Goal: Task Accomplishment & Management: Use online tool/utility

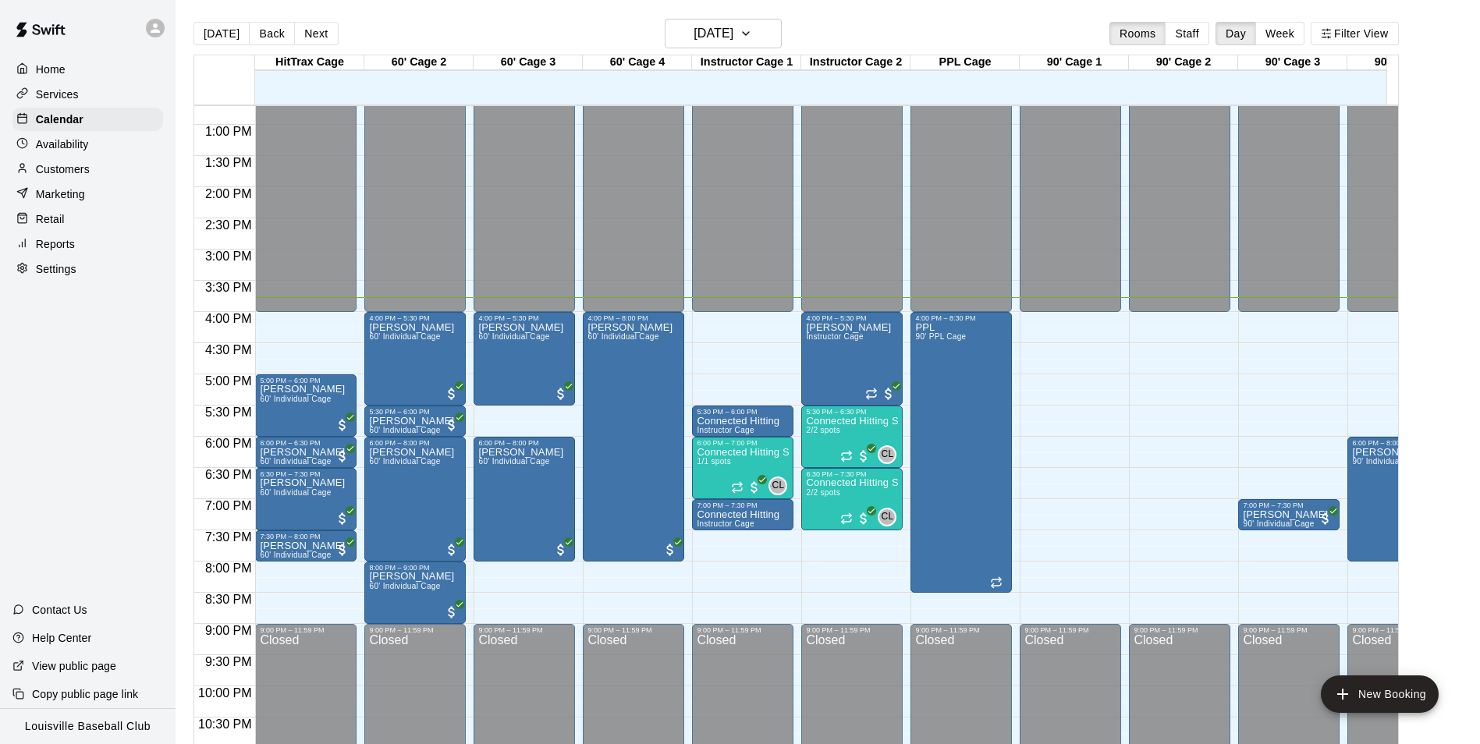
click at [155, 28] on icon at bounding box center [155, 27] width 9 height 9
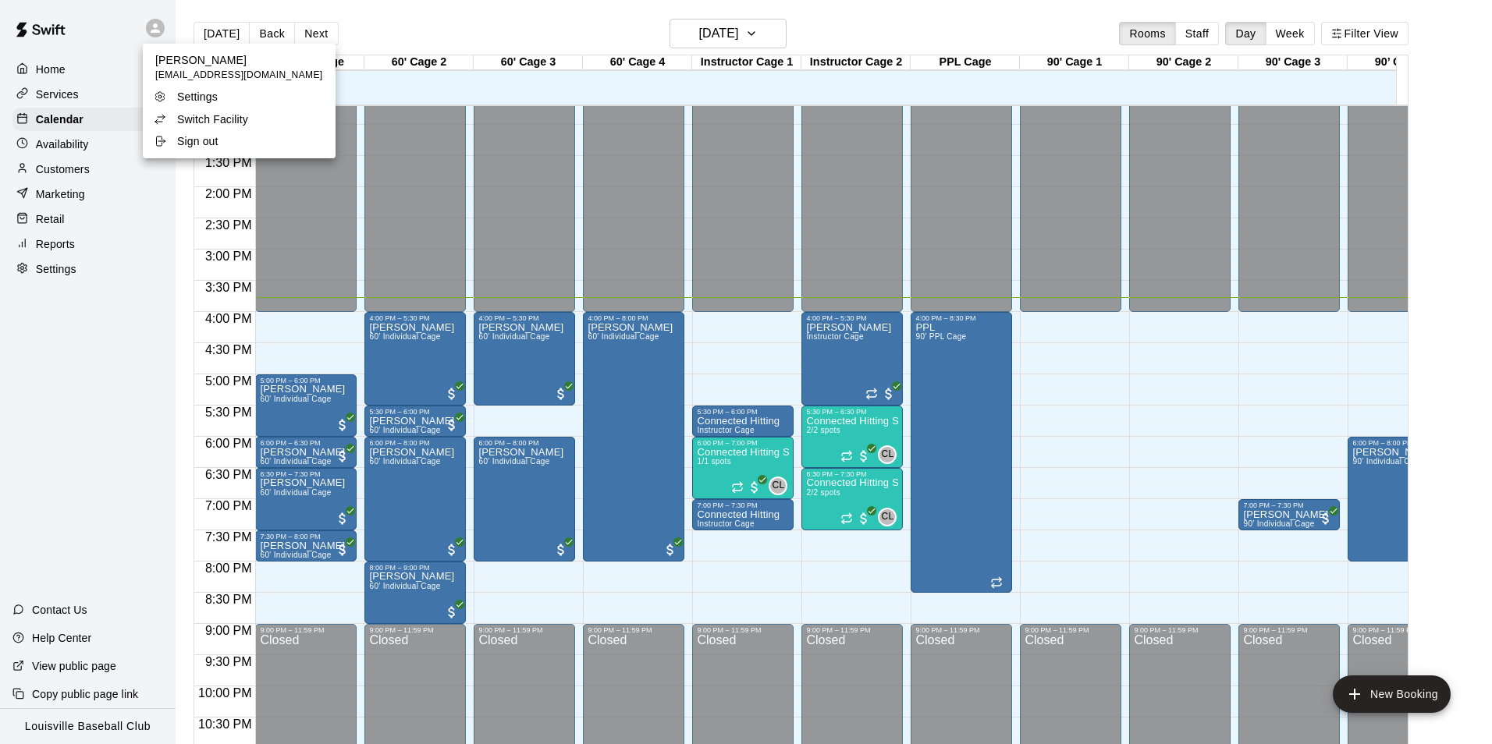
click at [270, 119] on li "Switch Facility" at bounding box center [239, 119] width 193 height 22
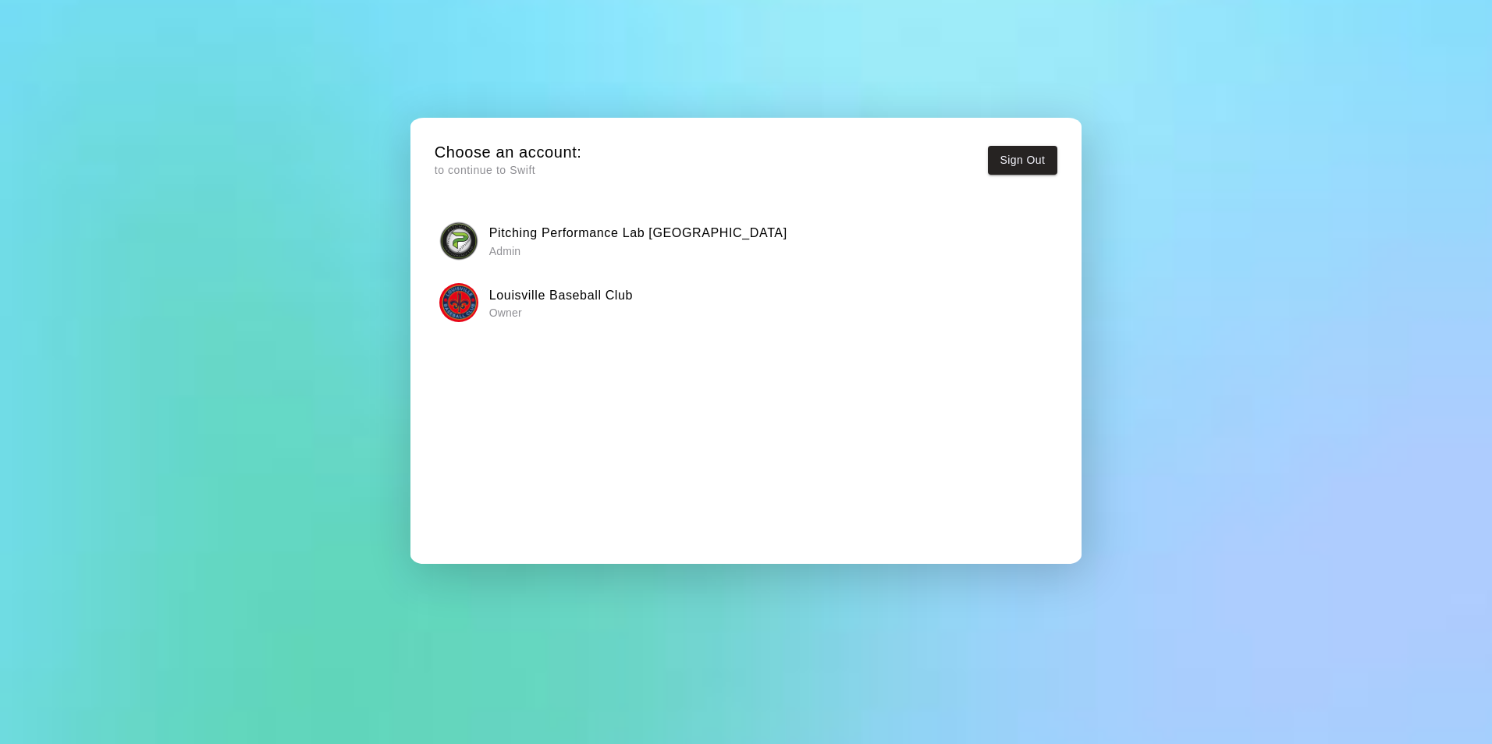
click at [546, 254] on p "Admin" at bounding box center [638, 251] width 298 height 16
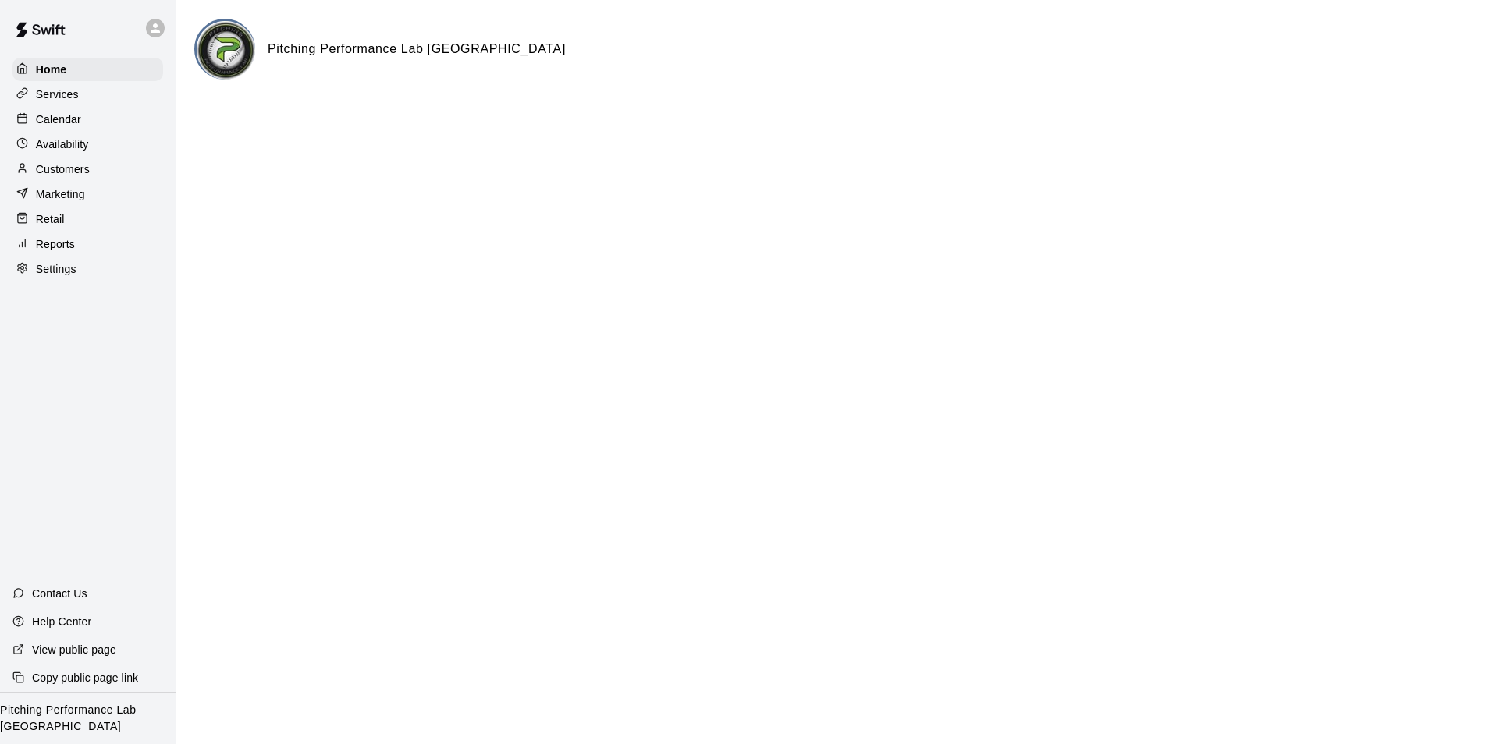
click at [98, 131] on div "Calendar" at bounding box center [87, 119] width 151 height 23
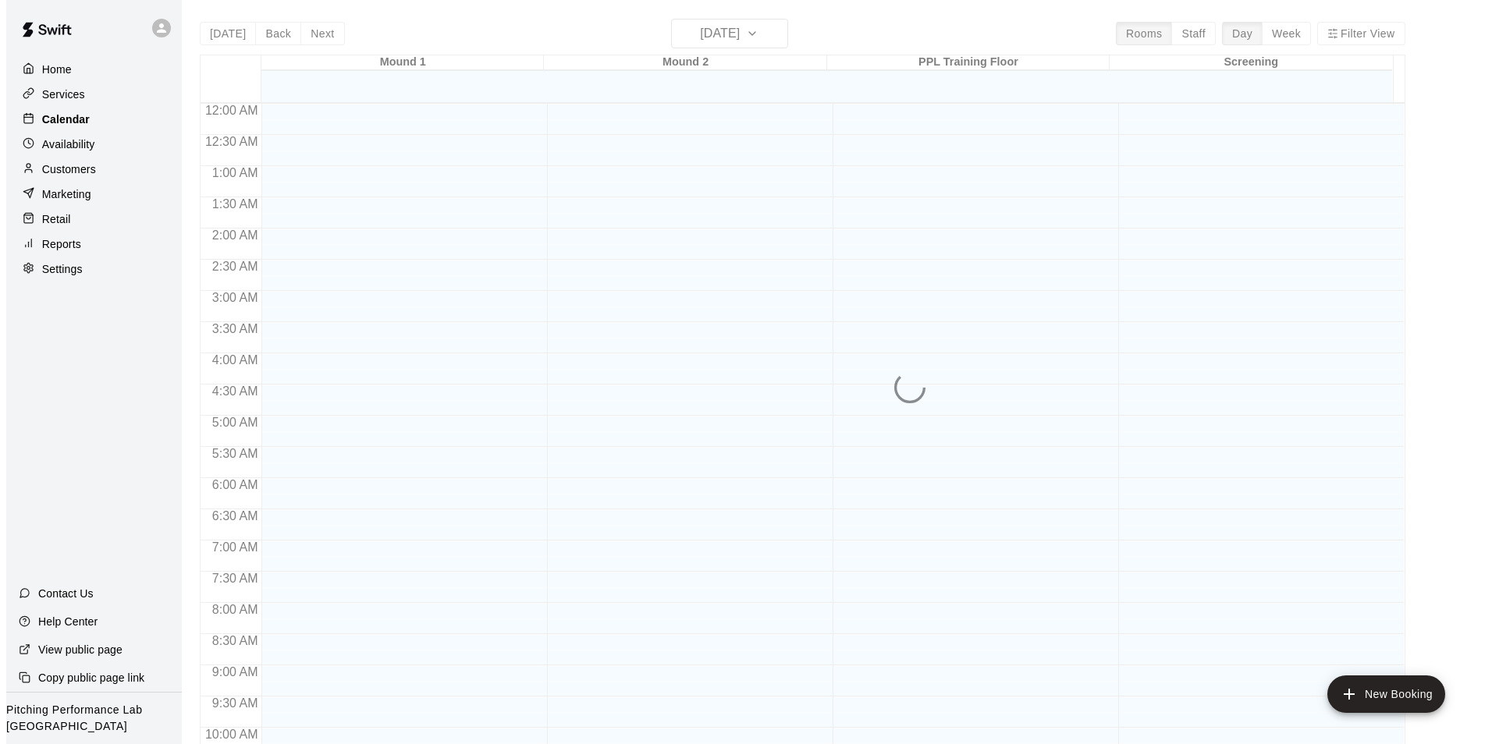
scroll to position [793, 0]
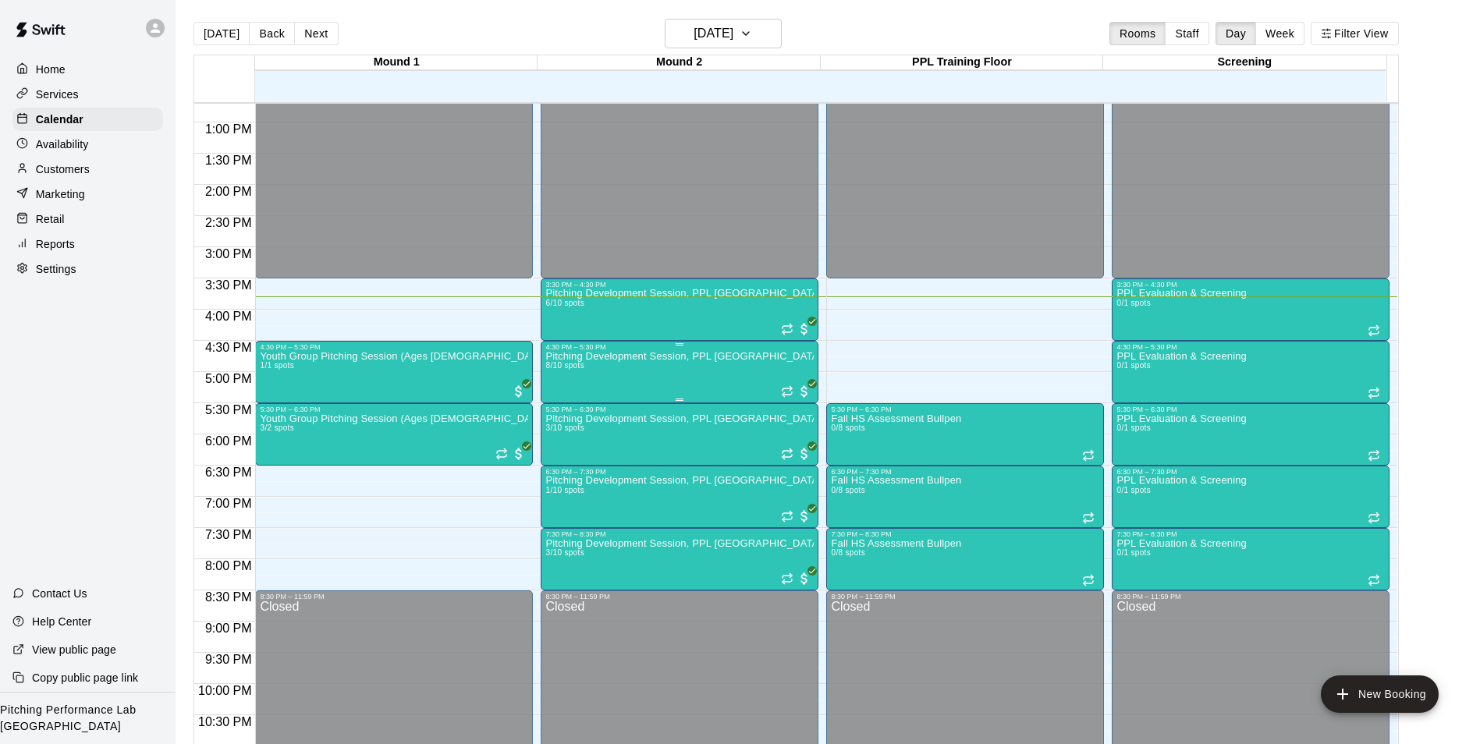
click at [645, 381] on div "Pitching Development Session, PPL Louisville (Ages 13+) 8/10 spots" at bounding box center [679, 723] width 268 height 744
click at [636, 437] on div at bounding box center [746, 372] width 1492 height 744
click at [563, 468] on img "edit" at bounding box center [561, 469] width 18 height 18
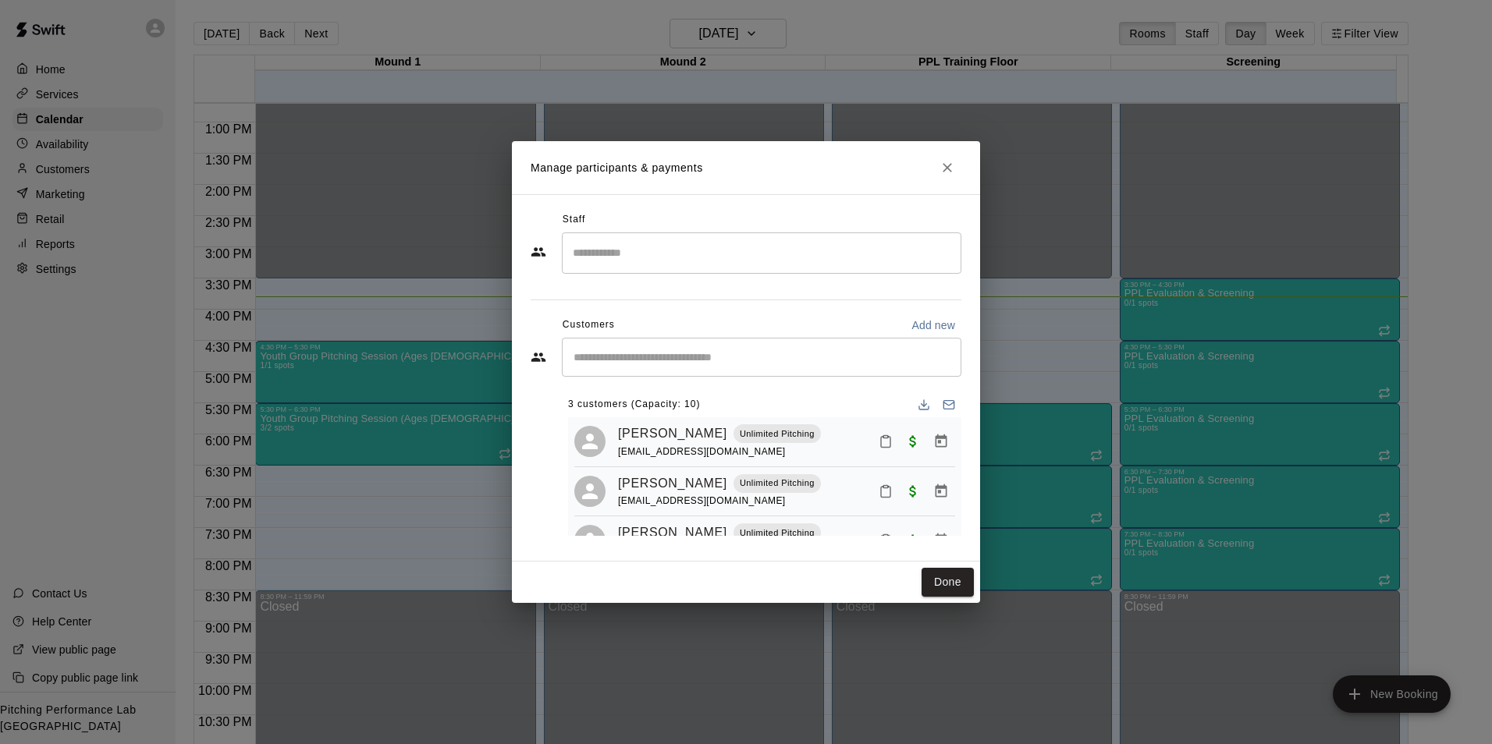
click at [725, 357] on input "Start typing to search customers..." at bounding box center [761, 358] width 385 height 16
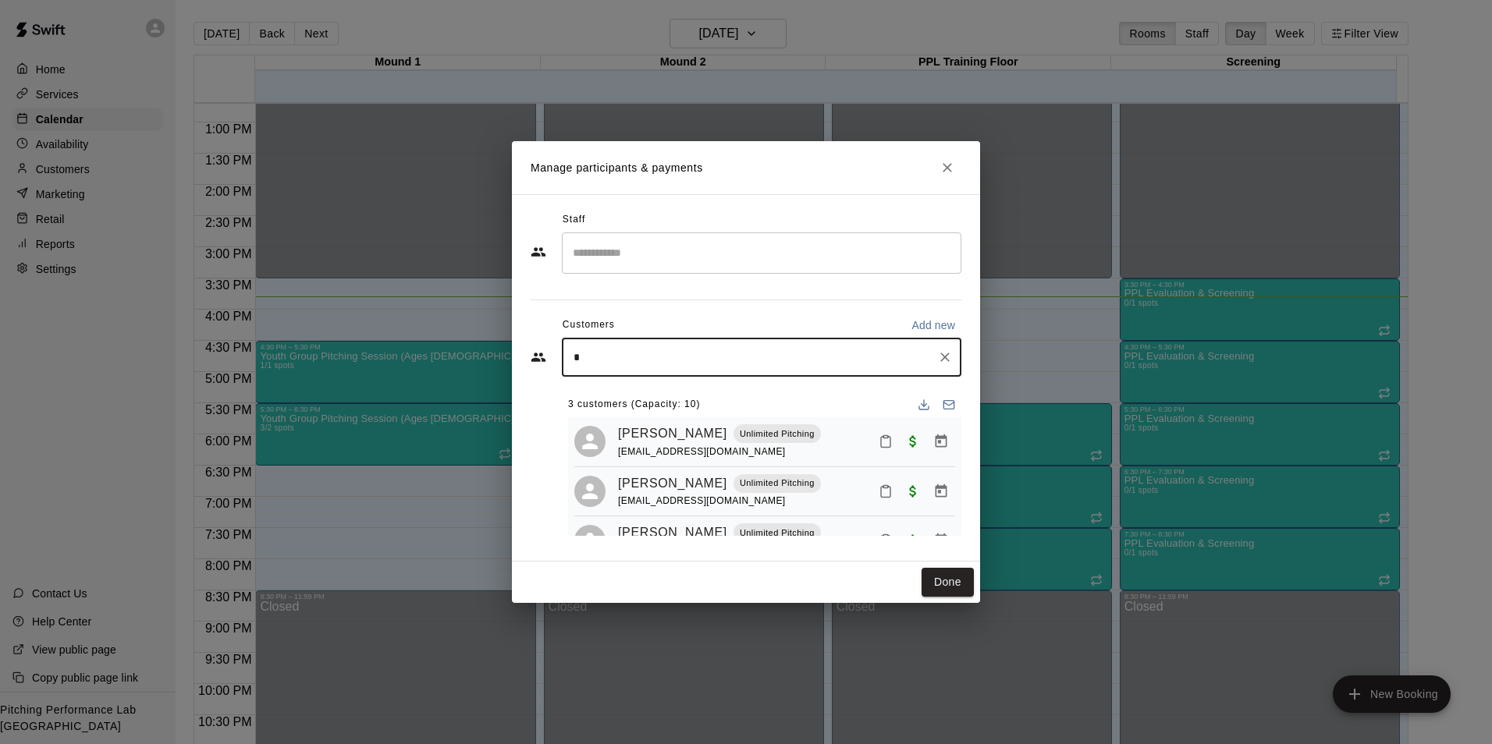
type input "**"
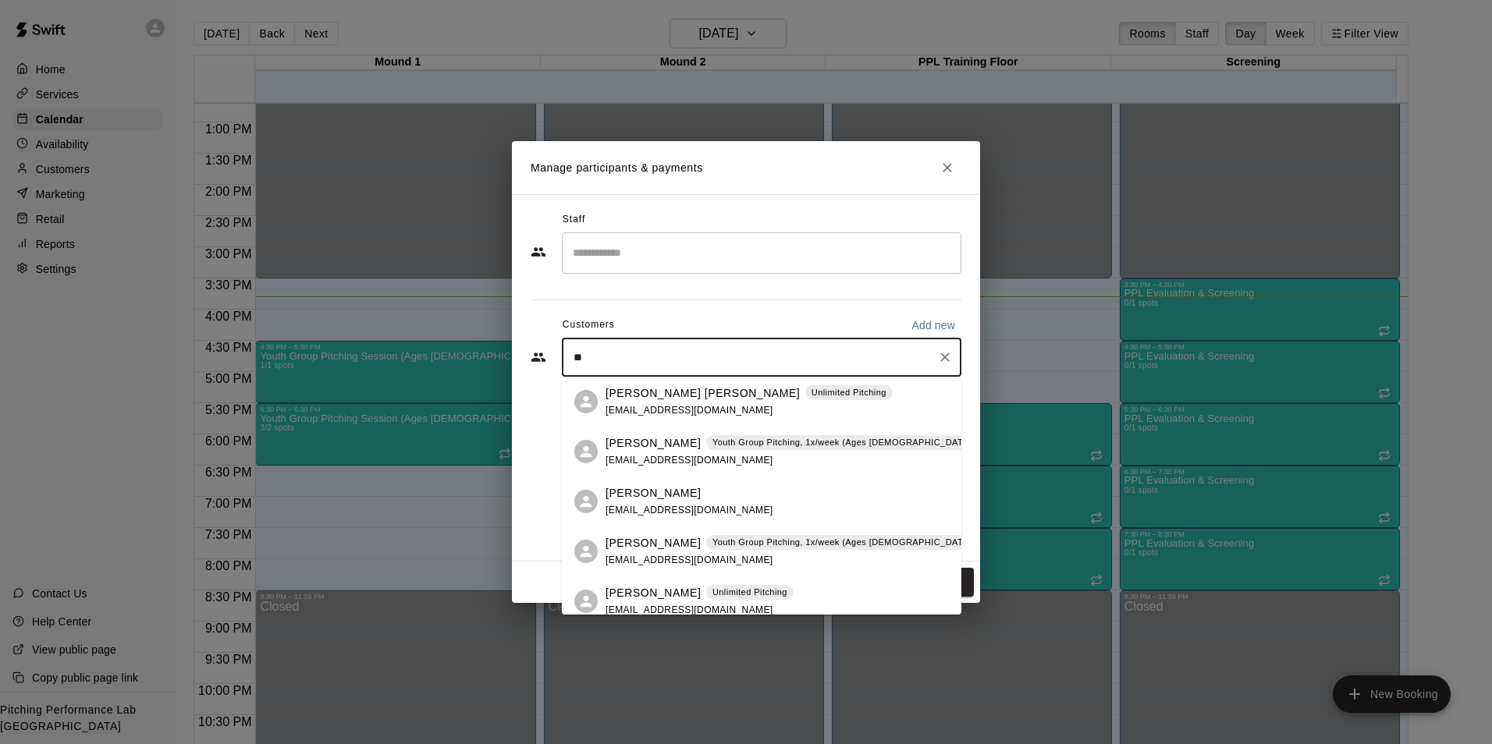
click at [766, 410] on div "Jackson Bowen Unlimited Pitching jacksonbb2@icloud.com" at bounding box center [749, 402] width 287 height 34
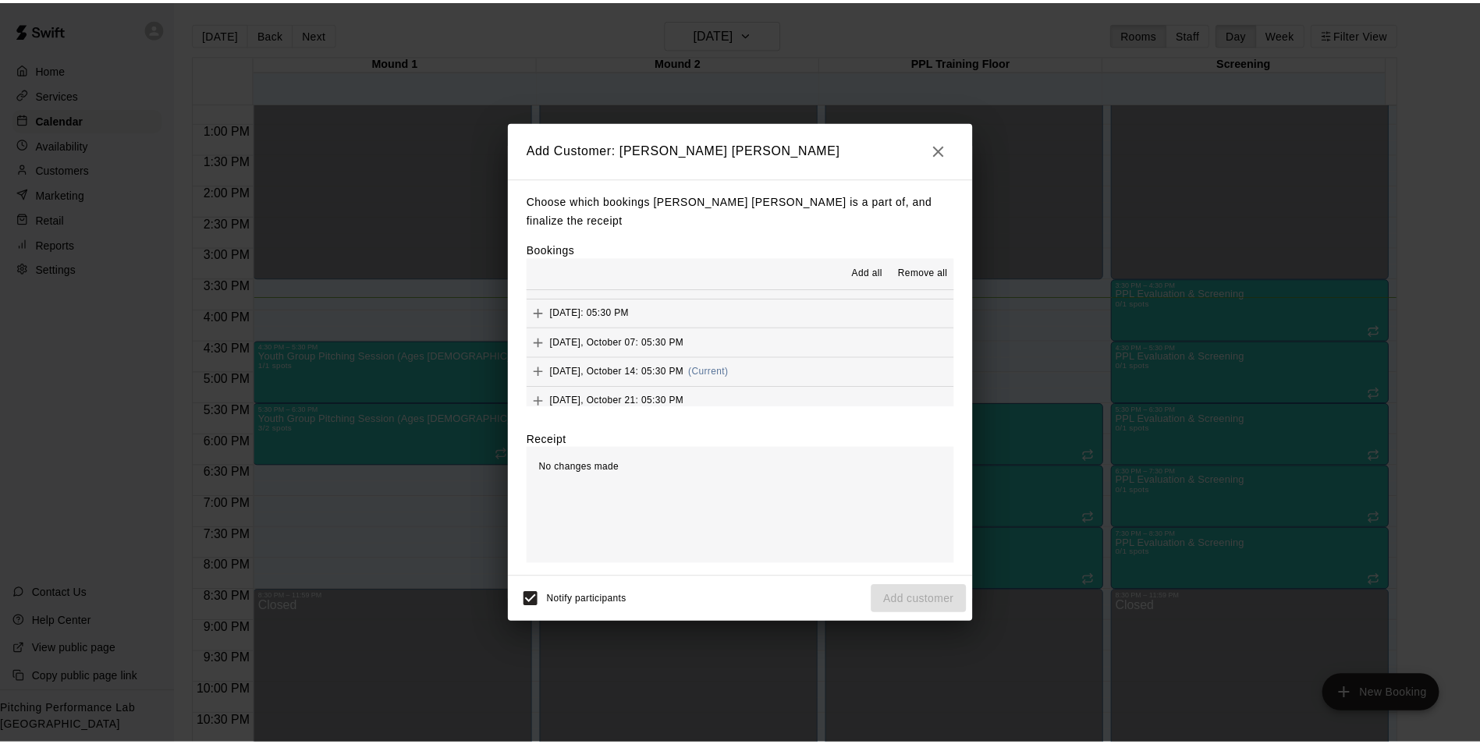
scroll to position [200, 0]
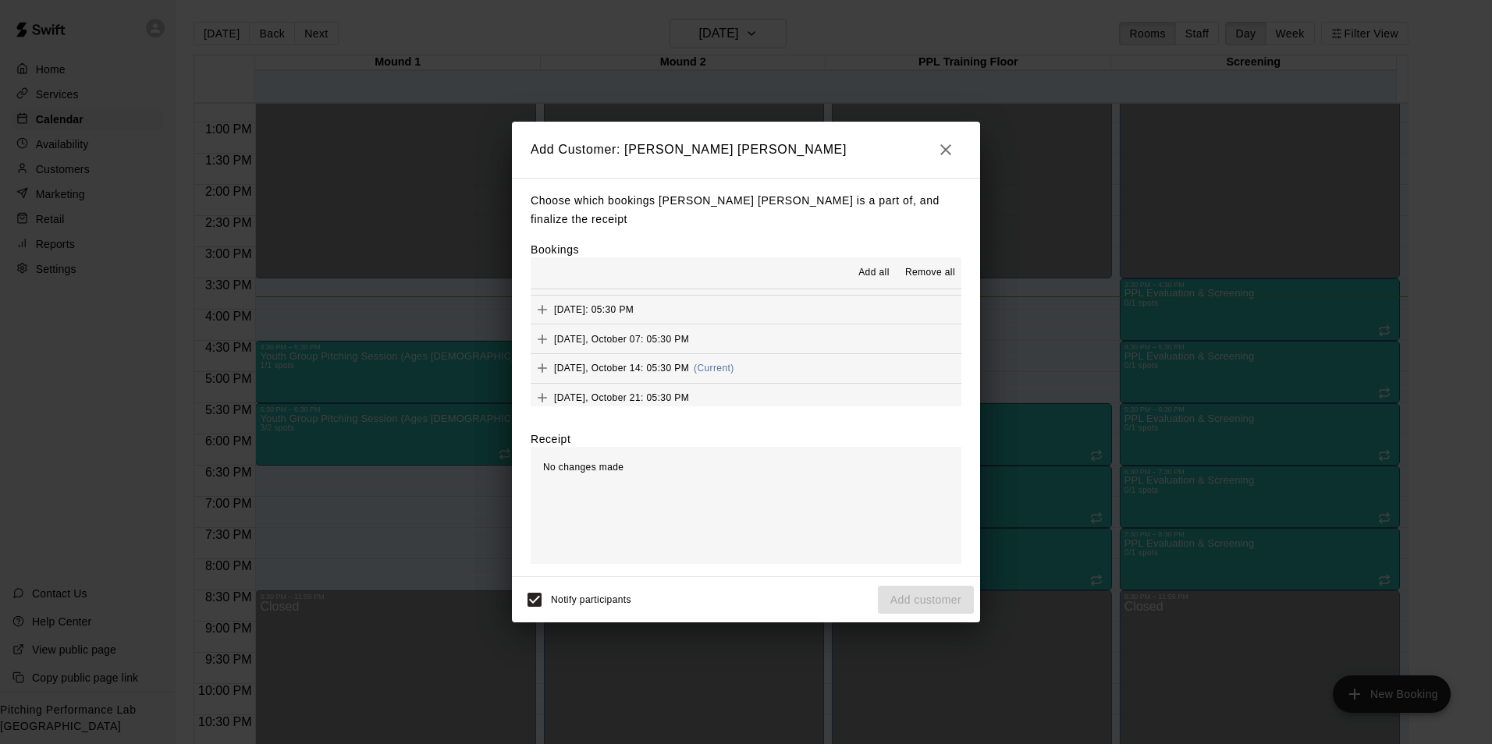
click at [549, 361] on icon "Add" at bounding box center [543, 369] width 16 height 16
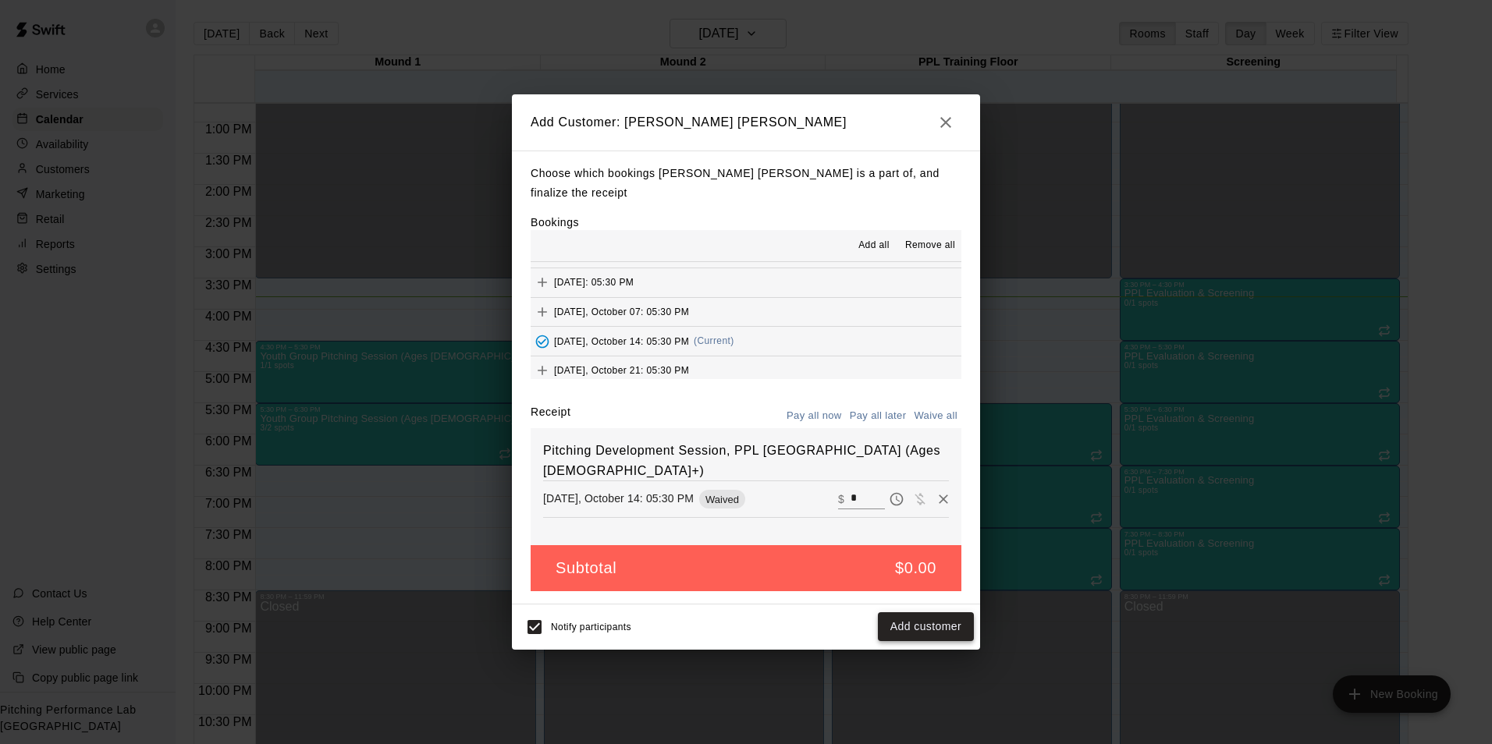
click at [919, 623] on button "Add customer" at bounding box center [926, 627] width 96 height 29
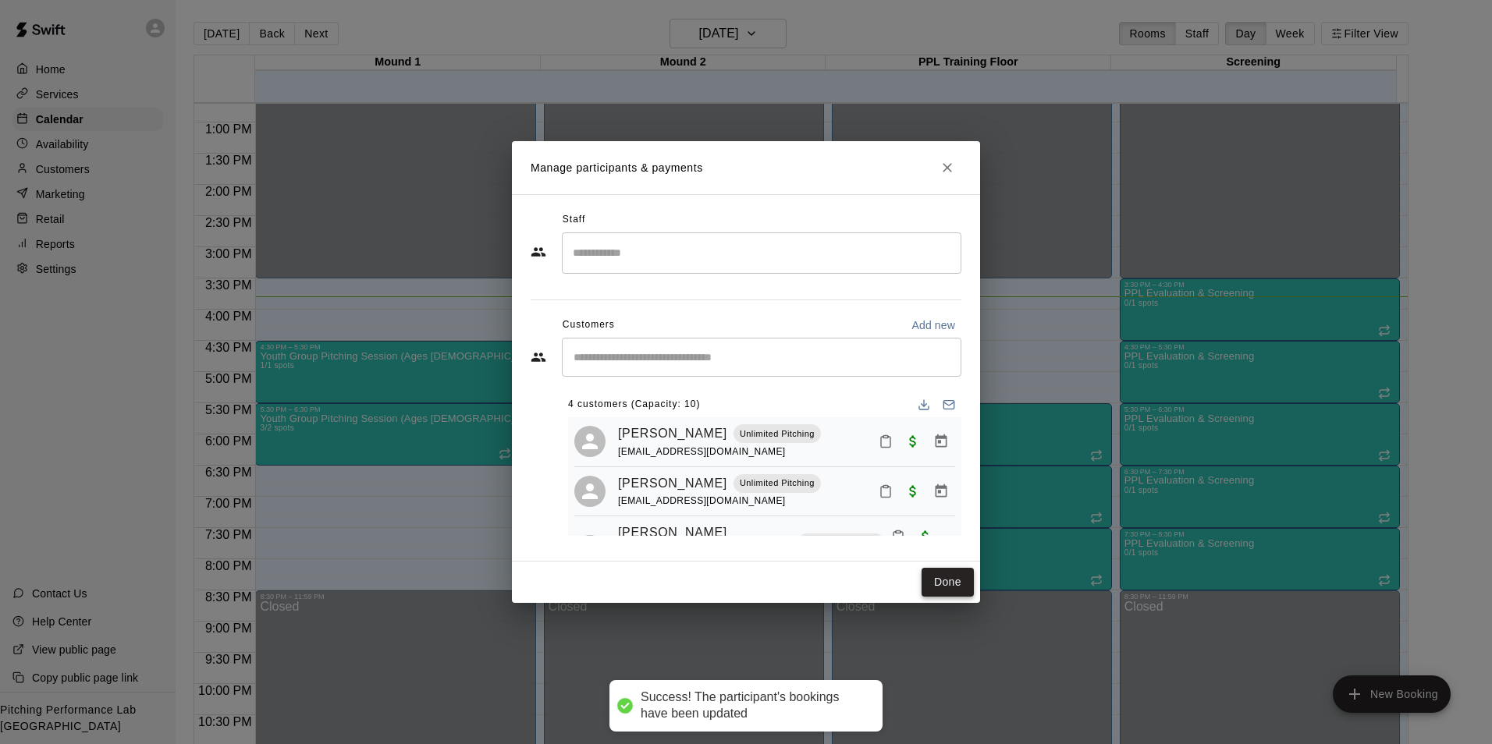
click at [960, 585] on button "Done" at bounding box center [948, 582] width 52 height 29
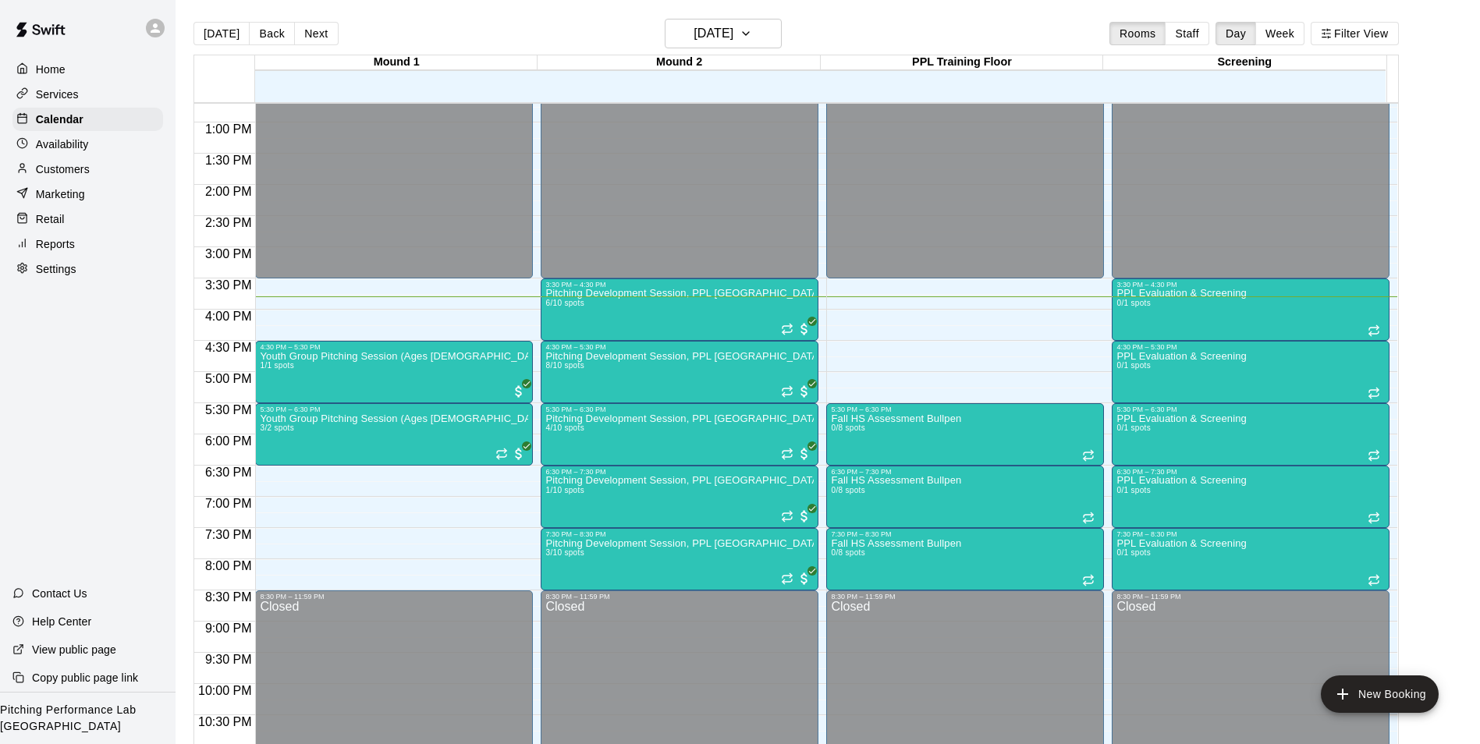
click at [153, 23] on icon at bounding box center [155, 28] width 14 height 14
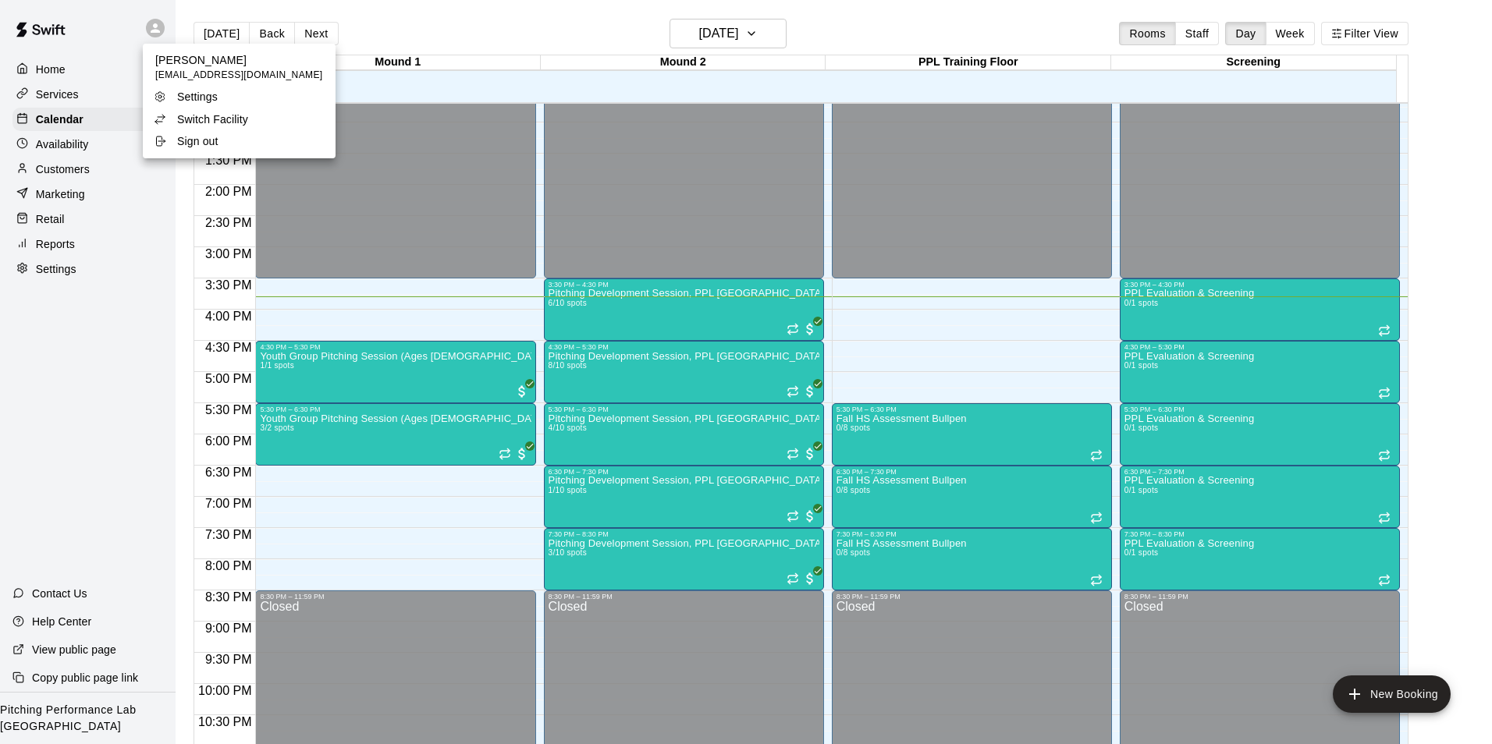
click at [204, 120] on p "Switch Facility" at bounding box center [212, 120] width 71 height 16
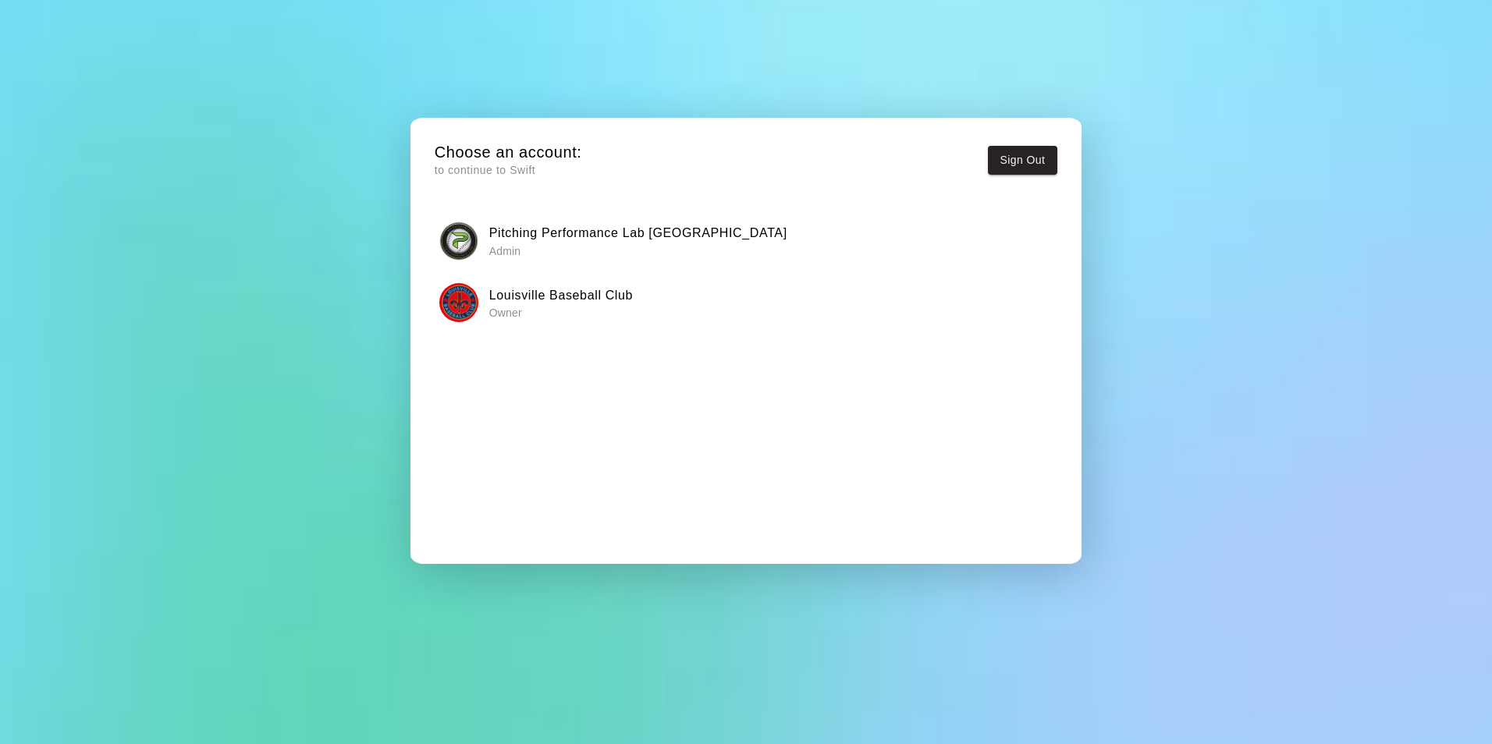
click at [541, 308] on p "Owner" at bounding box center [561, 313] width 144 height 16
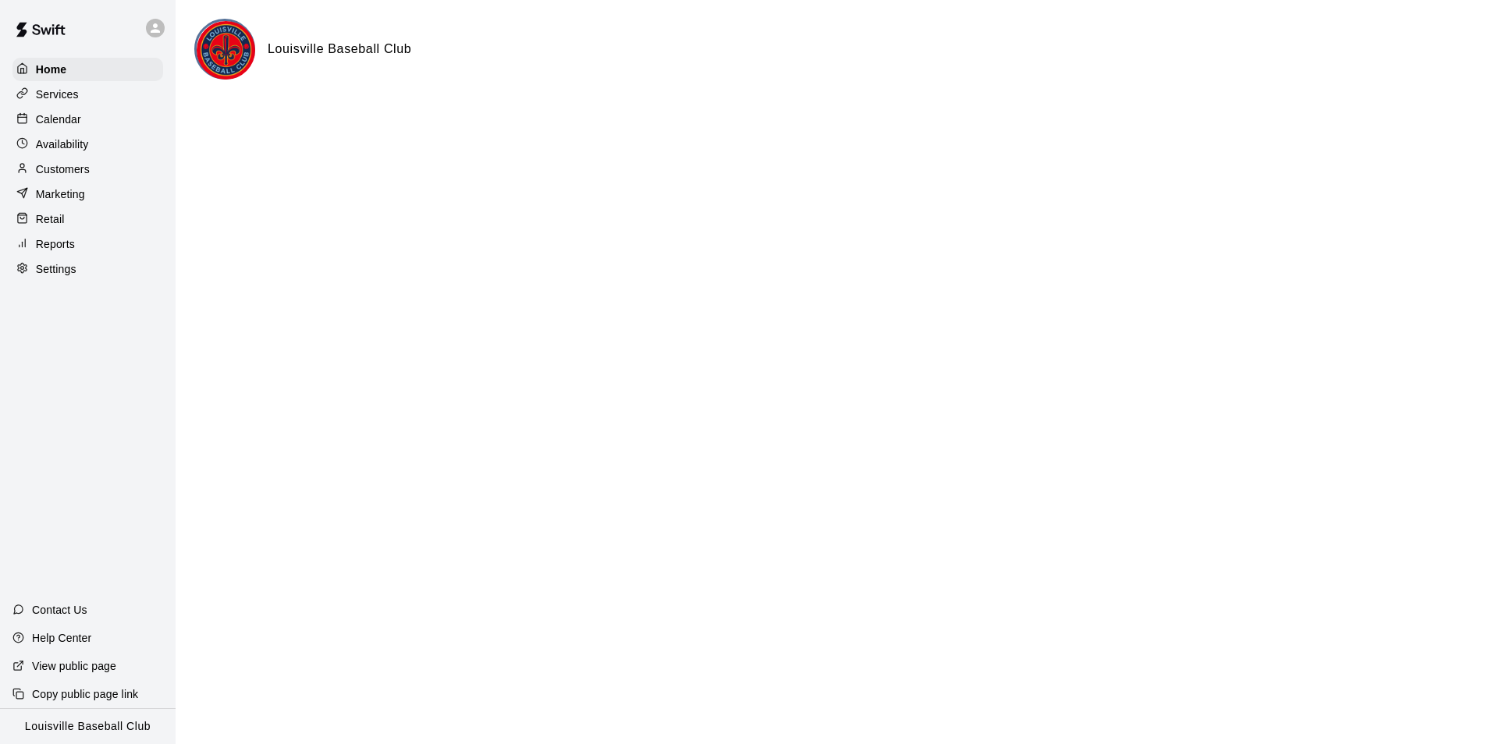
click at [131, 137] on div "Availability" at bounding box center [87, 144] width 151 height 23
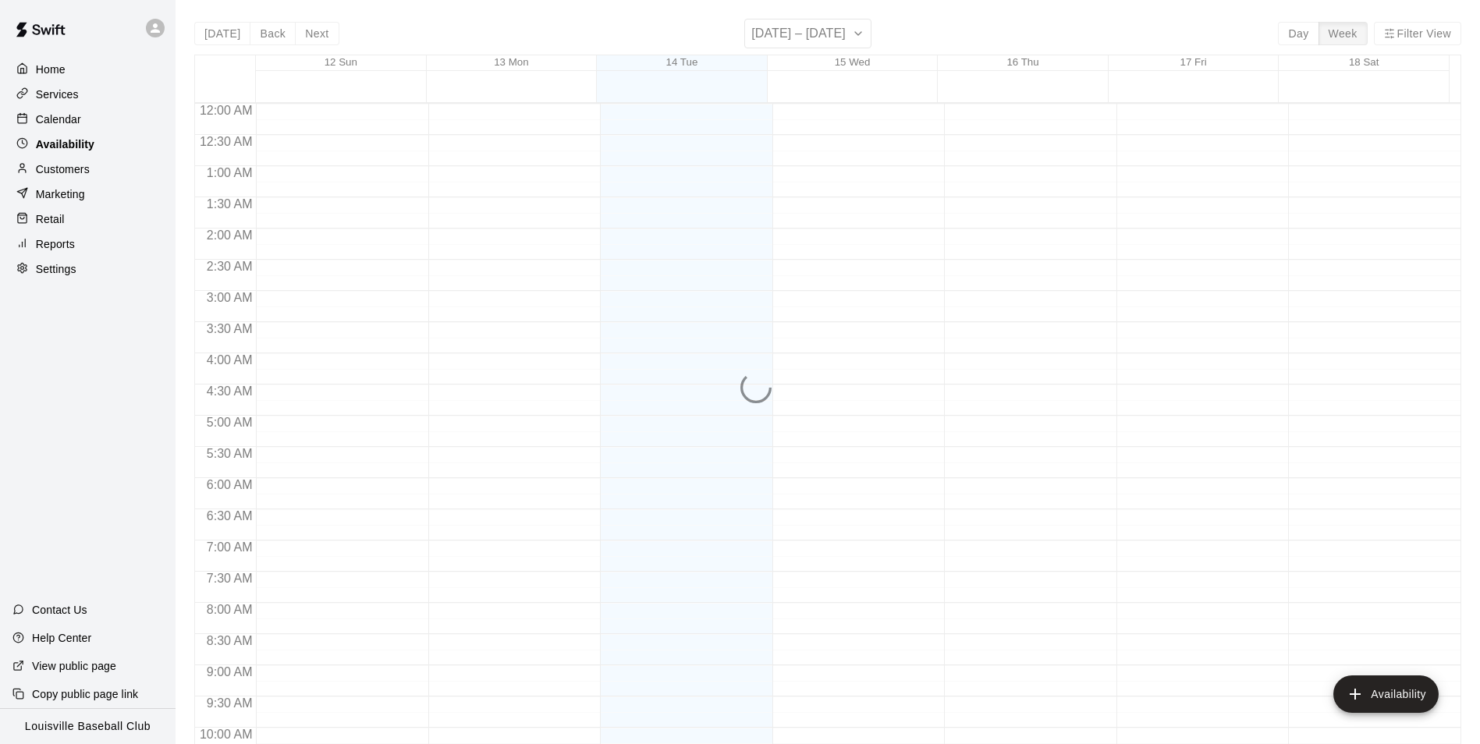
scroll to position [840, 0]
click at [128, 131] on div "Calendar" at bounding box center [87, 119] width 151 height 23
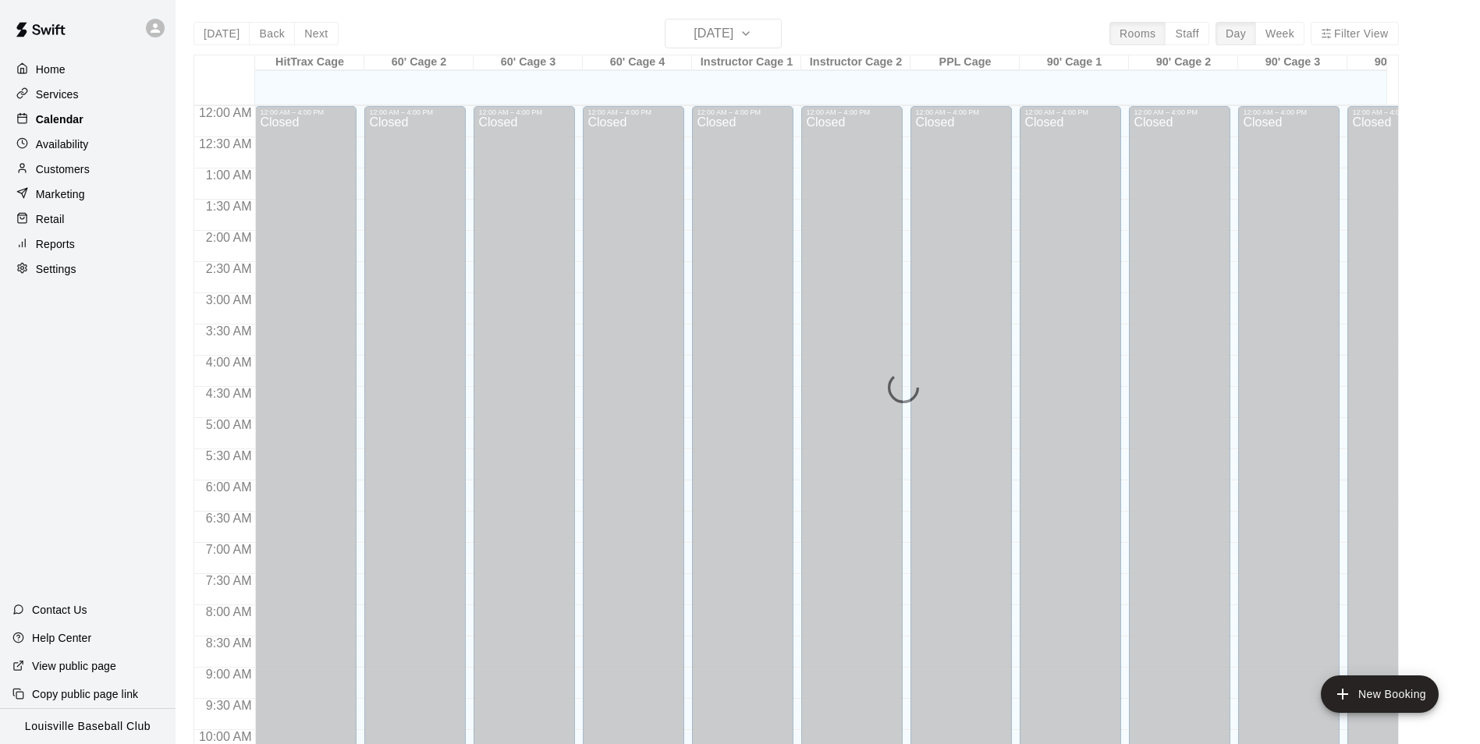
scroll to position [793, 0]
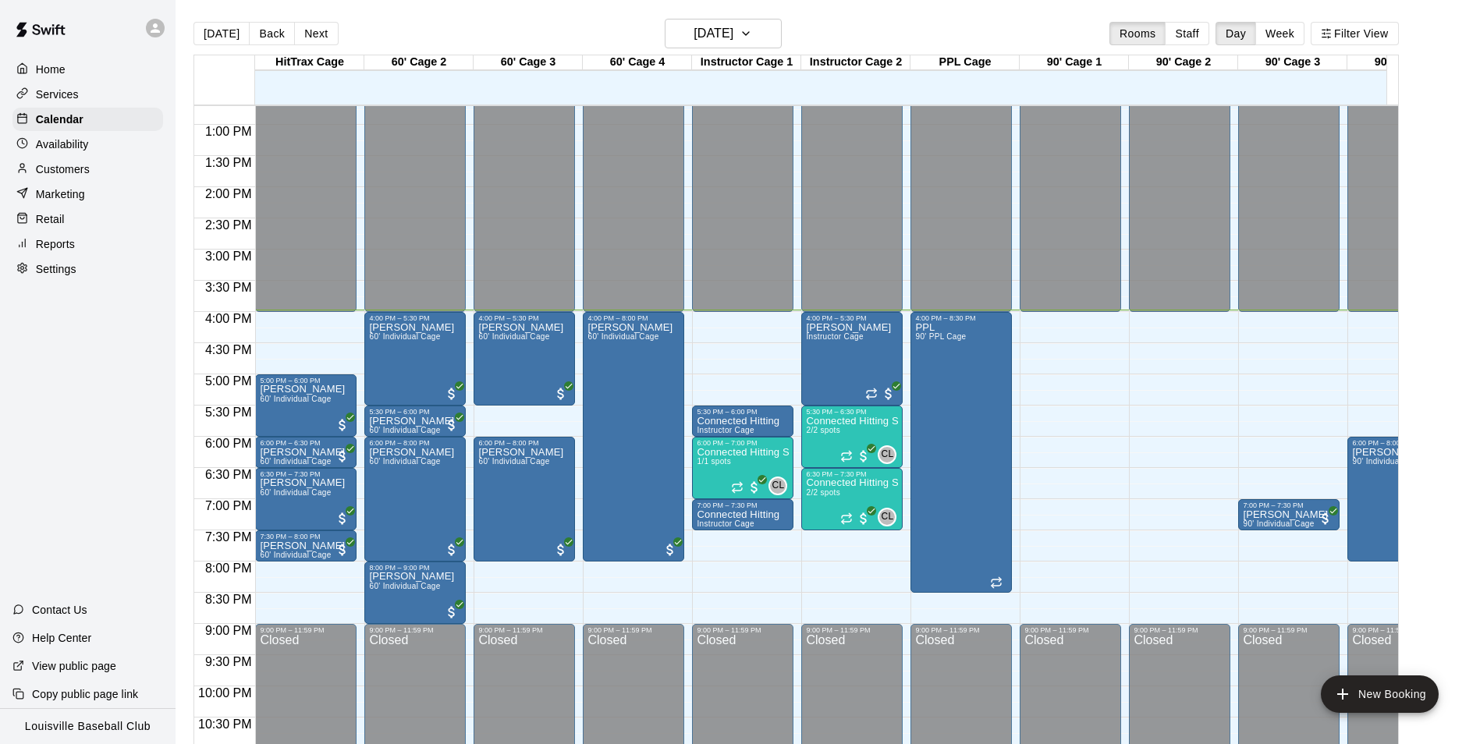
click at [107, 195] on div "Marketing" at bounding box center [87, 194] width 151 height 23
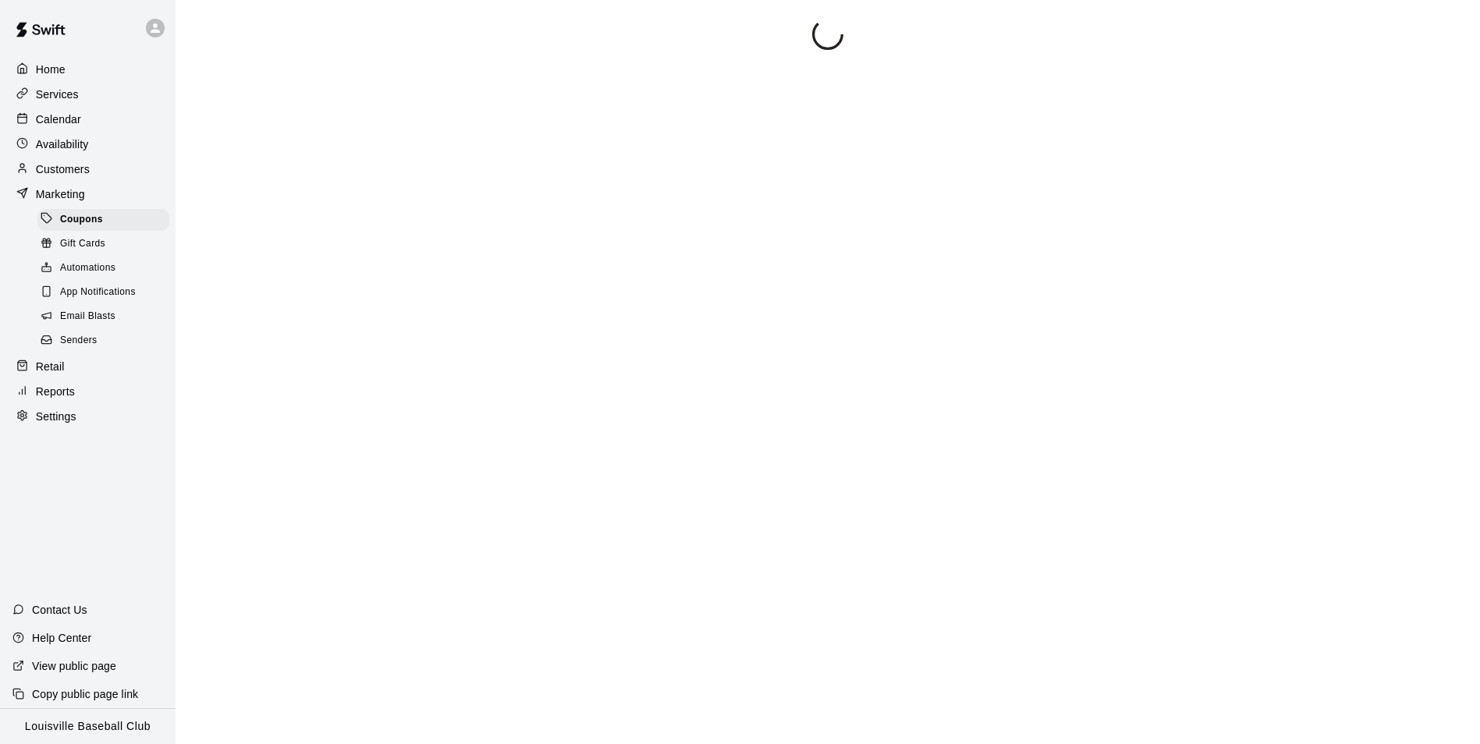
click at [135, 170] on div "Customers" at bounding box center [87, 169] width 151 height 23
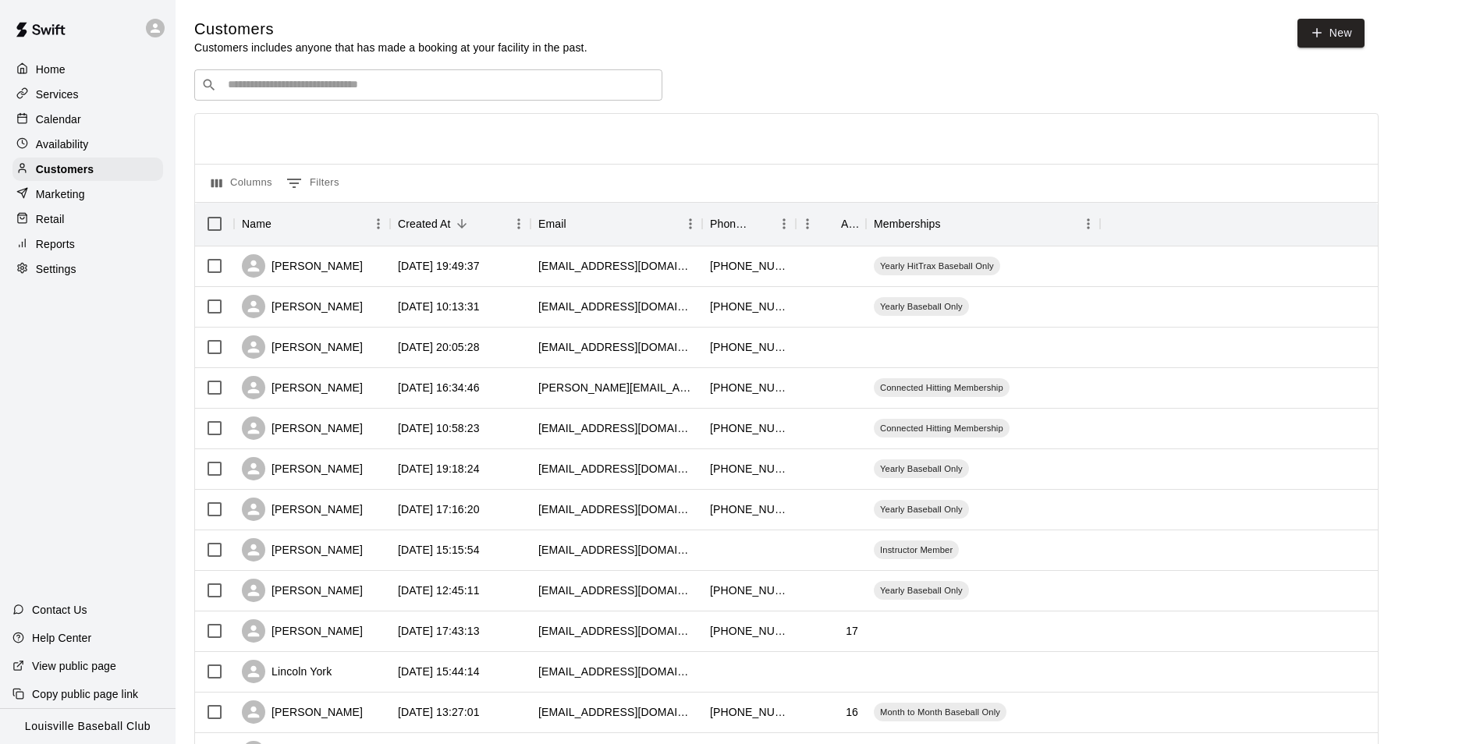
click at [390, 86] on input "Search customers by name or email" at bounding box center [439, 85] width 432 height 16
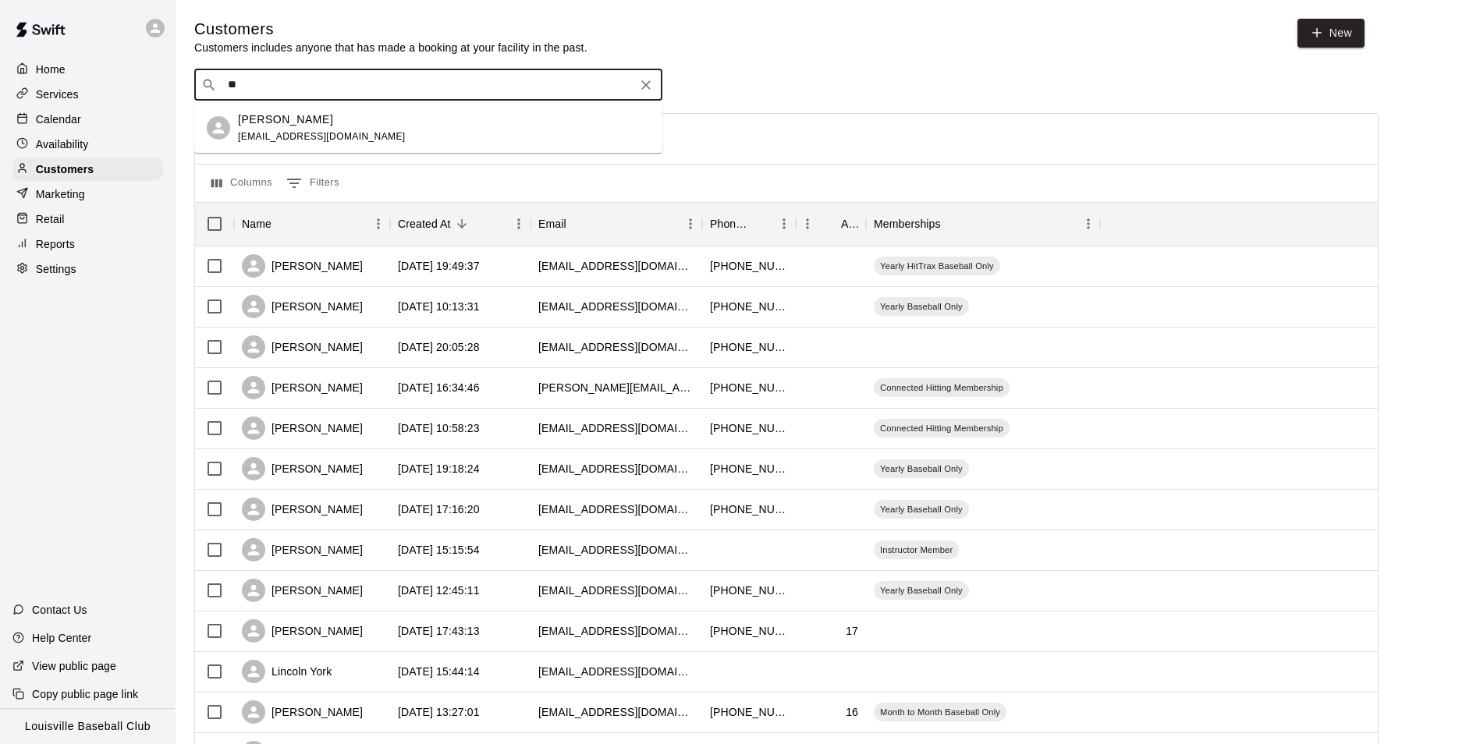
type input "*"
click at [118, 121] on div "Calendar" at bounding box center [87, 119] width 151 height 23
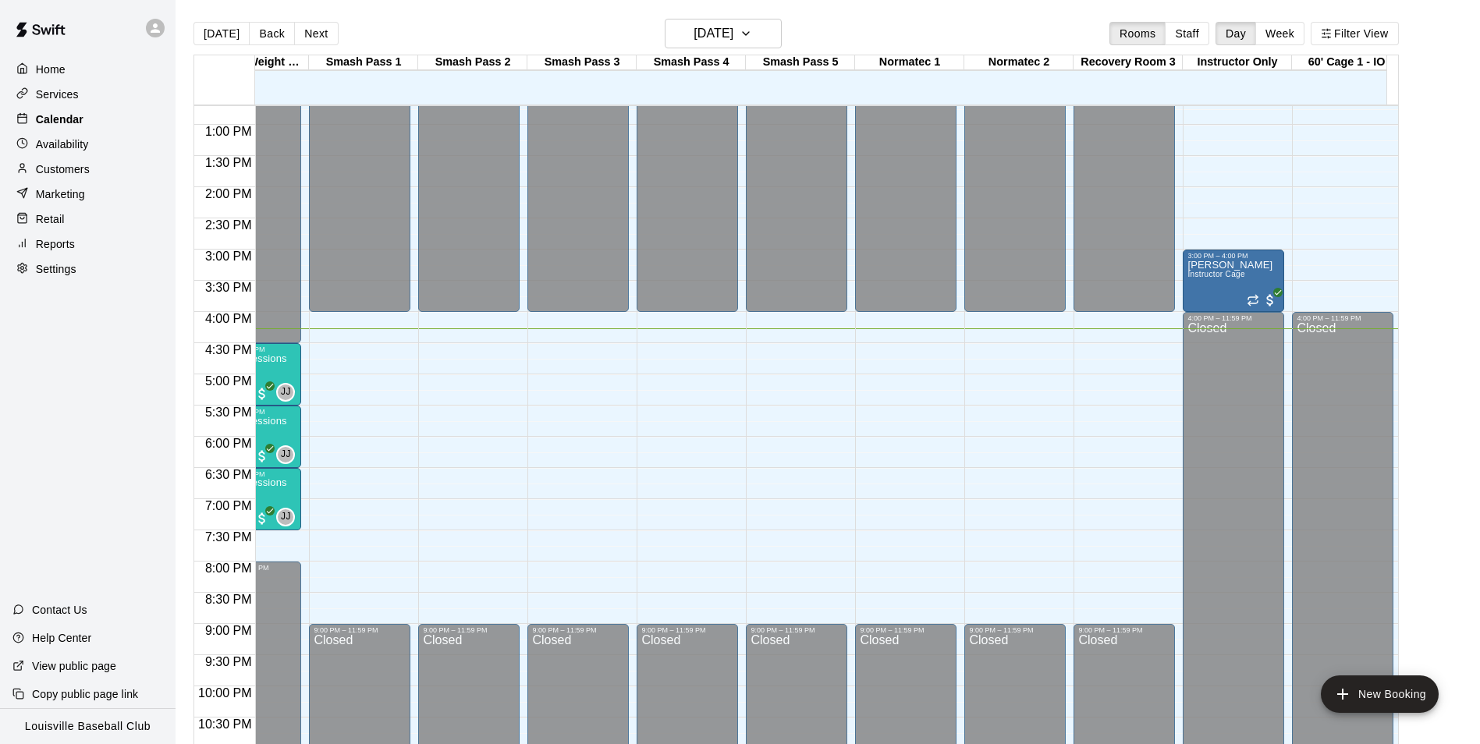
scroll to position [0, 2170]
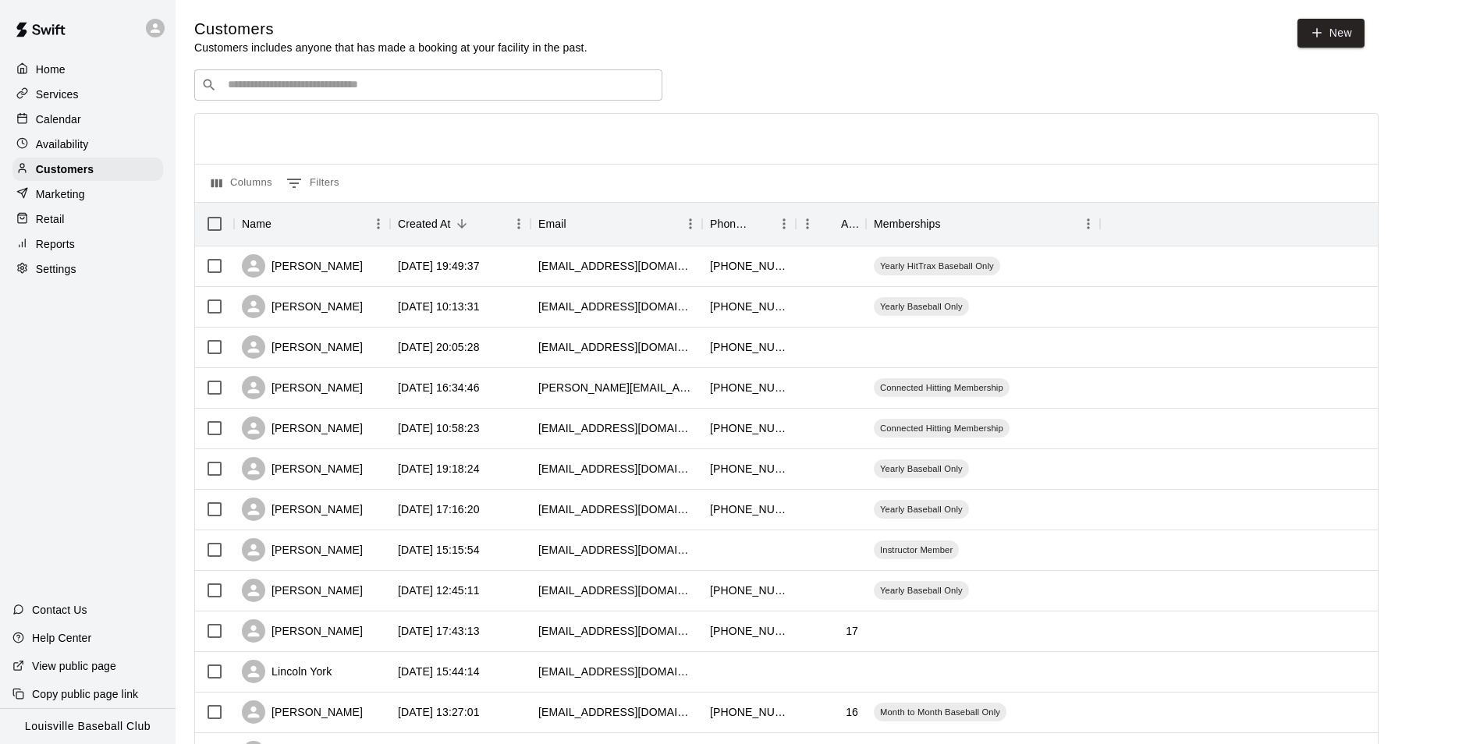
click at [369, 91] on input "Search customers by name or email" at bounding box center [439, 85] width 432 height 16
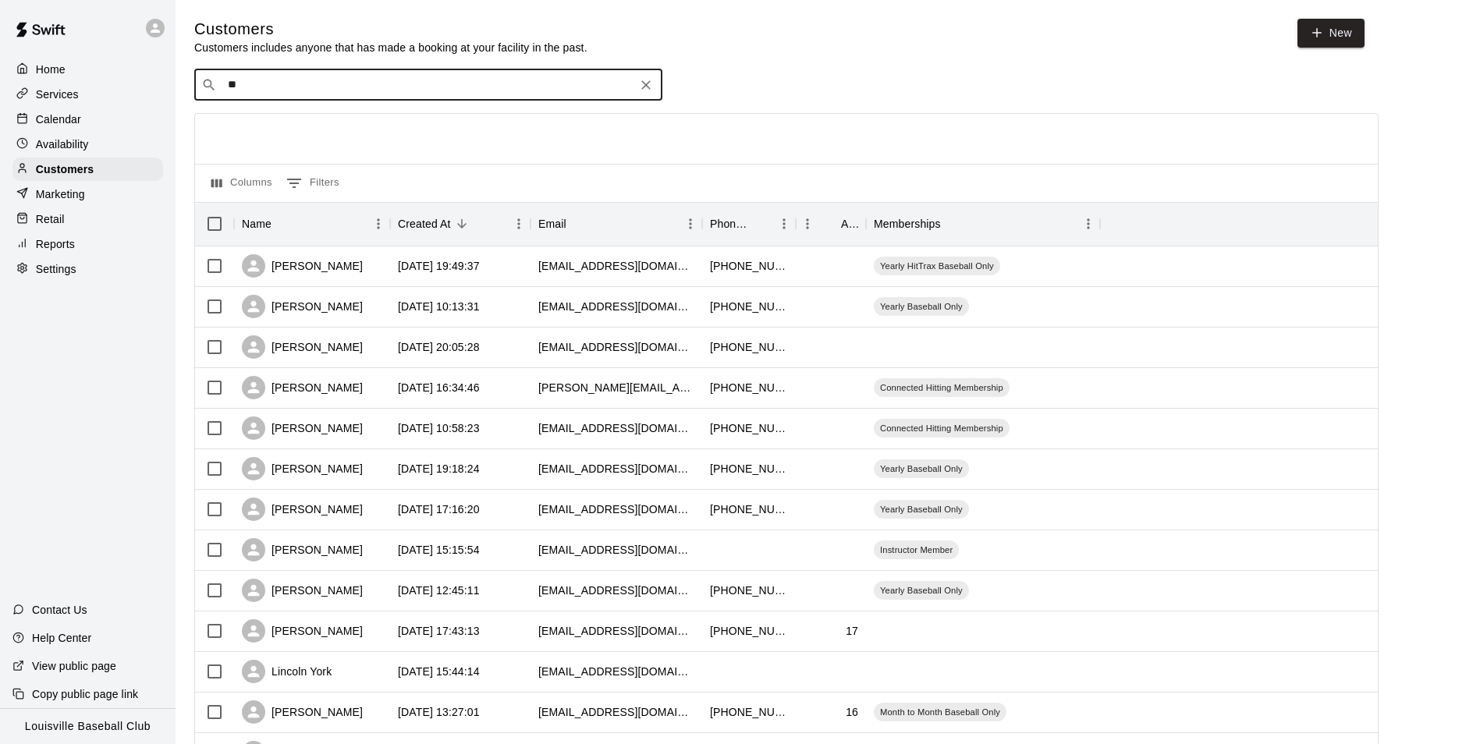
type input "*"
type input "***"
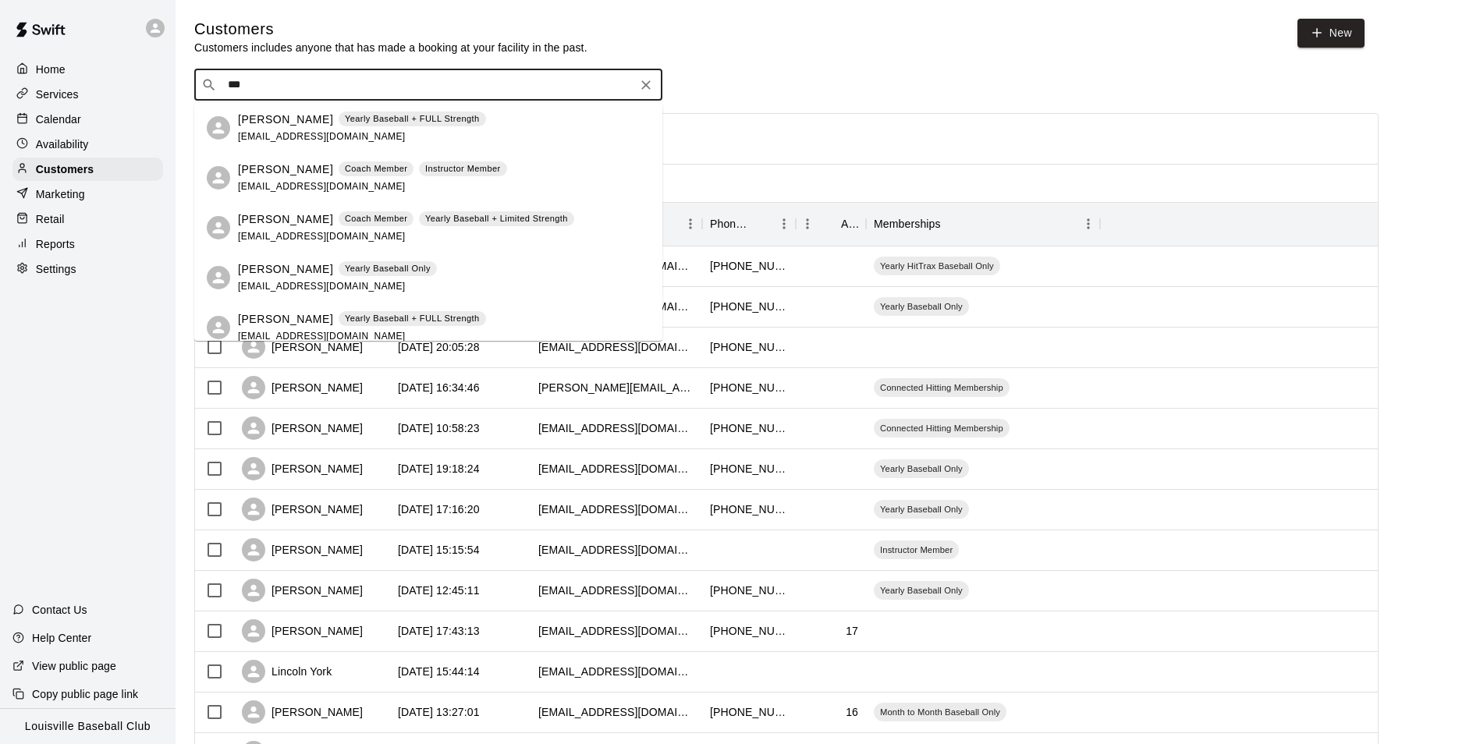
click at [646, 87] on icon "Clear" at bounding box center [645, 84] width 9 height 9
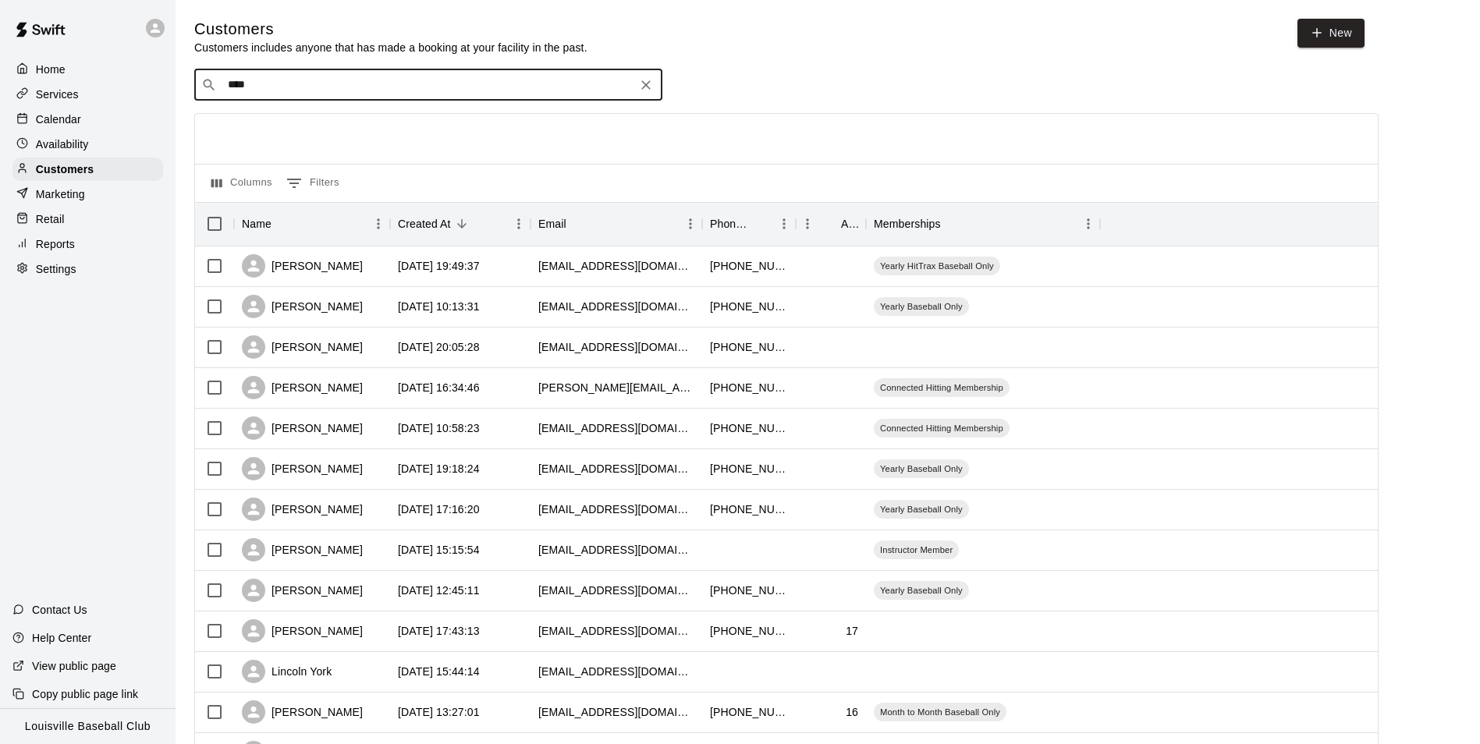
type input "*****"
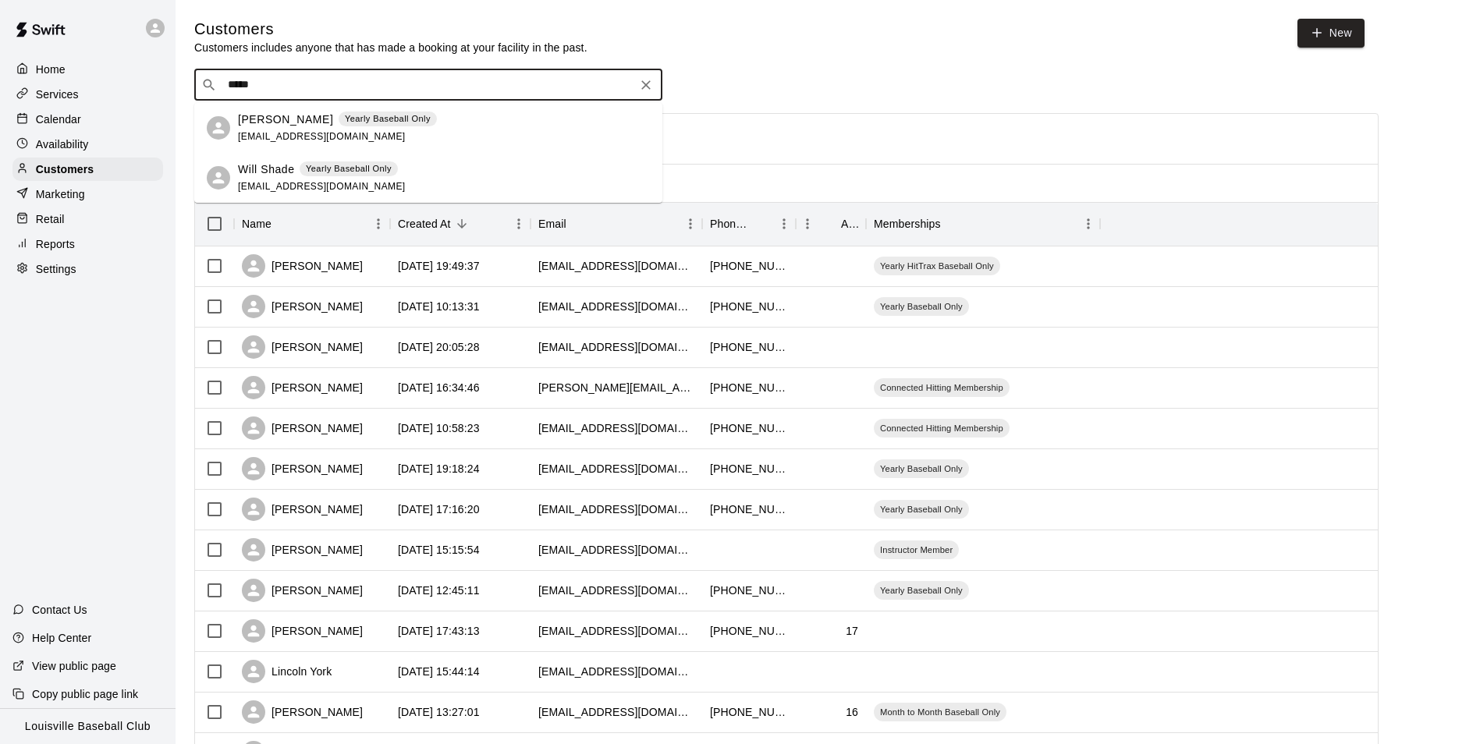
click at [638, 103] on div "[PERSON_NAME] Yearly Baseball Only [EMAIL_ADDRESS][DOMAIN_NAME]" at bounding box center [428, 128] width 468 height 50
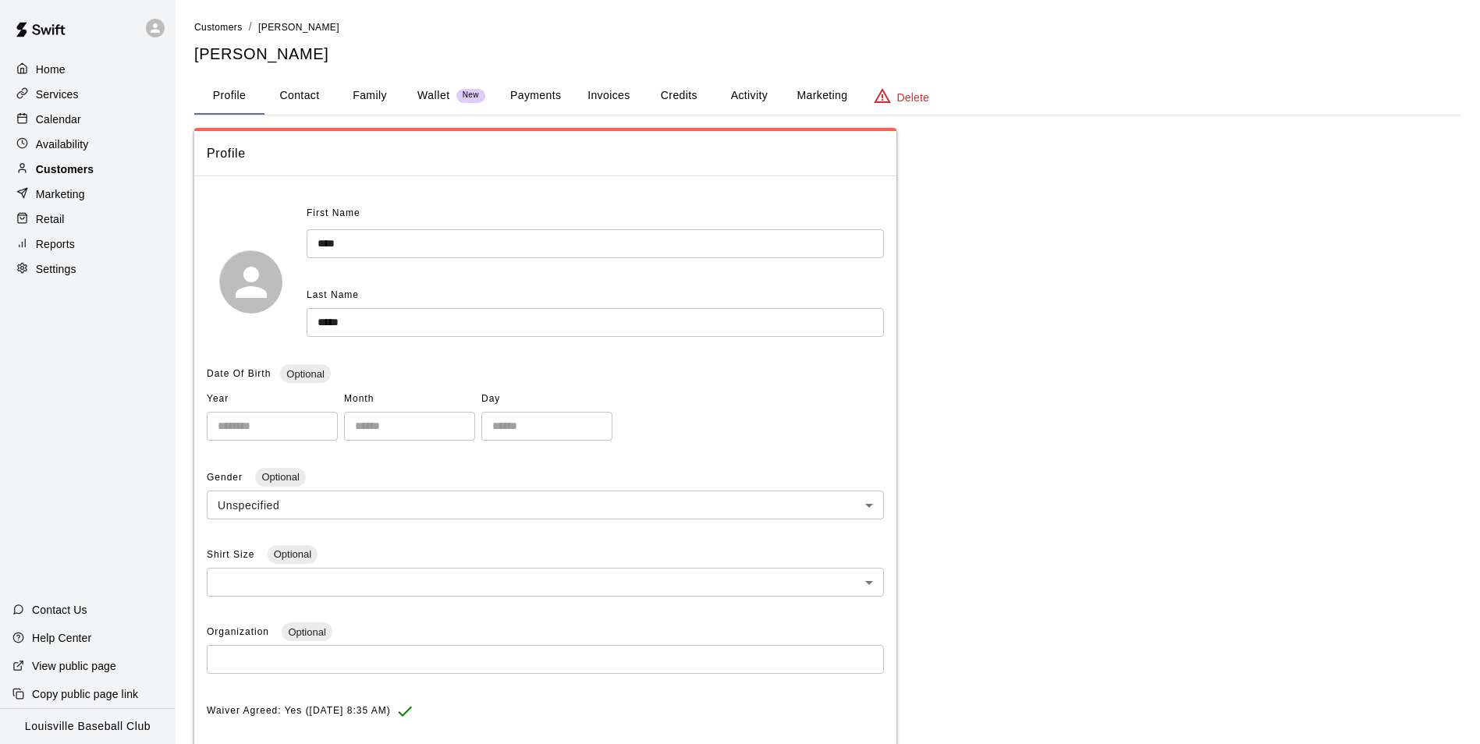
click at [113, 167] on div "Customers" at bounding box center [87, 169] width 151 height 23
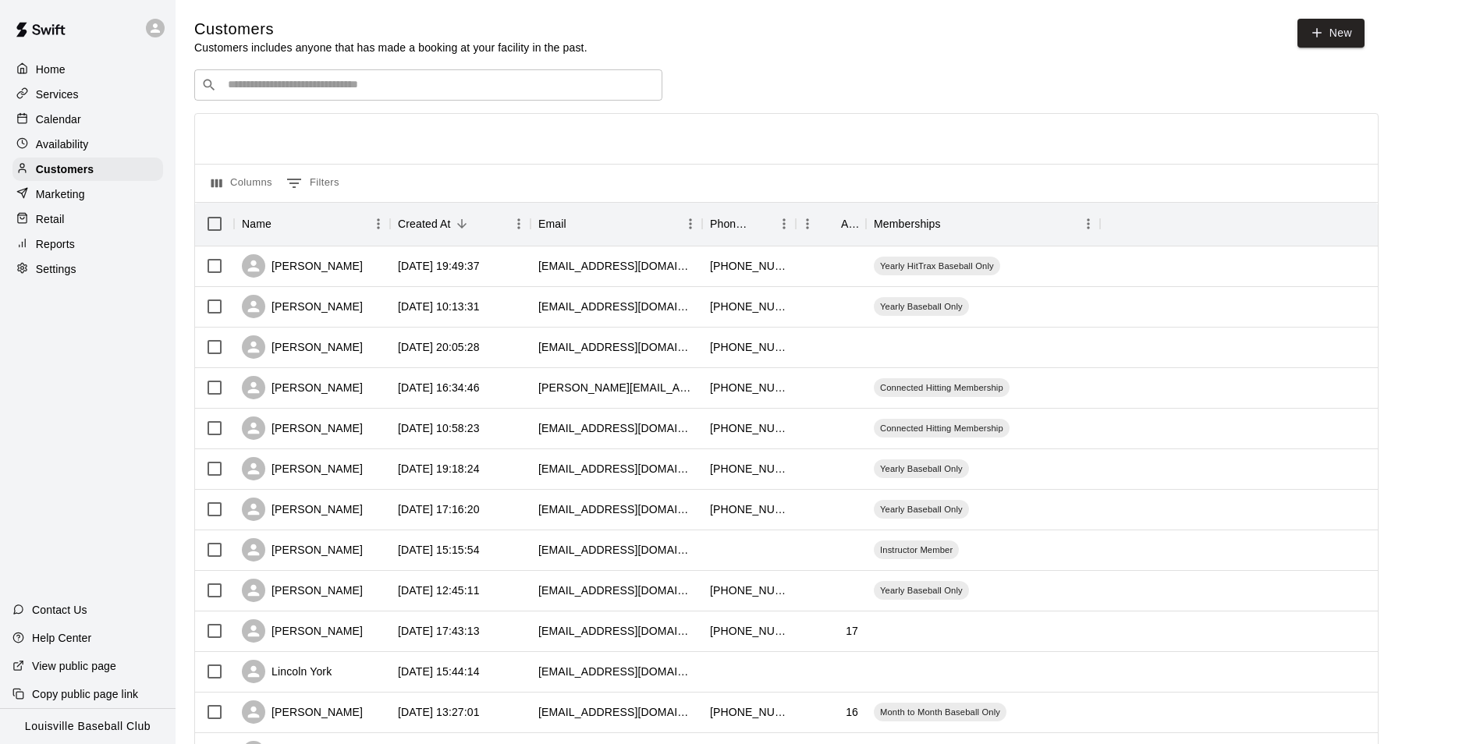
click at [438, 91] on input "Search customers by name or email" at bounding box center [439, 85] width 432 height 16
type input "*"
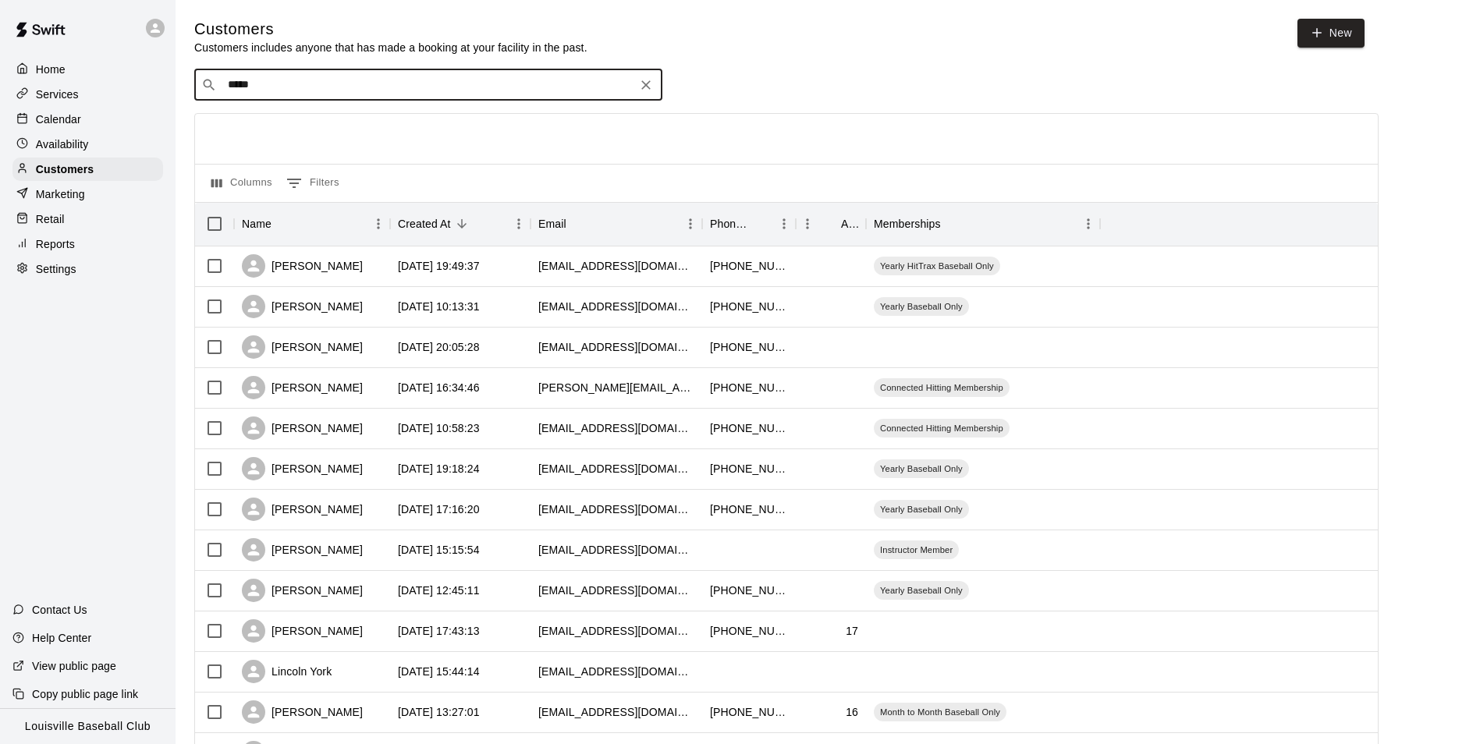
type input "******"
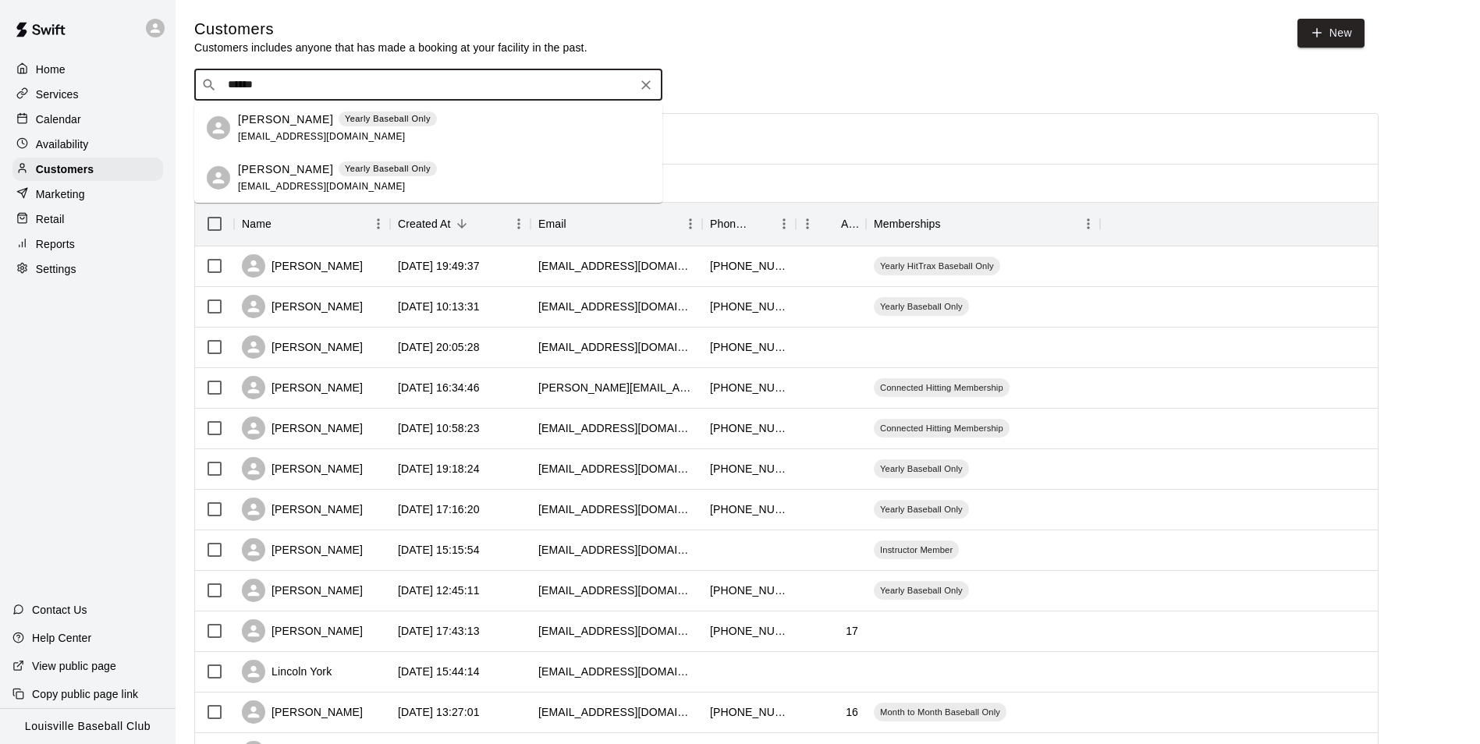
click at [650, 87] on icon "Clear" at bounding box center [646, 85] width 16 height 16
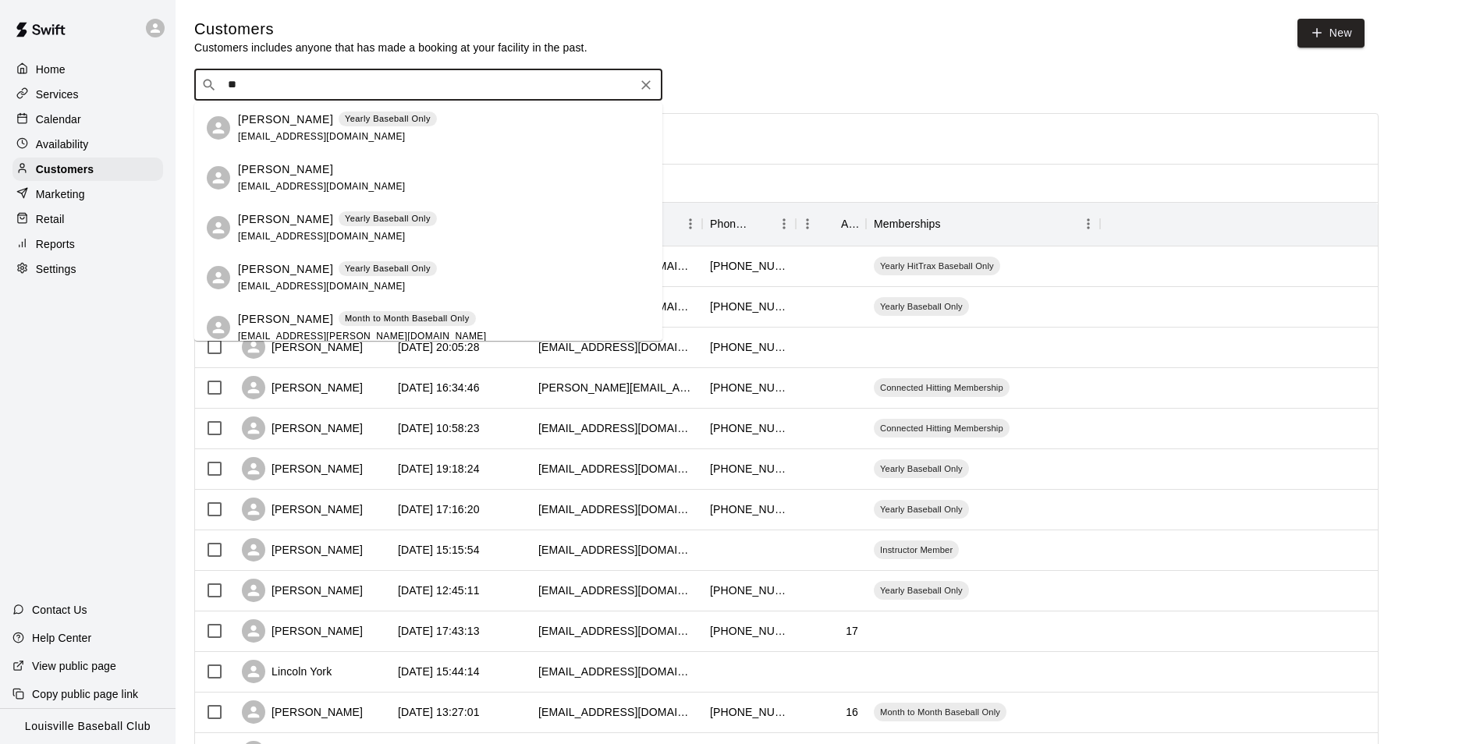
type input "*"
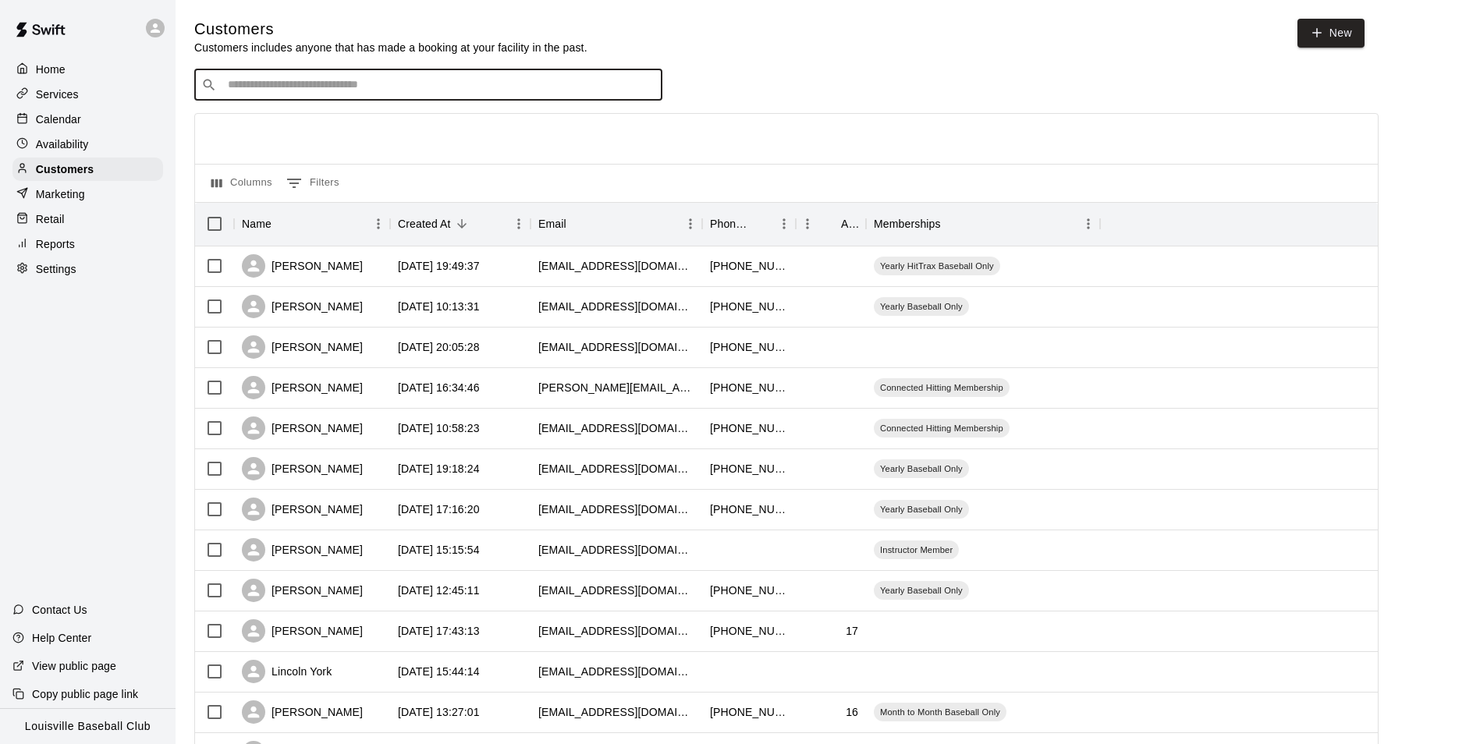
click at [1323, 738] on div at bounding box center [1243, 753] width 287 height 41
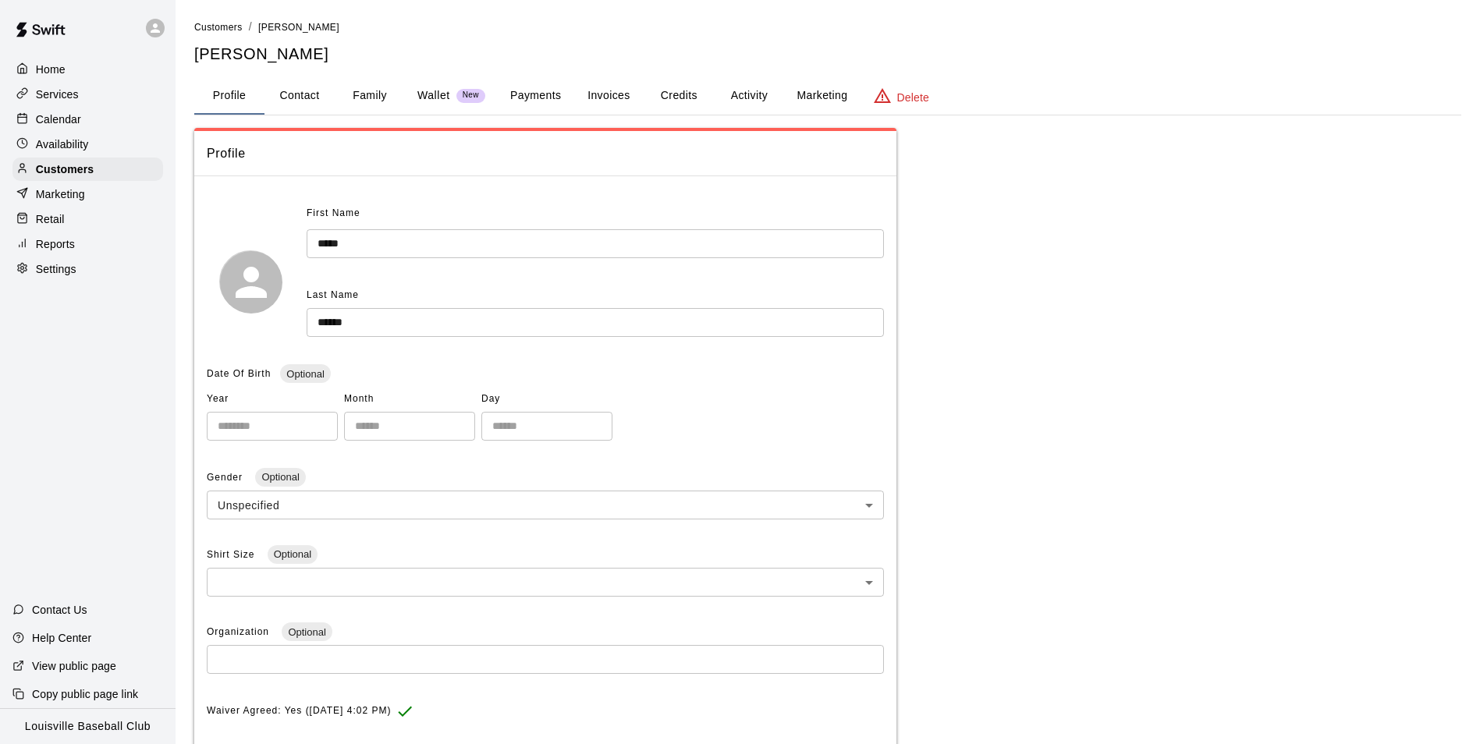
click at [133, 120] on div "Calendar" at bounding box center [87, 119] width 151 height 23
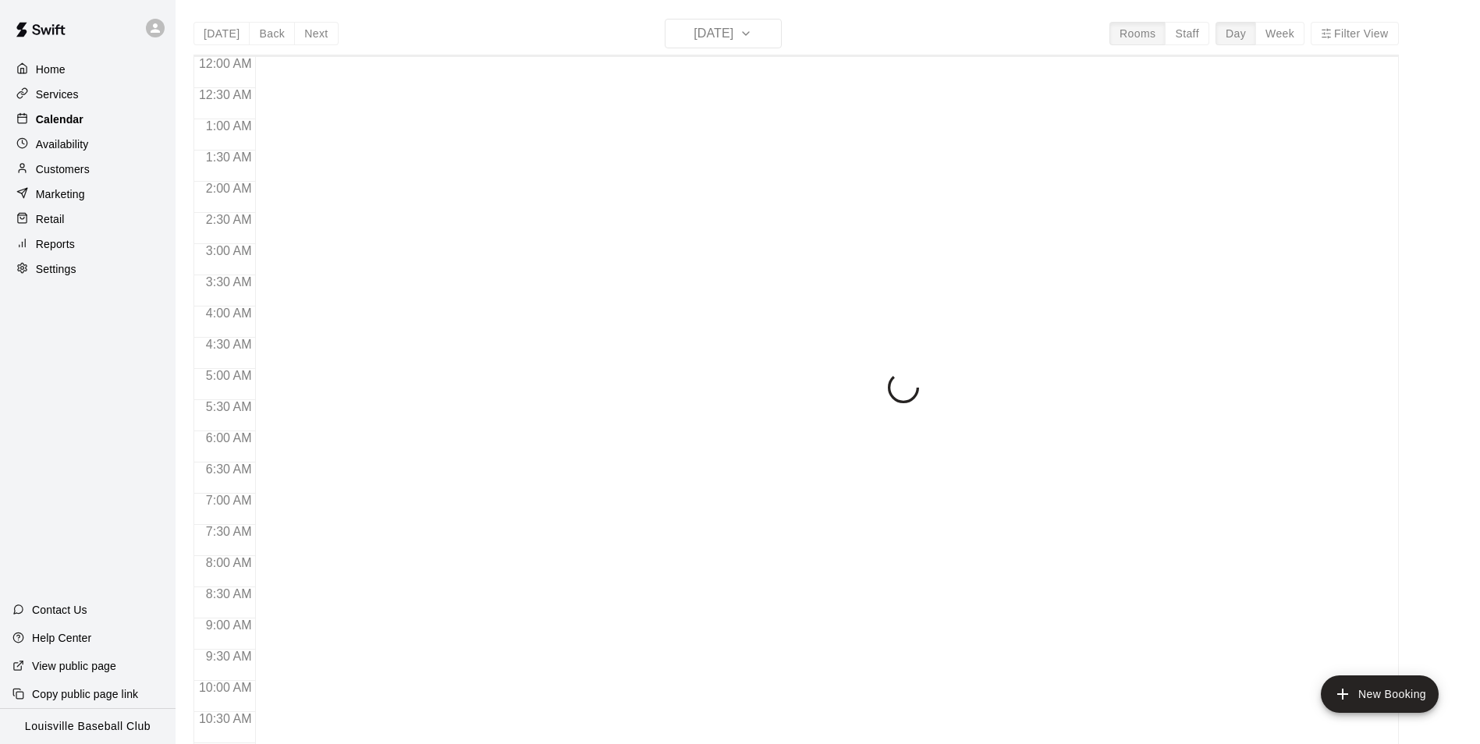
scroll to position [793, 0]
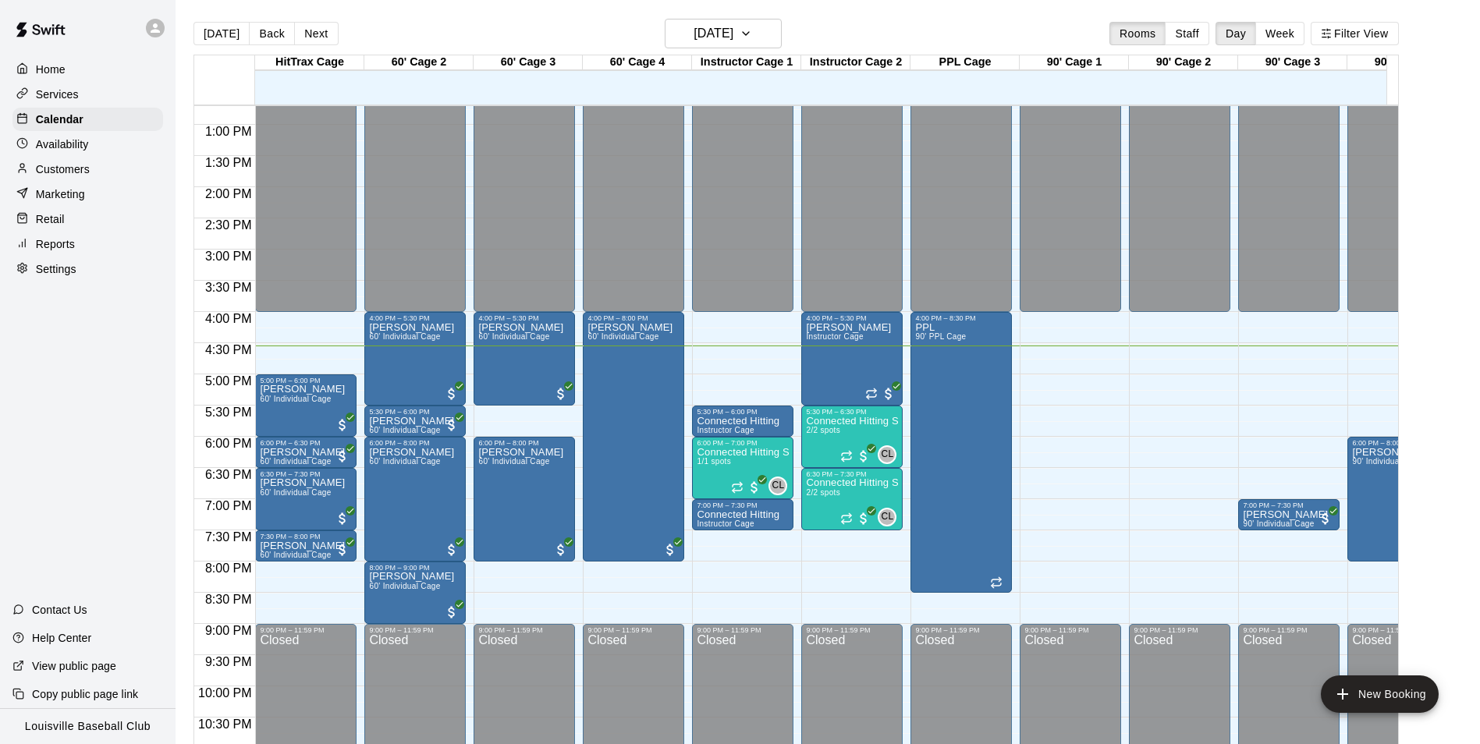
click at [119, 179] on div "Customers" at bounding box center [87, 169] width 151 height 23
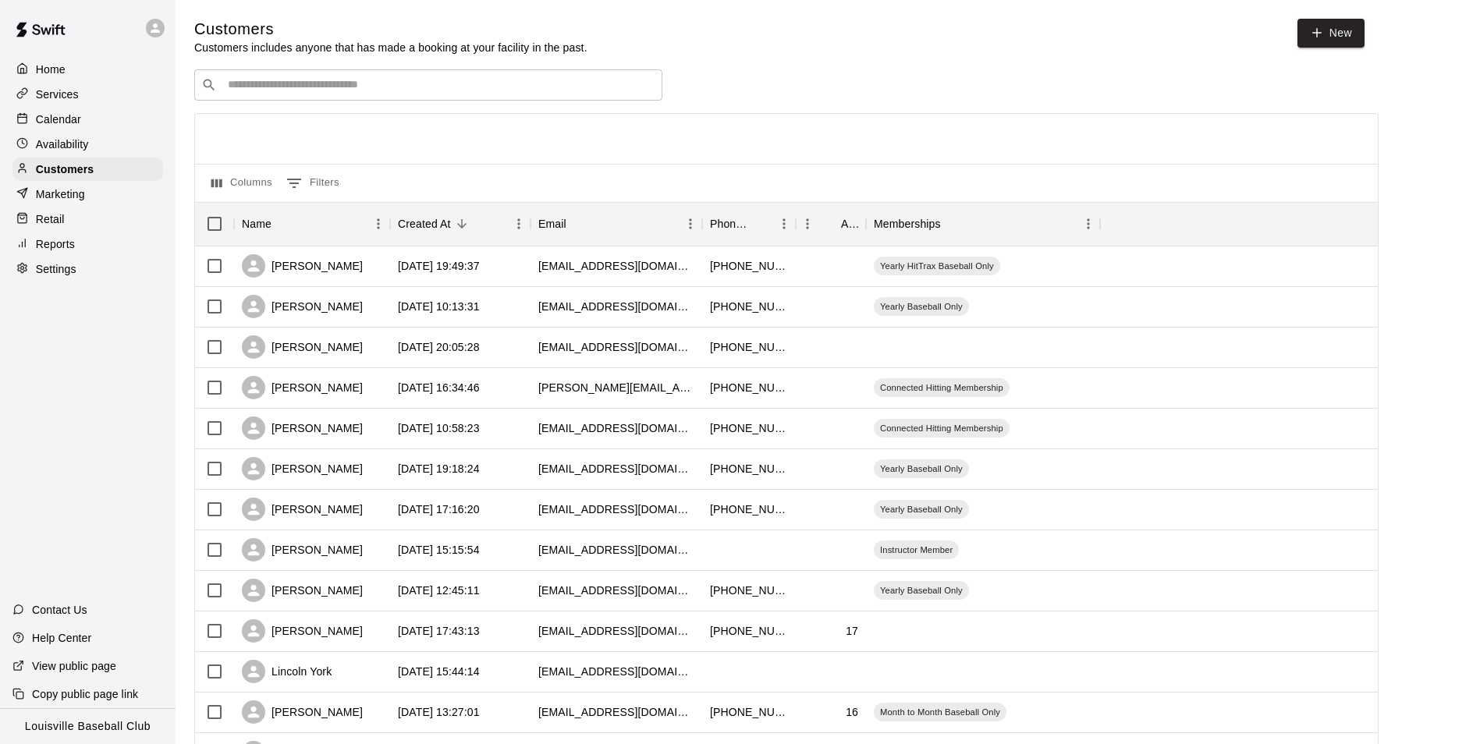
click at [503, 91] on input "Search customers by name or email" at bounding box center [439, 85] width 432 height 16
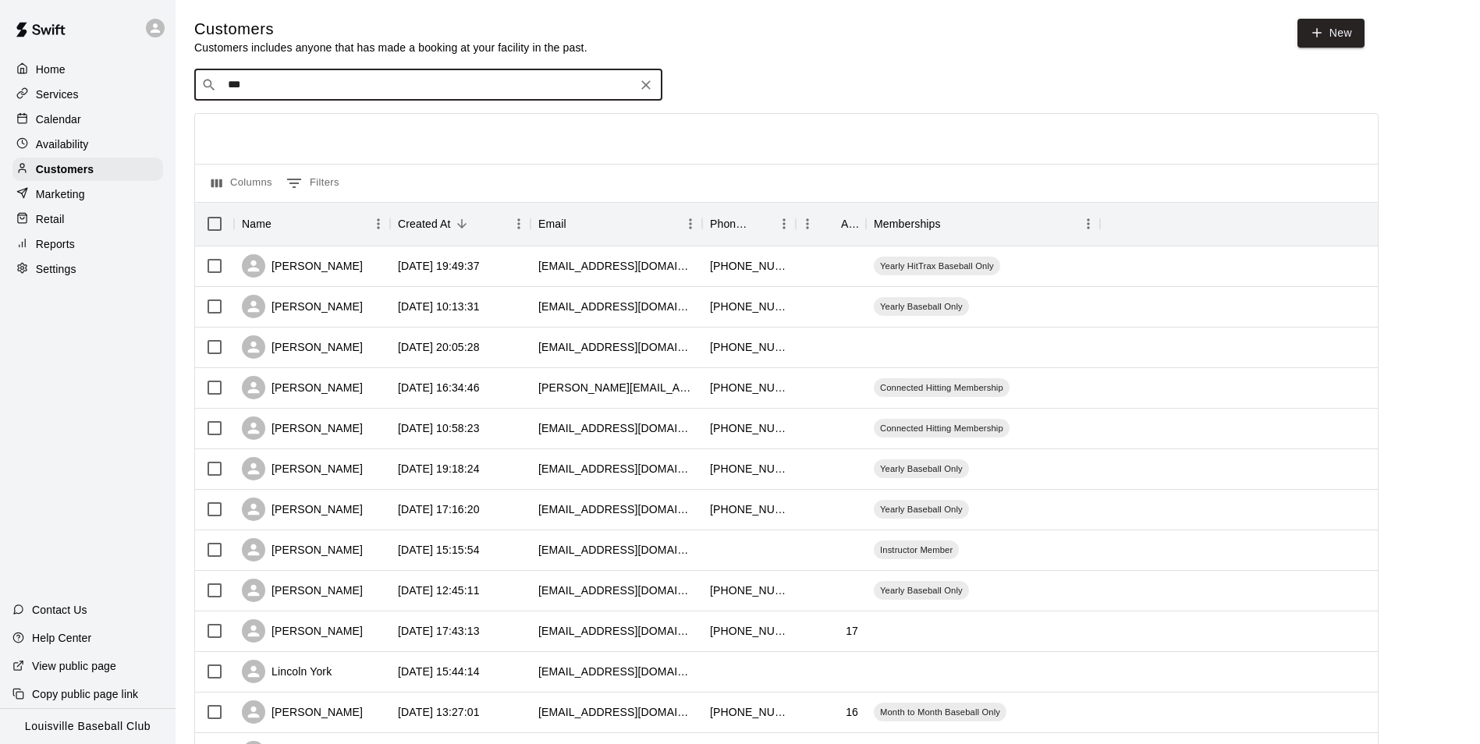
type input "****"
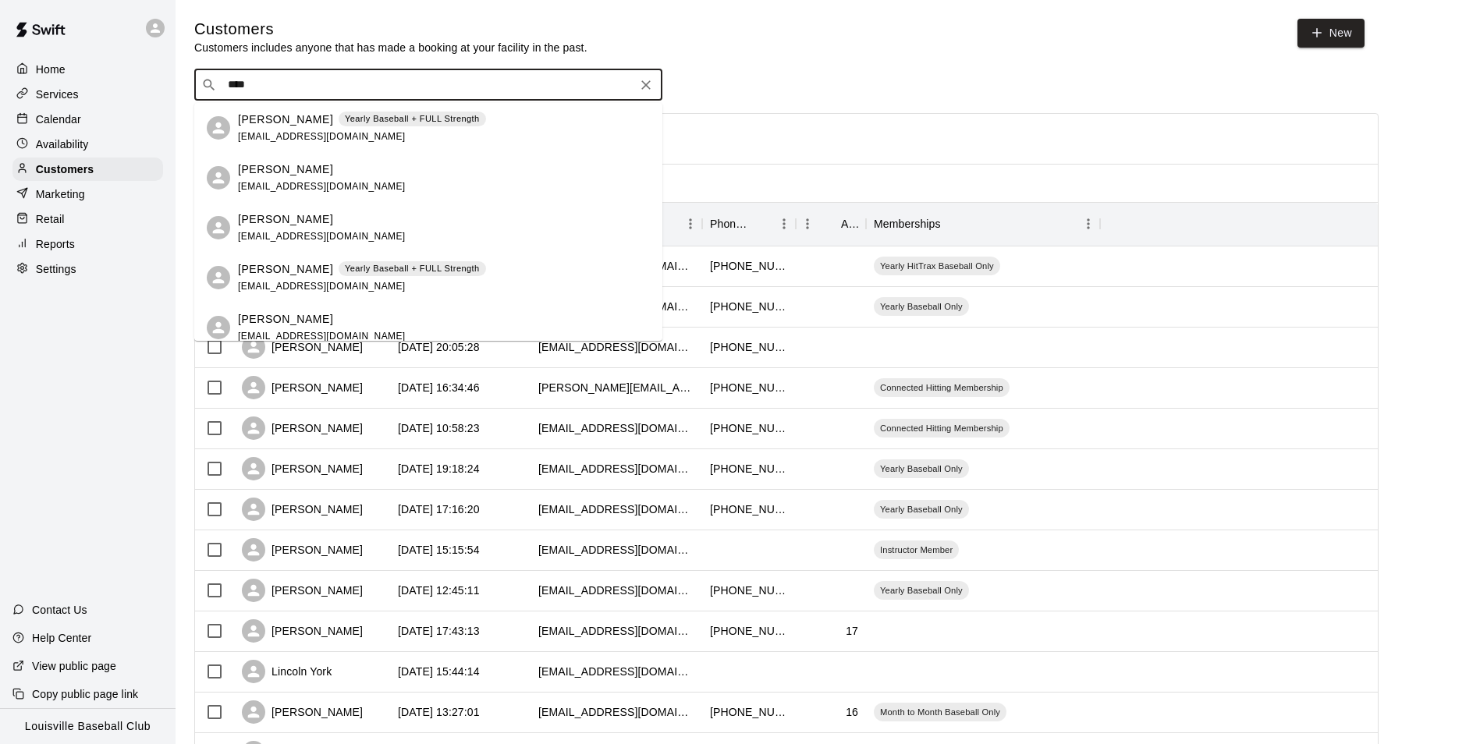
click at [655, 89] on button "Clear" at bounding box center [646, 85] width 22 height 22
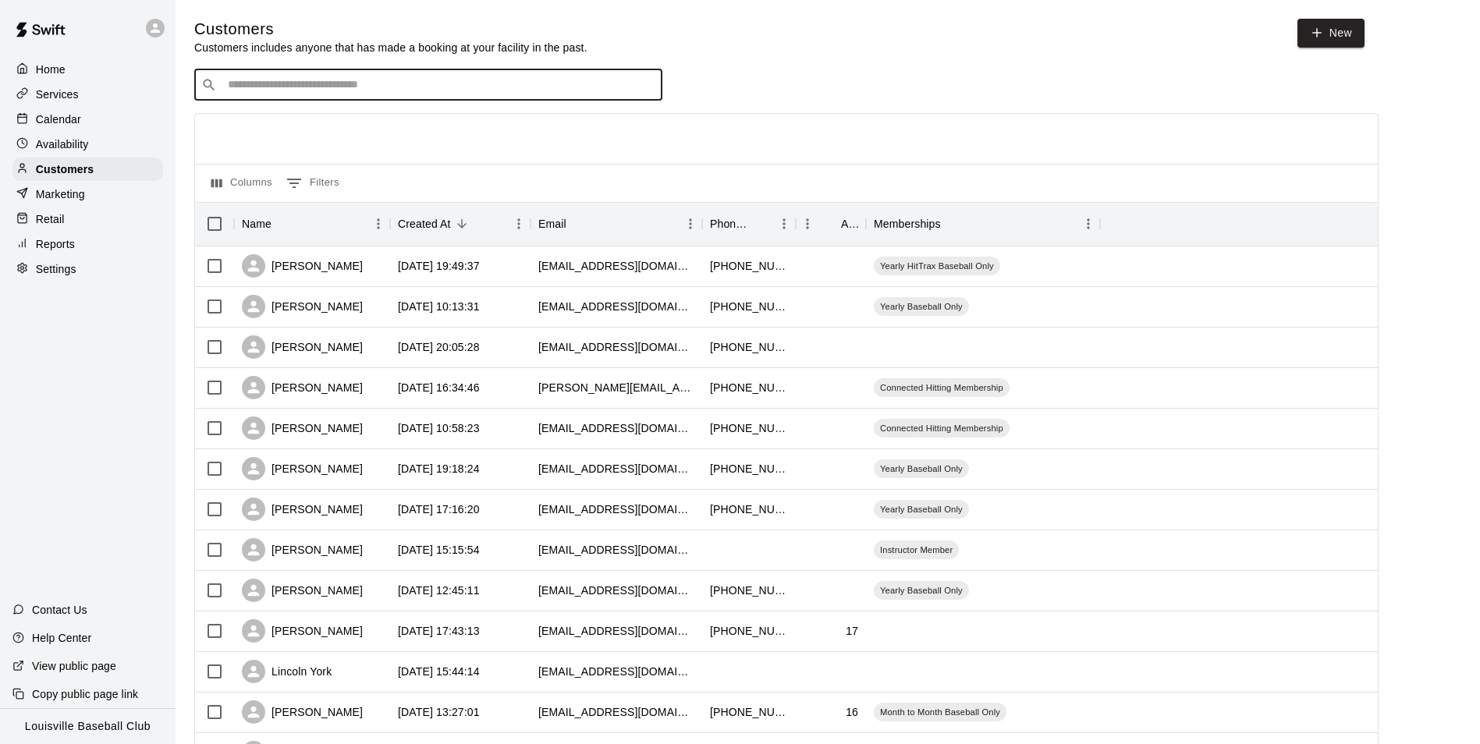
click at [50, 144] on p "Availability" at bounding box center [62, 145] width 53 height 16
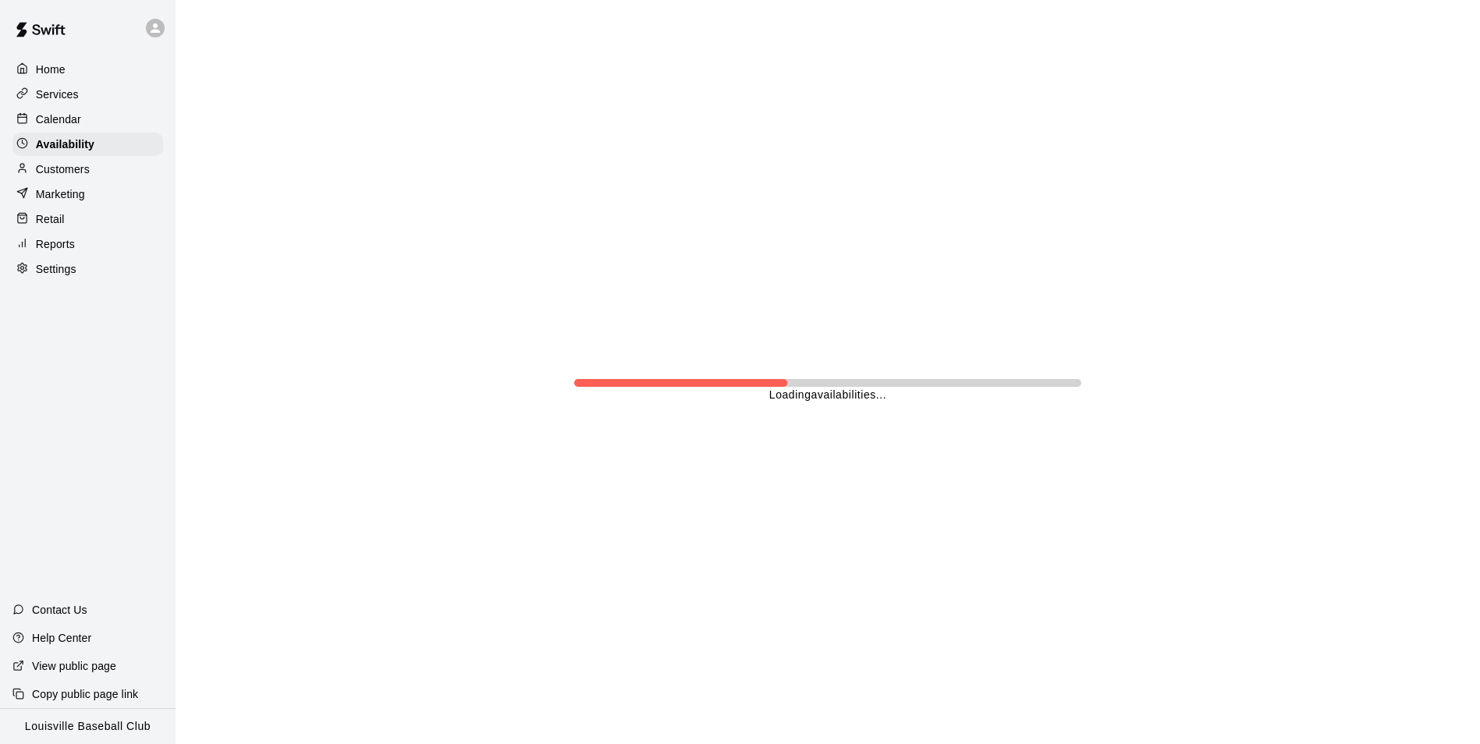
click at [49, 123] on p "Calendar" at bounding box center [58, 120] width 45 height 16
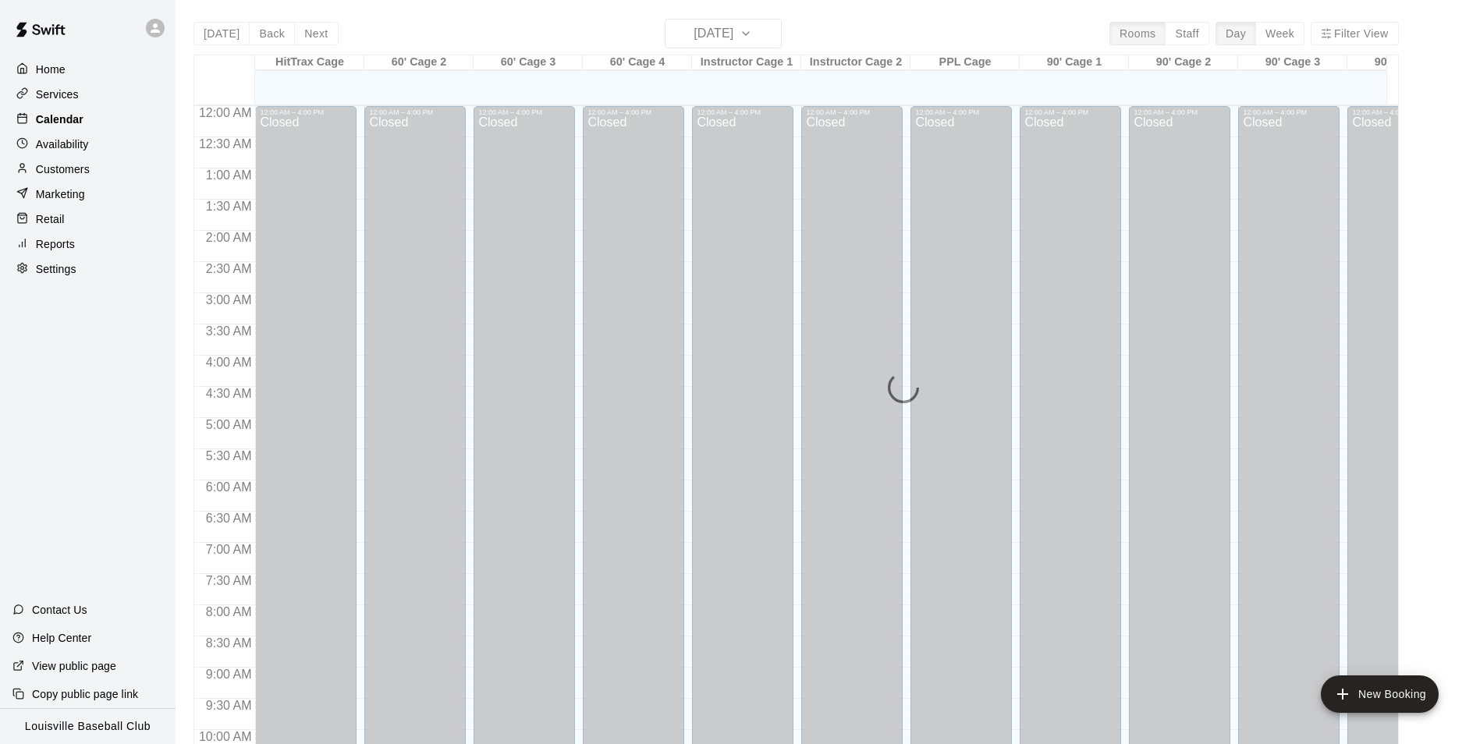
scroll to position [793, 0]
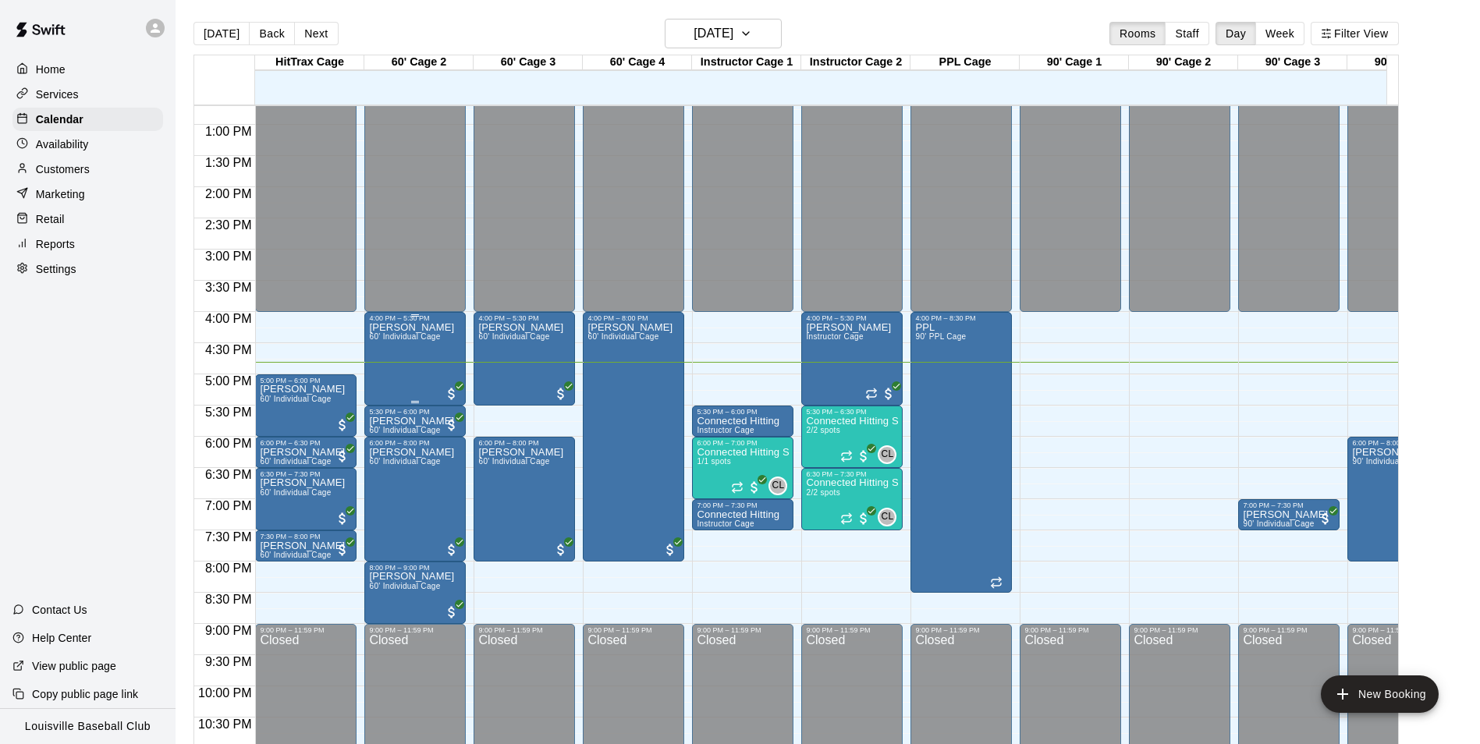
click at [410, 365] on div "[PERSON_NAME] 60' Individual Cage" at bounding box center [411, 694] width 85 height 744
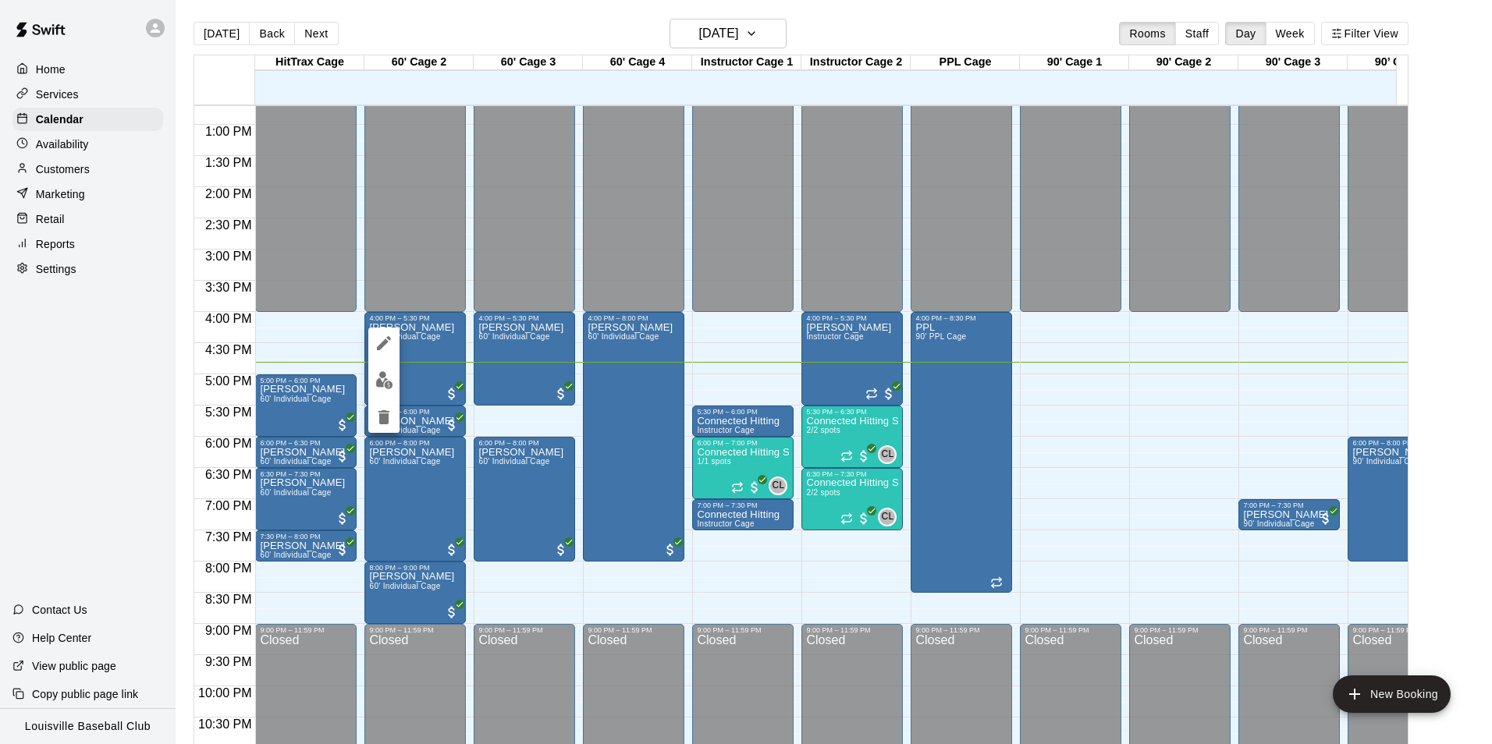
click at [374, 397] on div at bounding box center [383, 380] width 31 height 105
click at [377, 380] on img "edit" at bounding box center [384, 380] width 18 height 18
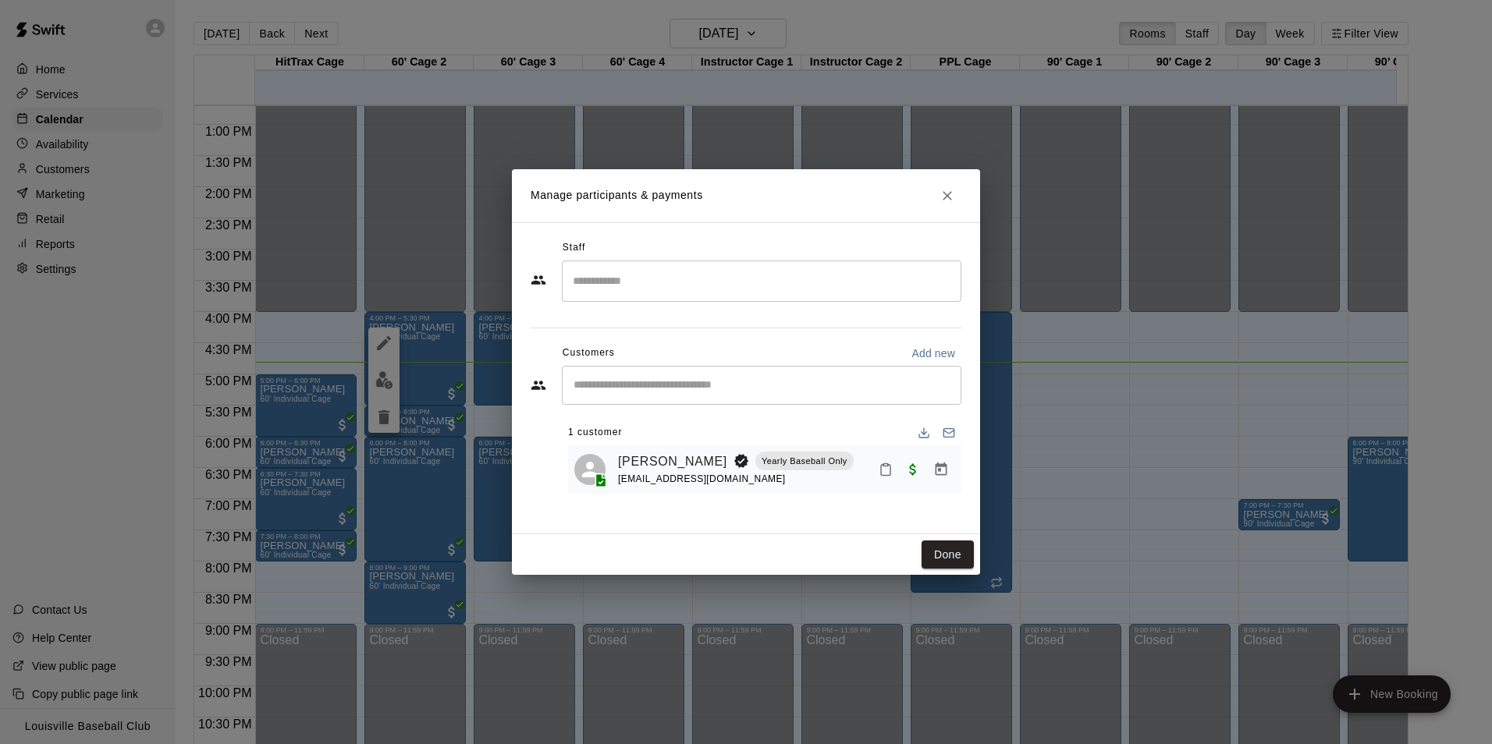
click at [884, 470] on icon "Mark attendance" at bounding box center [886, 470] width 14 height 14
click at [931, 481] on p "[PERSON_NAME] attended" at bounding box center [992, 476] width 138 height 16
click at [947, 552] on button "Done" at bounding box center [948, 555] width 52 height 29
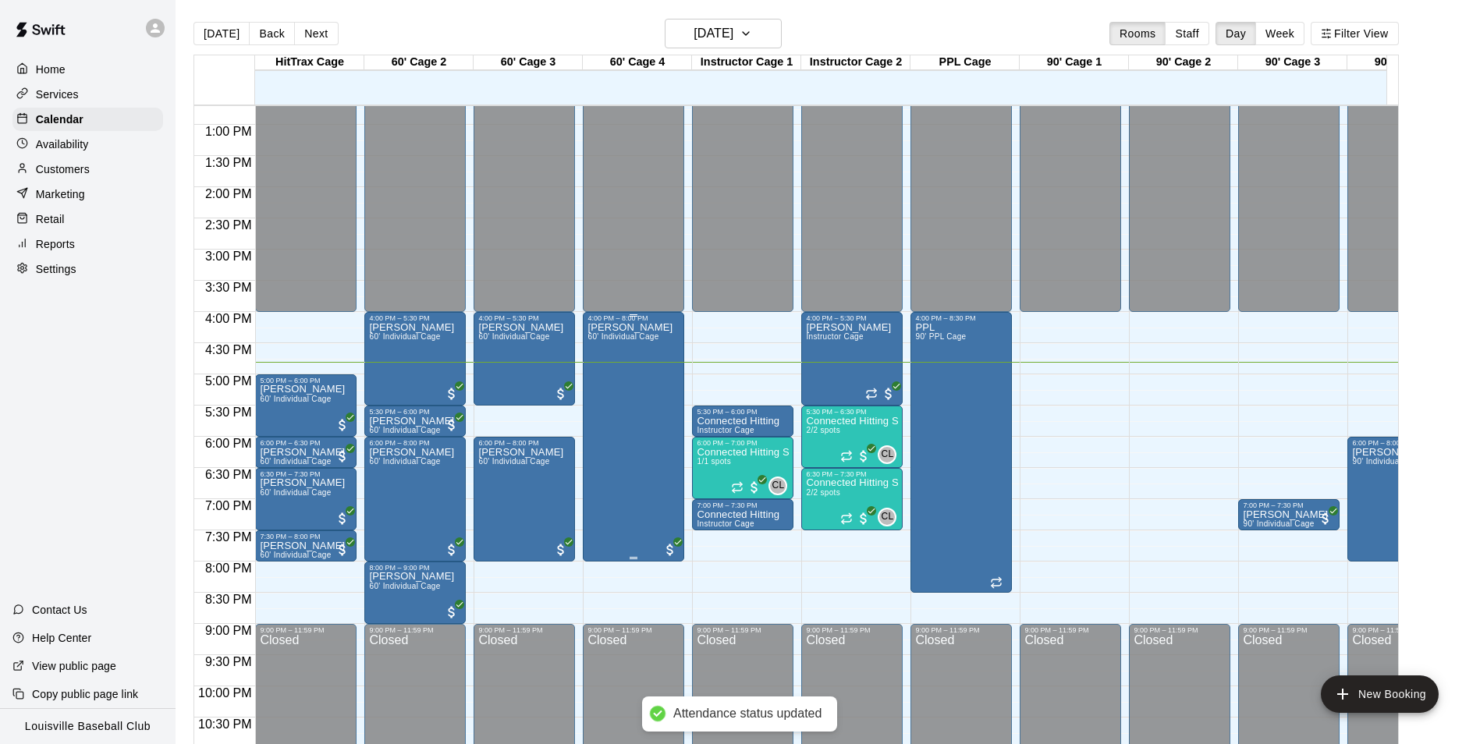
click at [626, 366] on div "[PERSON_NAME] 60' Individual Cage" at bounding box center [630, 694] width 85 height 744
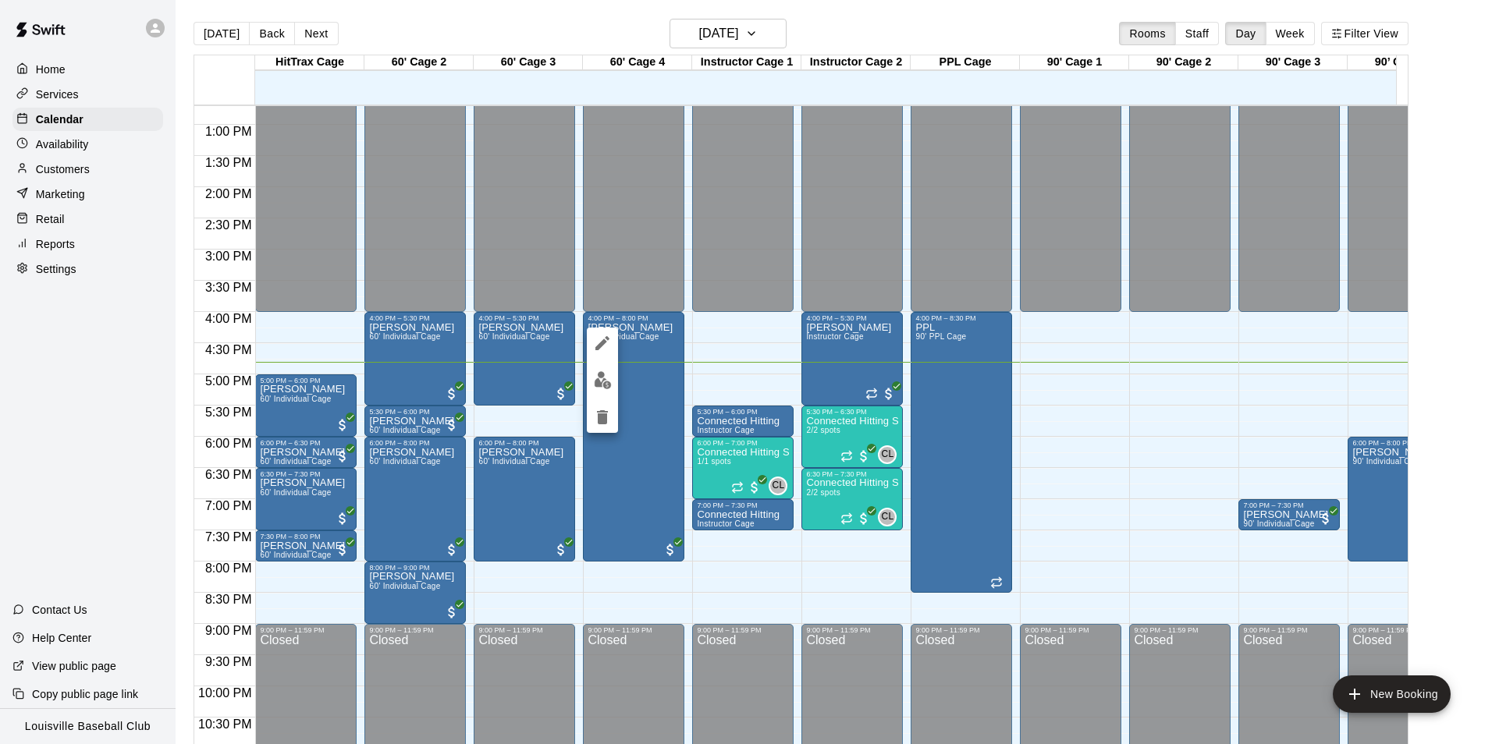
click at [606, 387] on img "edit" at bounding box center [603, 380] width 18 height 18
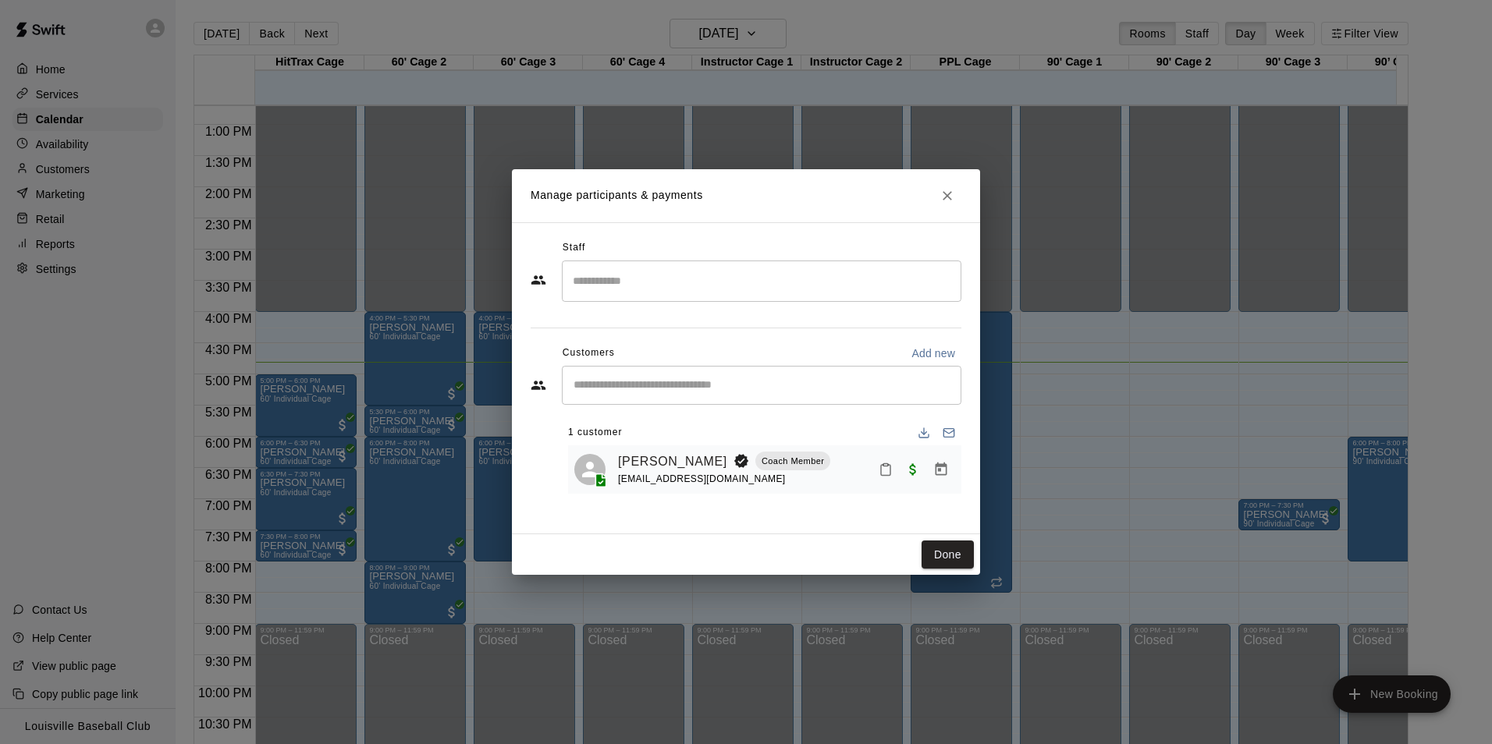
click at [886, 471] on icon "Mark attendance" at bounding box center [886, 470] width 14 height 14
click at [903, 504] on li "Mark unknown" at bounding box center [982, 500] width 183 height 25
click at [883, 473] on icon "Mark attendance" at bounding box center [886, 470] width 14 height 14
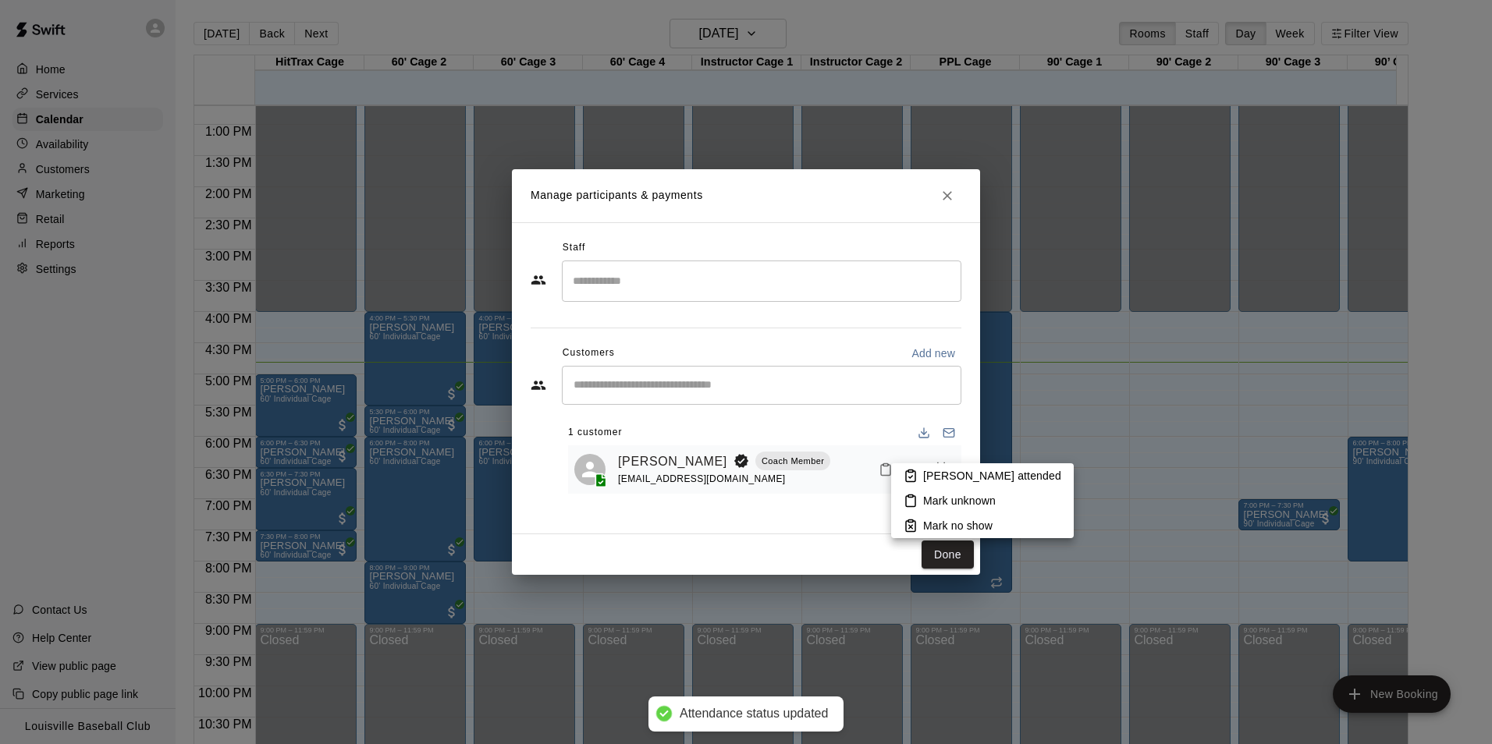
click at [907, 474] on icon at bounding box center [911, 476] width 14 height 14
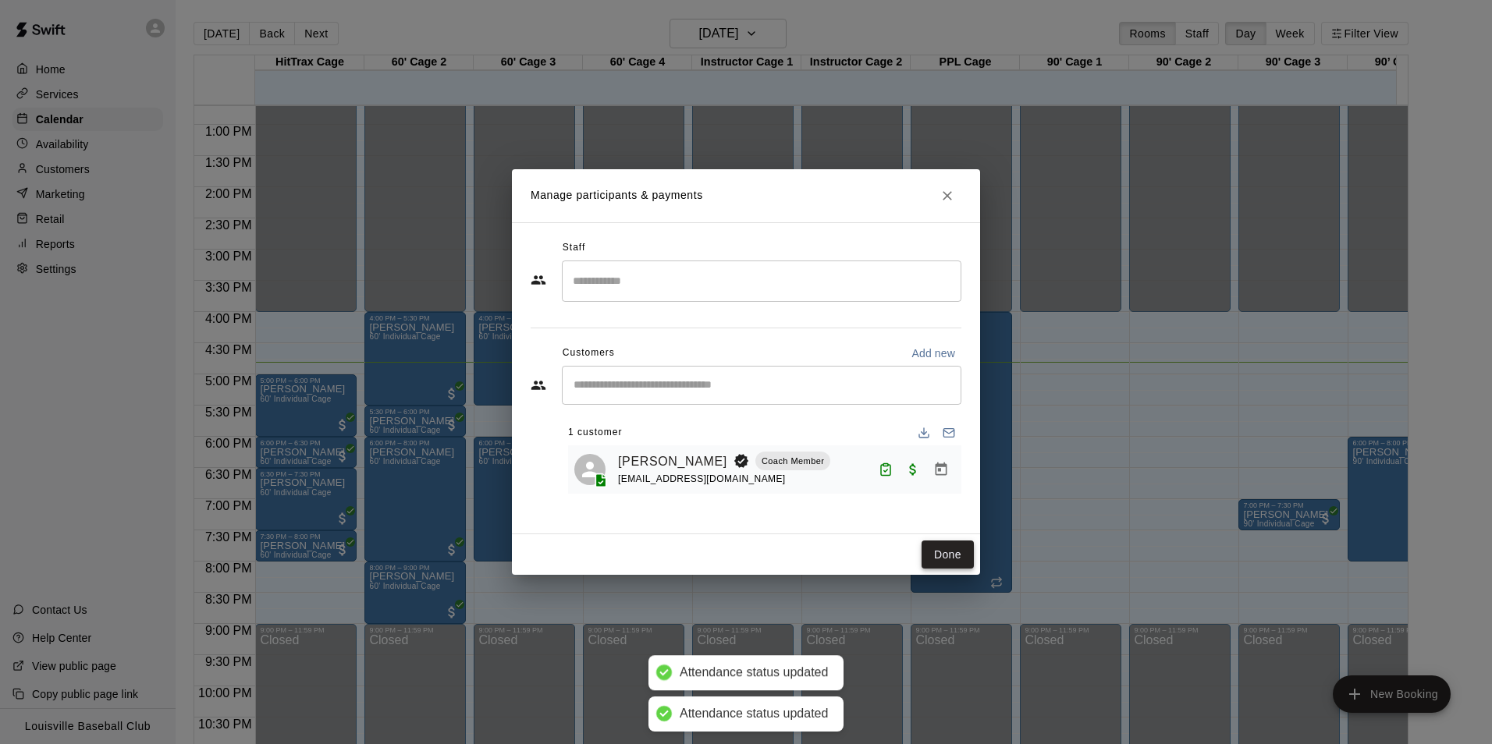
click at [944, 557] on button "Done" at bounding box center [948, 555] width 52 height 29
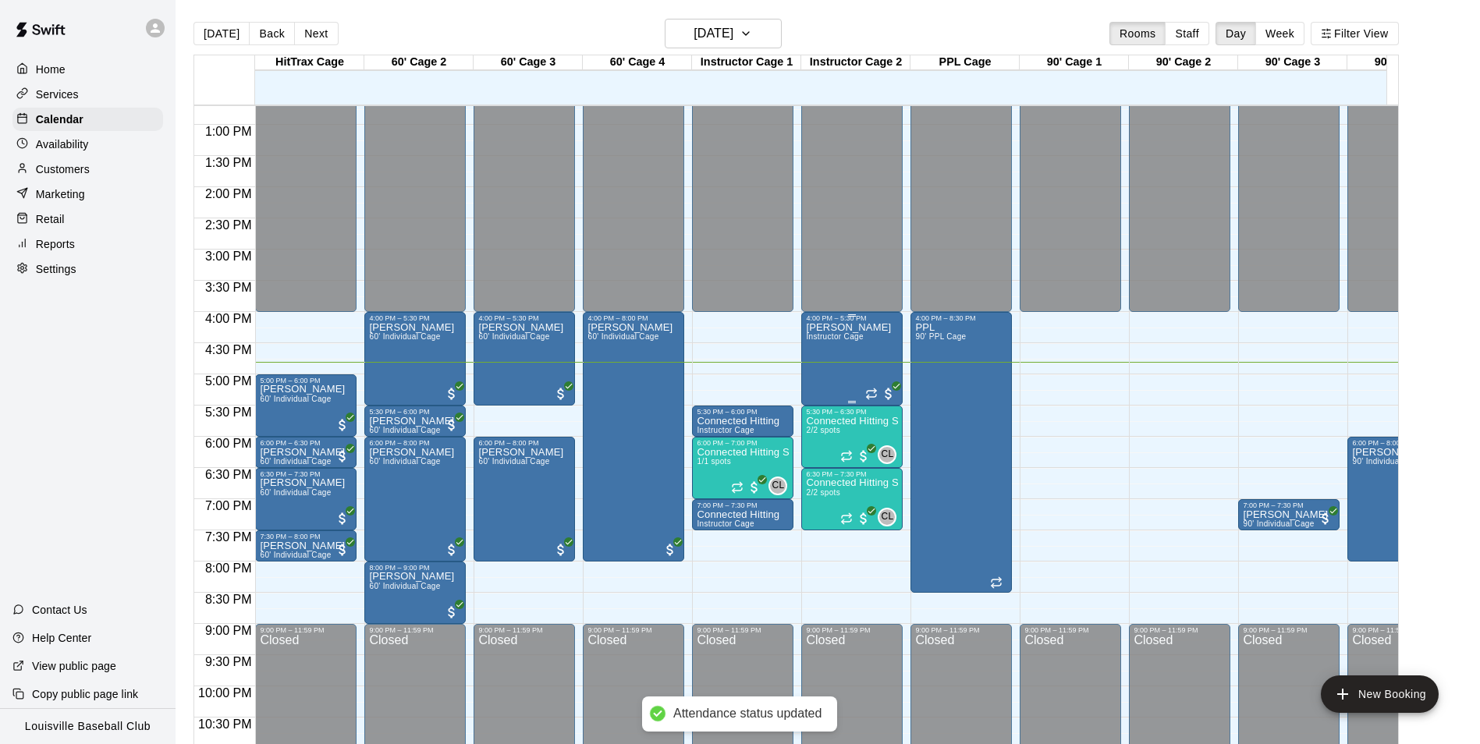
click at [854, 341] on span "Instructor Cage" at bounding box center [834, 336] width 57 height 9
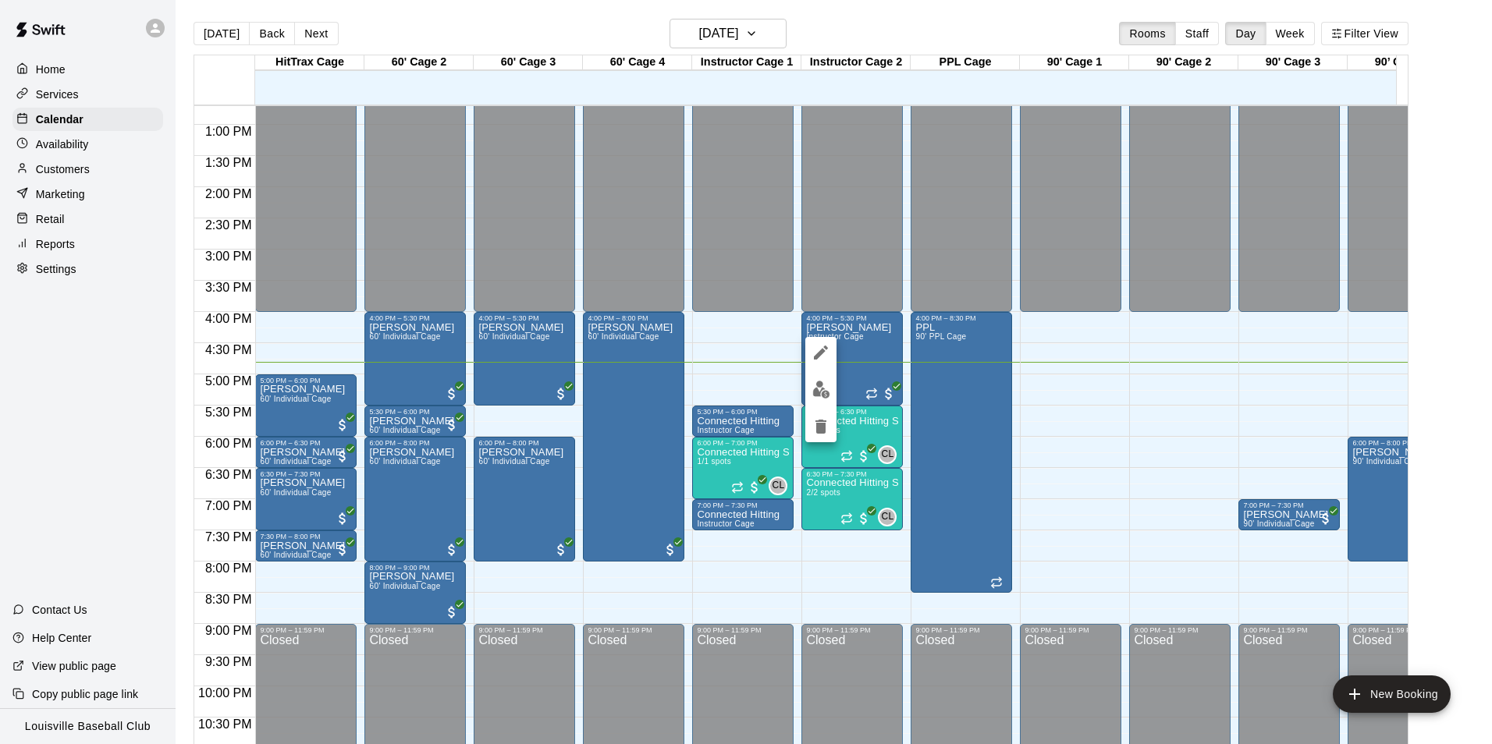
click at [822, 390] on img "edit" at bounding box center [821, 390] width 18 height 18
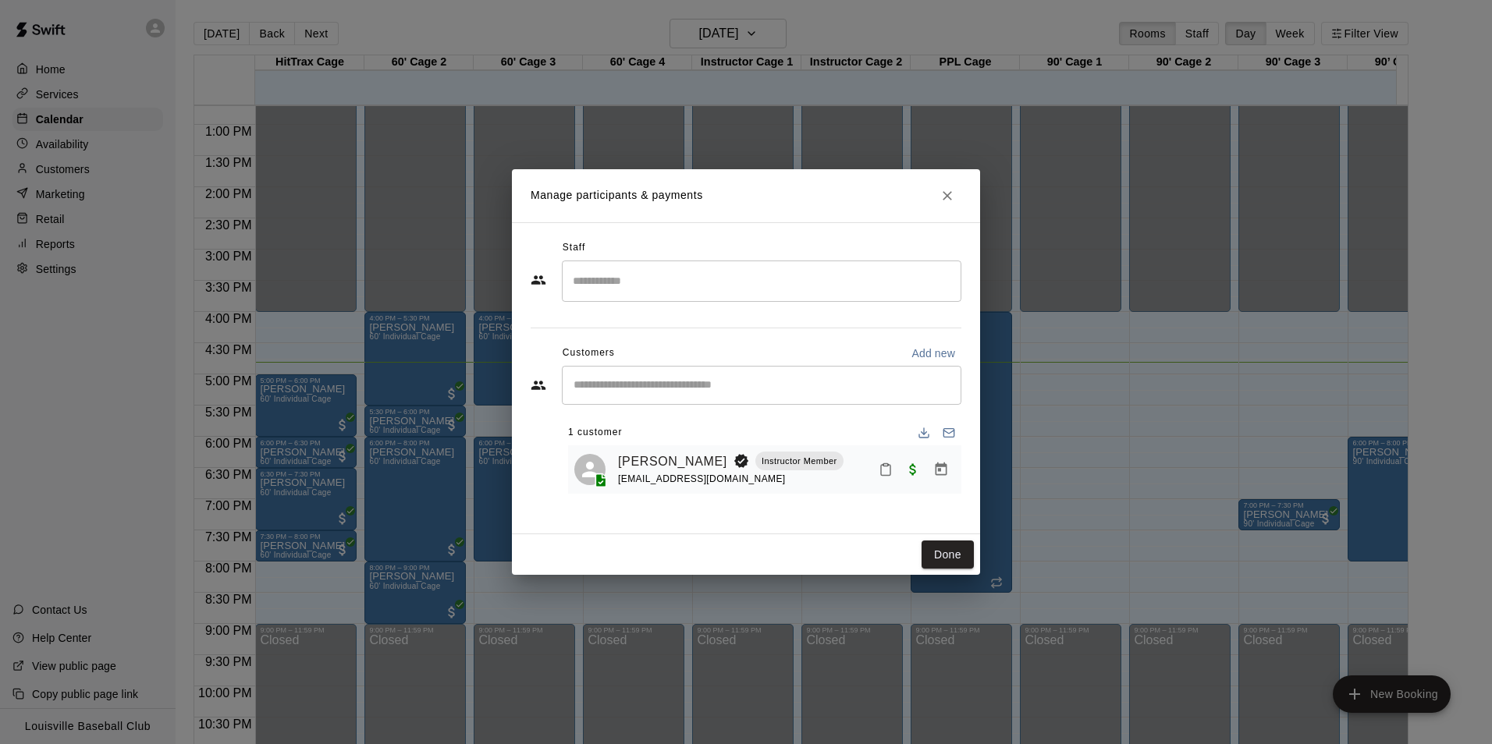
click at [889, 474] on icon "Mark attendance" at bounding box center [886, 470] width 14 height 14
click at [929, 483] on p "[PERSON_NAME] attended" at bounding box center [992, 476] width 138 height 16
click at [950, 544] on button "Done" at bounding box center [948, 555] width 52 height 29
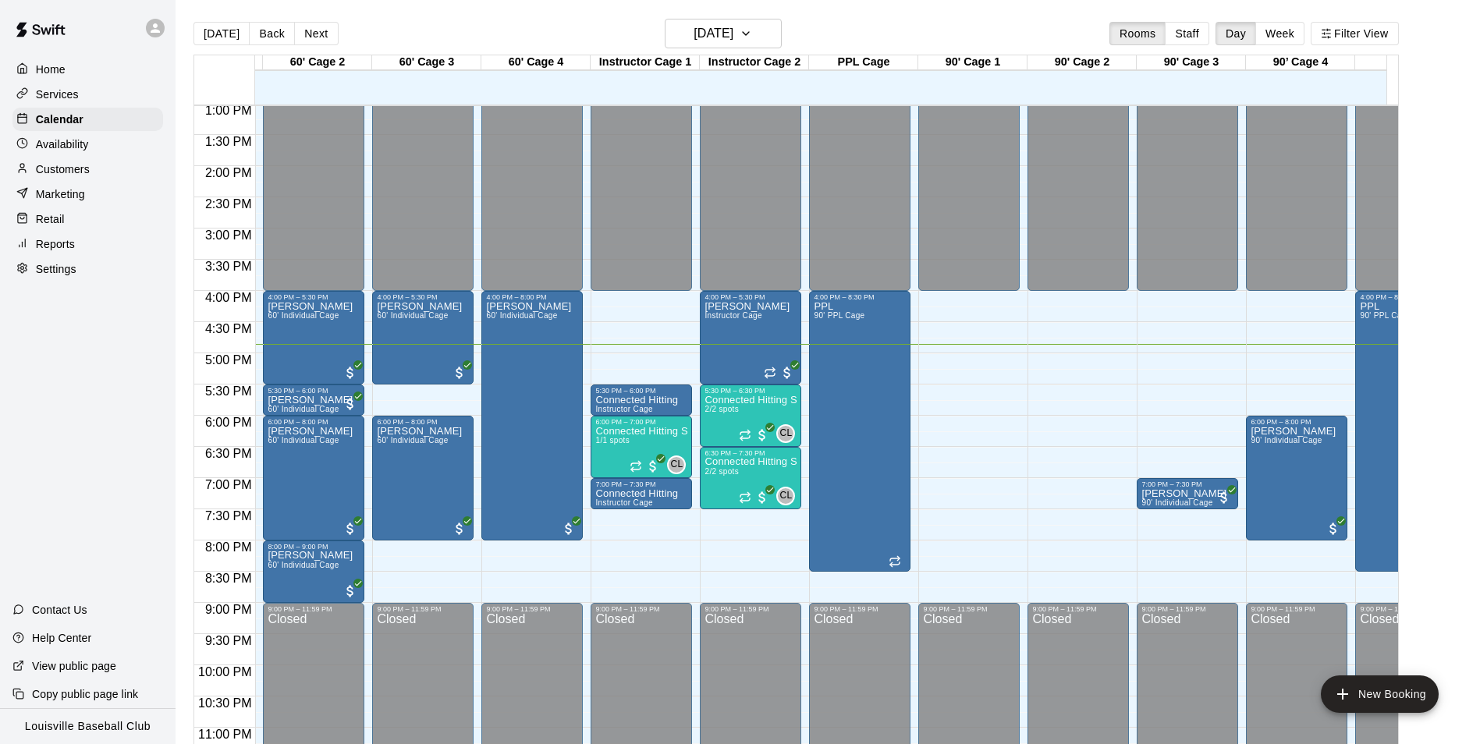
scroll to position [0, 0]
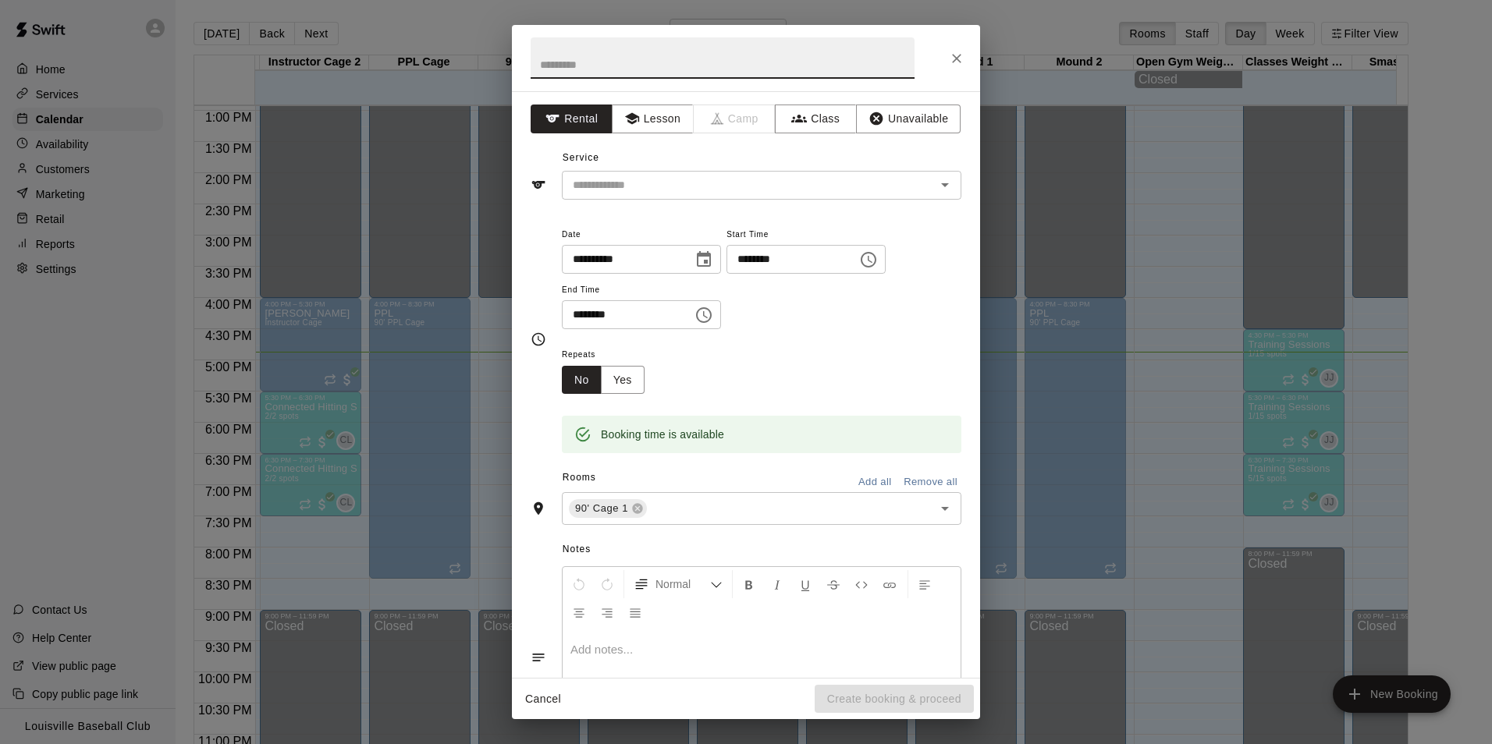
click at [668, 58] on input "text" at bounding box center [723, 57] width 384 height 41
click at [731, 186] on input "text" at bounding box center [739, 186] width 344 height 20
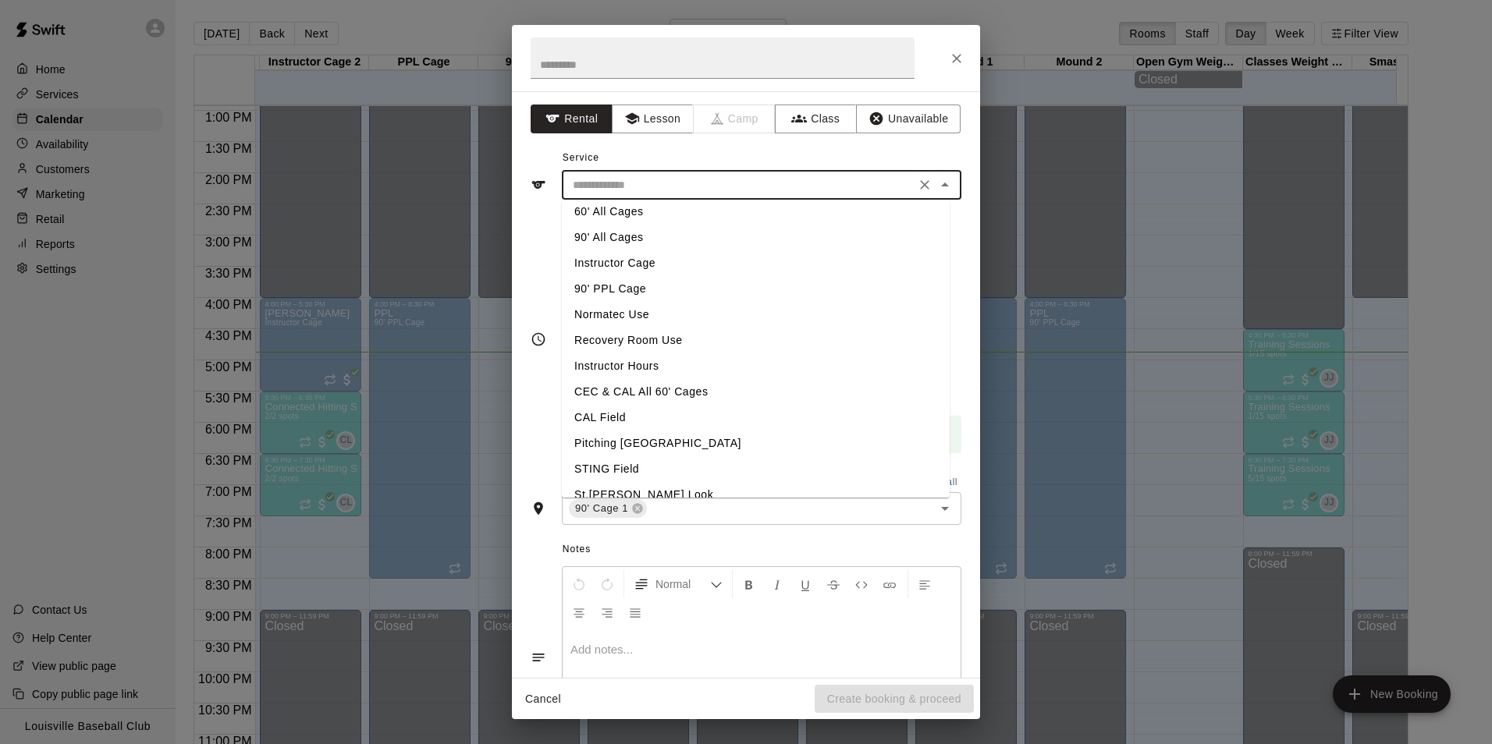
scroll to position [80, 0]
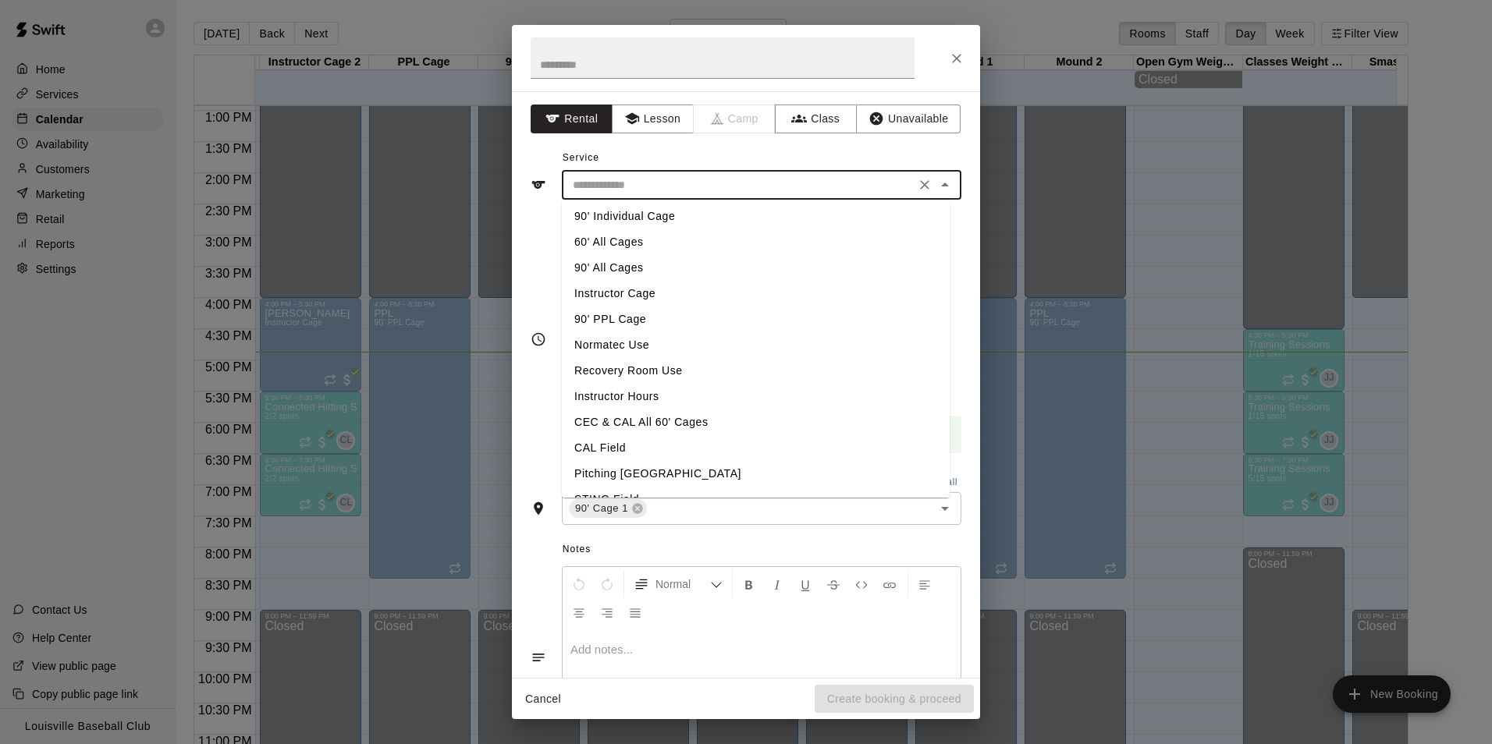
click at [648, 272] on li "90' All Cages" at bounding box center [756, 268] width 388 height 26
type input "**********"
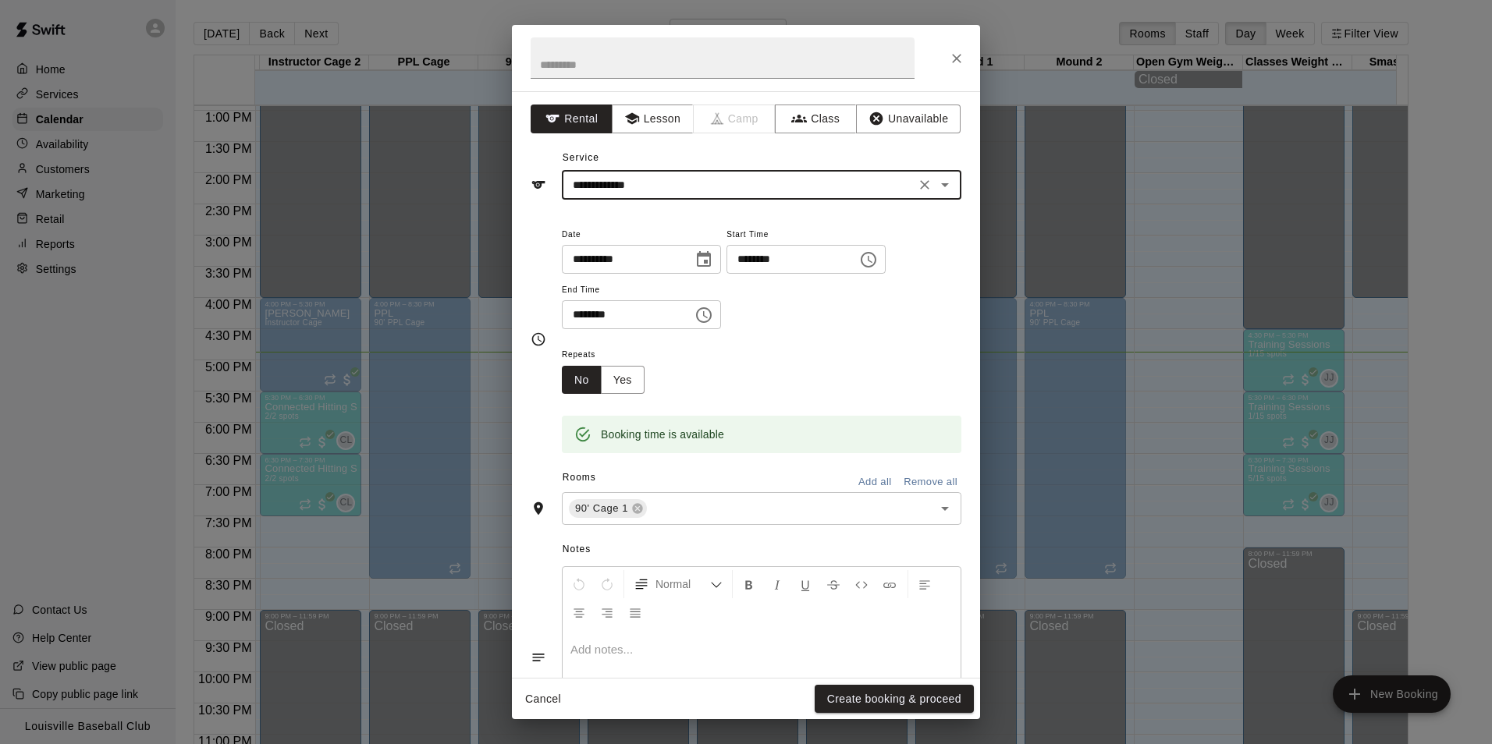
click at [920, 188] on icon "Clear" at bounding box center [924, 184] width 9 height 9
click at [694, 189] on input "text" at bounding box center [739, 186] width 344 height 20
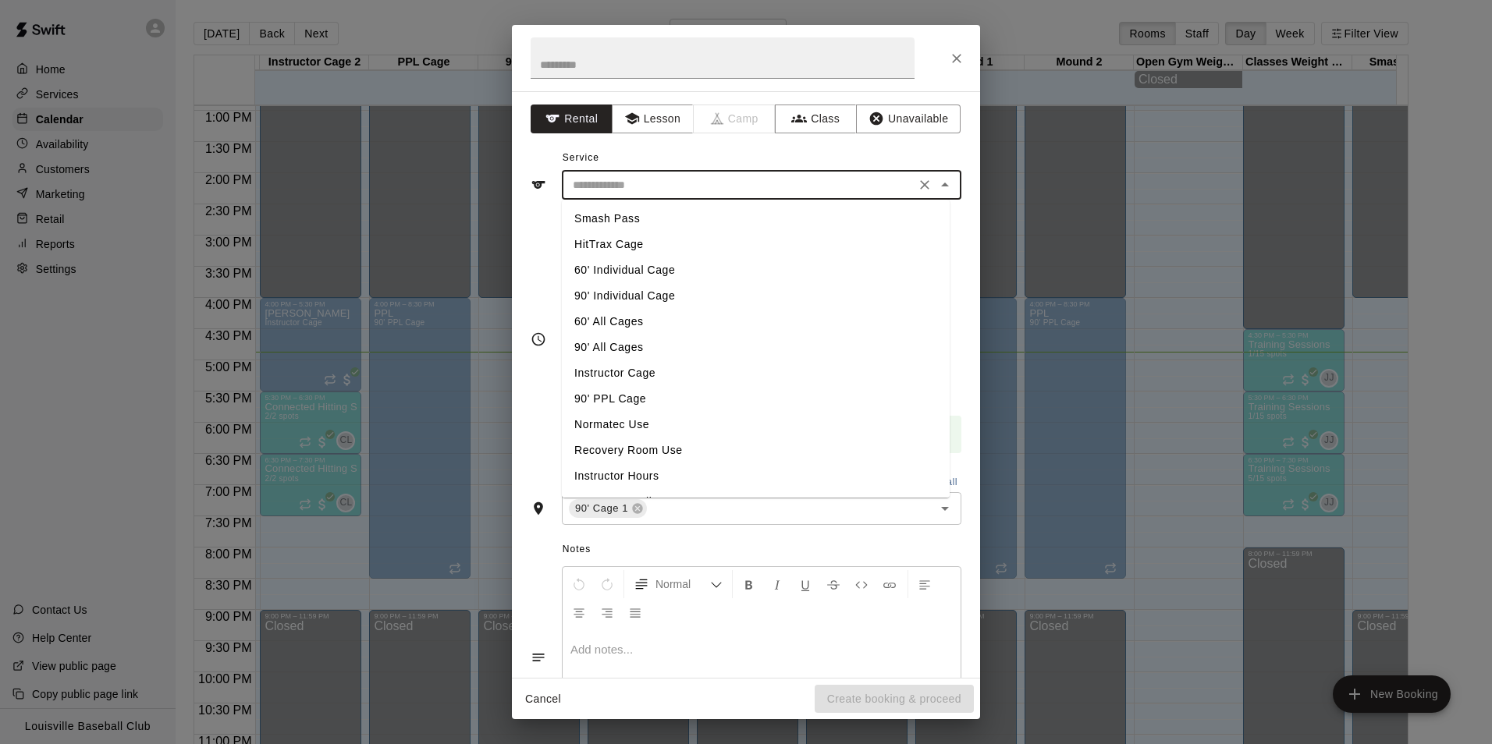
click at [655, 297] on li "90' Individual Cage" at bounding box center [756, 296] width 388 height 26
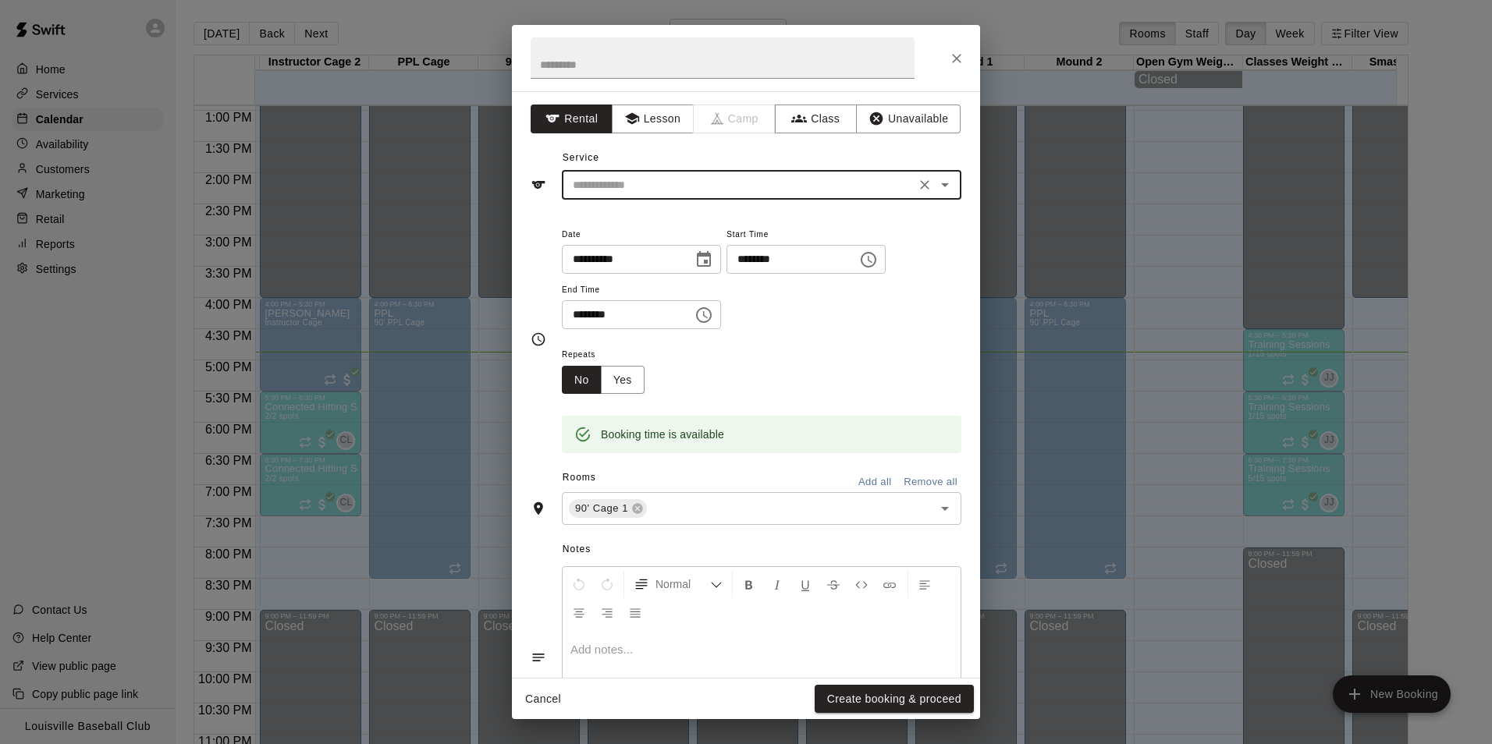
type input "**********"
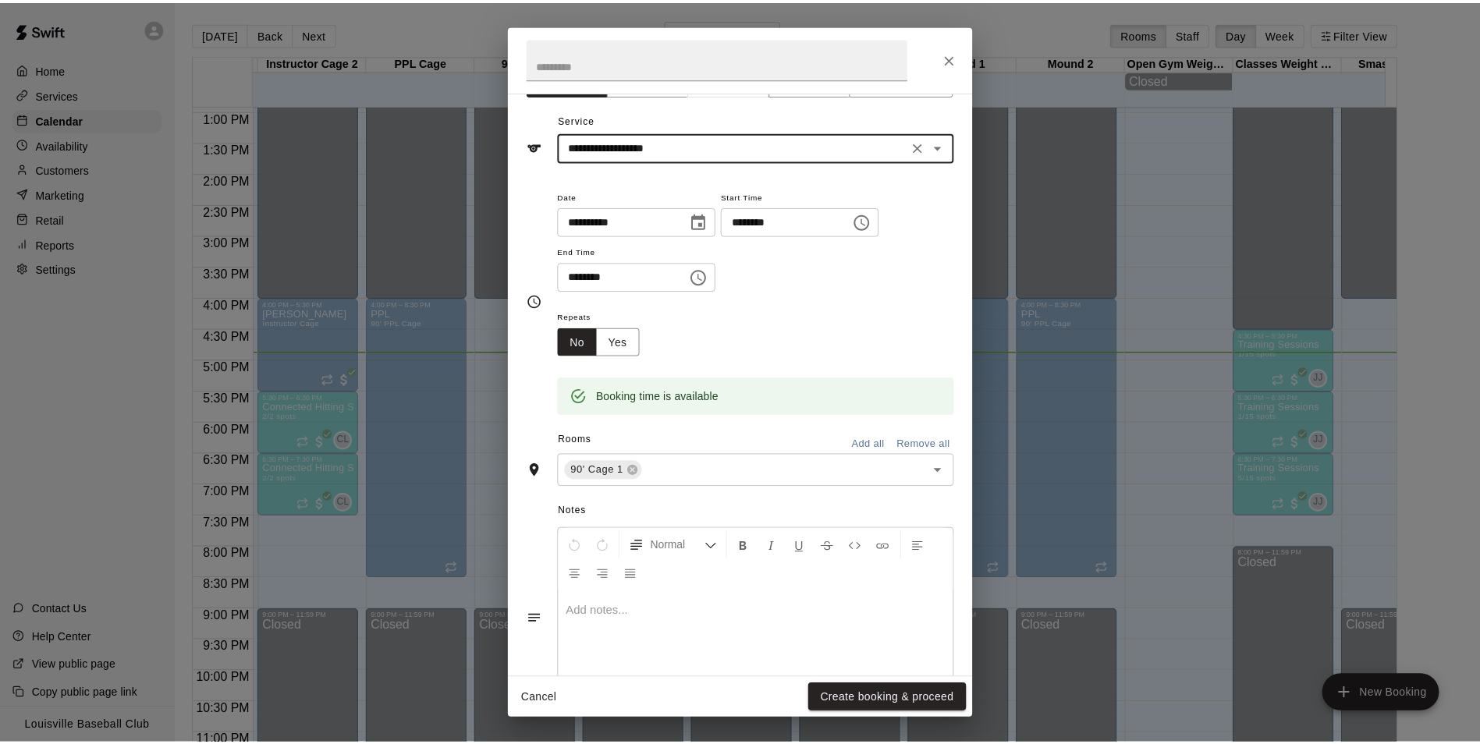
scroll to position [0, 0]
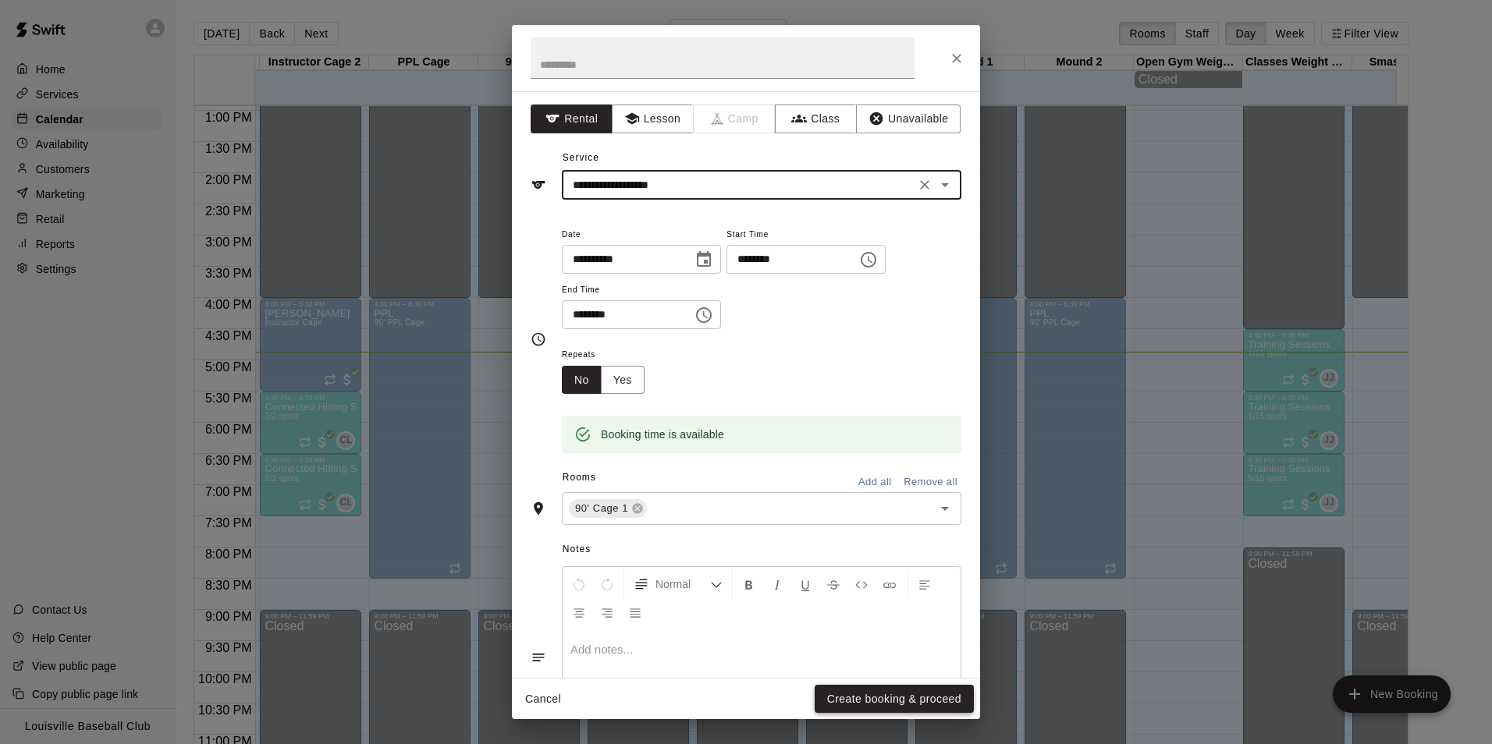
click at [869, 694] on button "Create booking & proceed" at bounding box center [894, 699] width 159 height 29
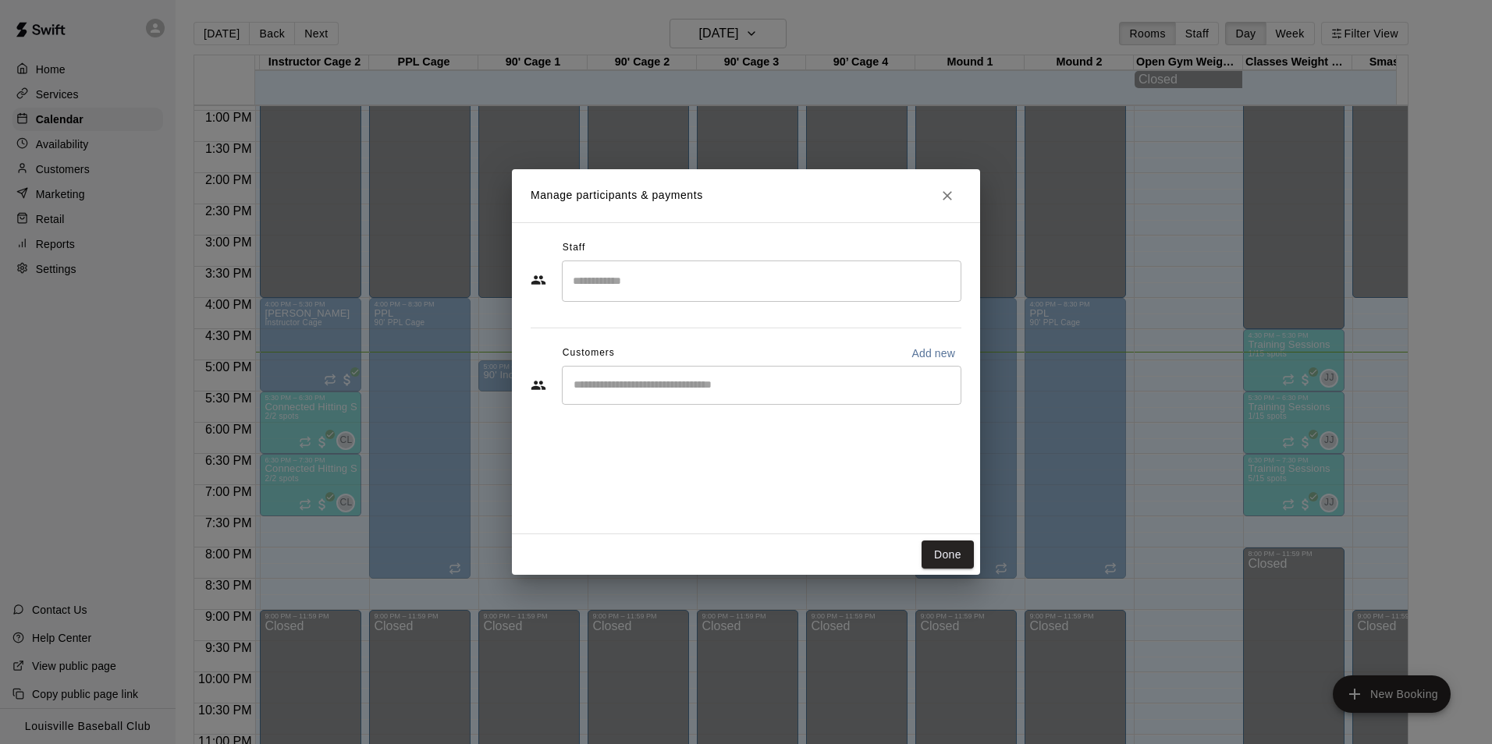
click at [742, 275] on input "Search staff" at bounding box center [761, 281] width 385 height 27
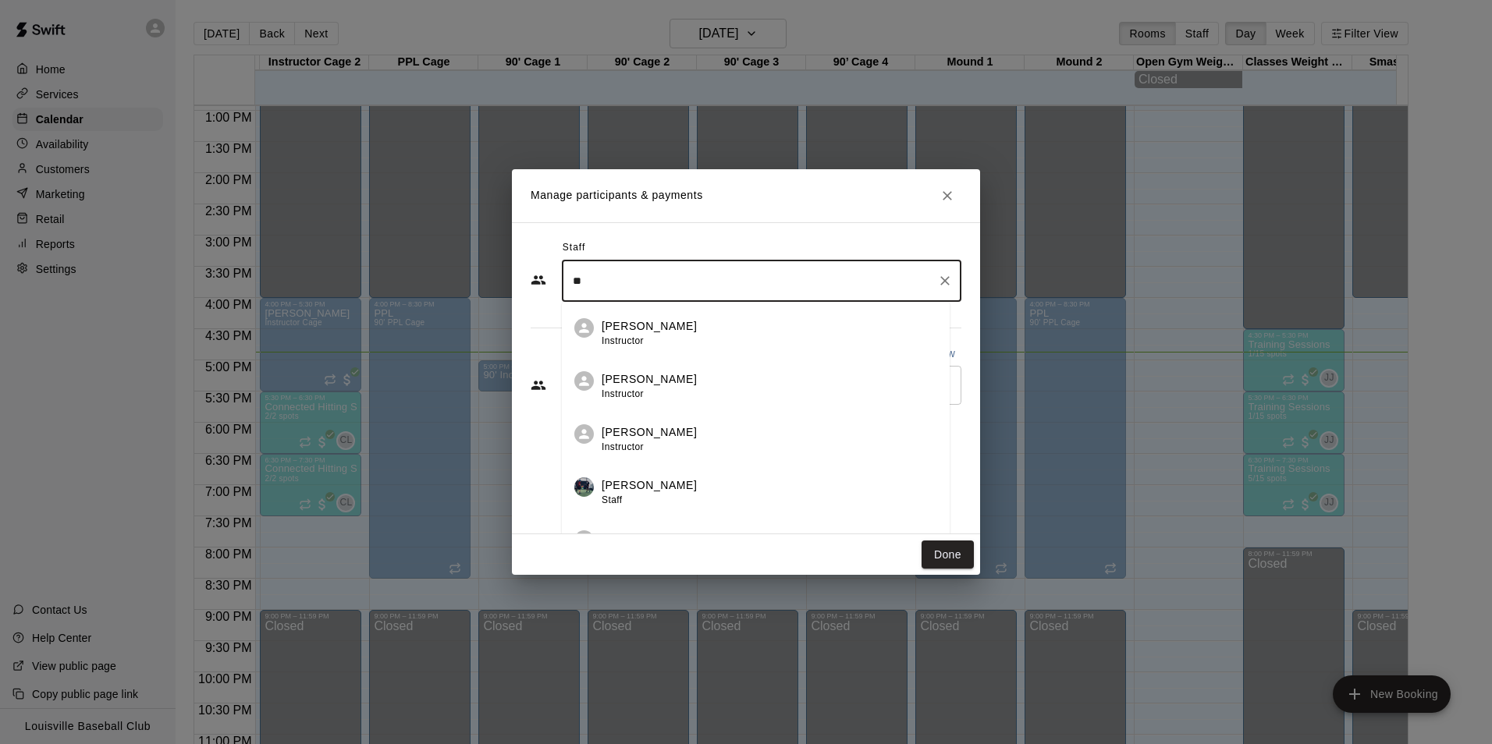
type input "*"
click at [545, 444] on div "Staff ​ [PERSON_NAME] Instructor [PERSON_NAME] Instructor [PERSON_NAME] Instruc…" at bounding box center [746, 378] width 468 height 312
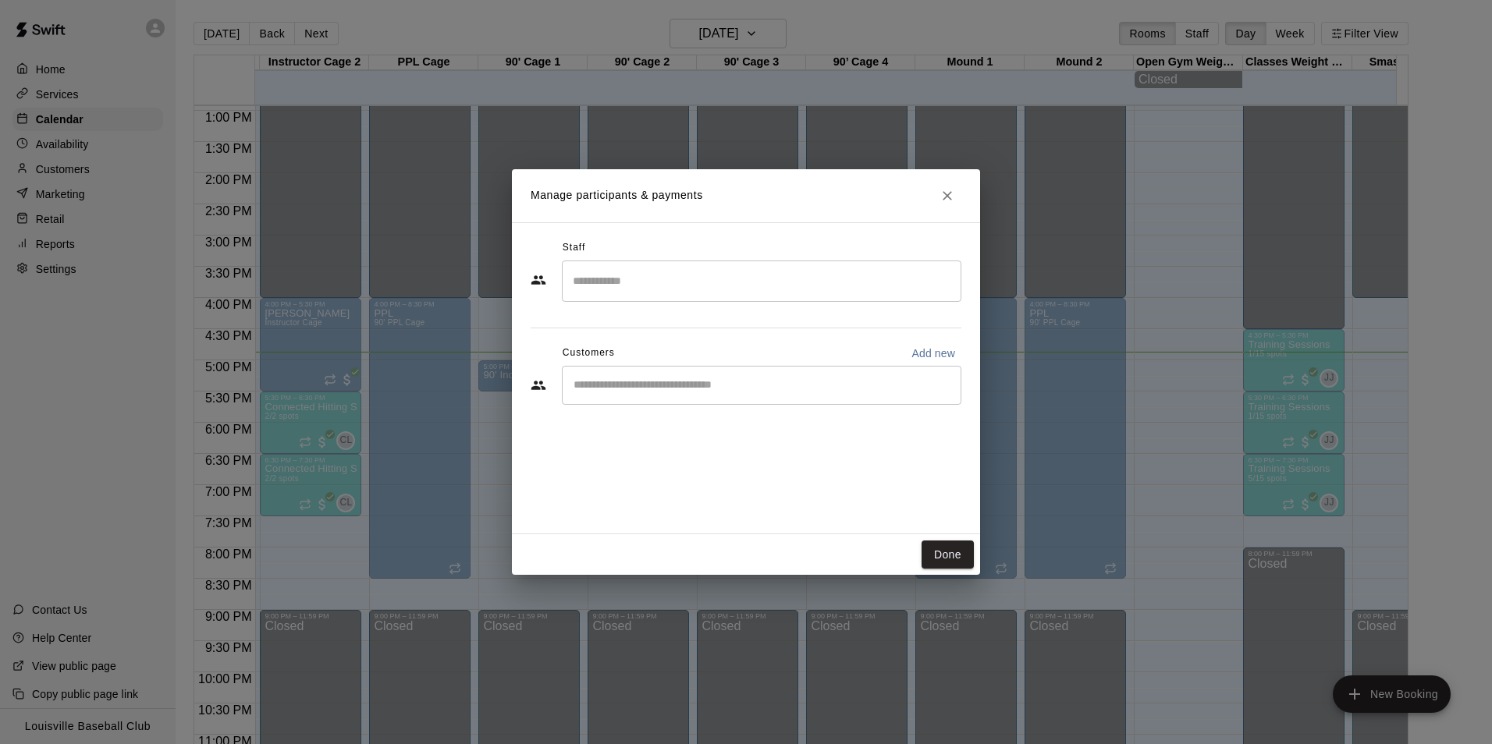
click at [685, 386] on input "Start typing to search customers..." at bounding box center [761, 386] width 385 height 16
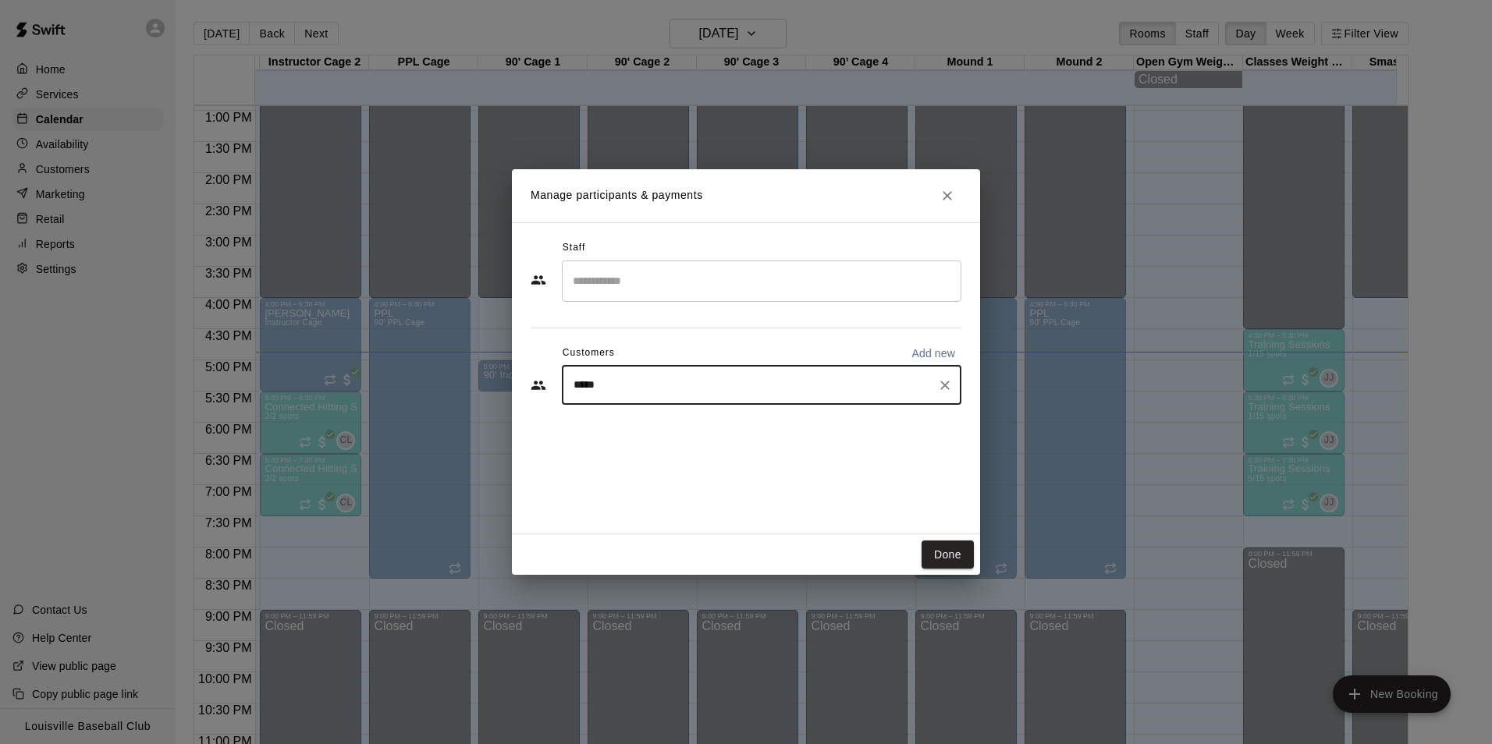
type input "******"
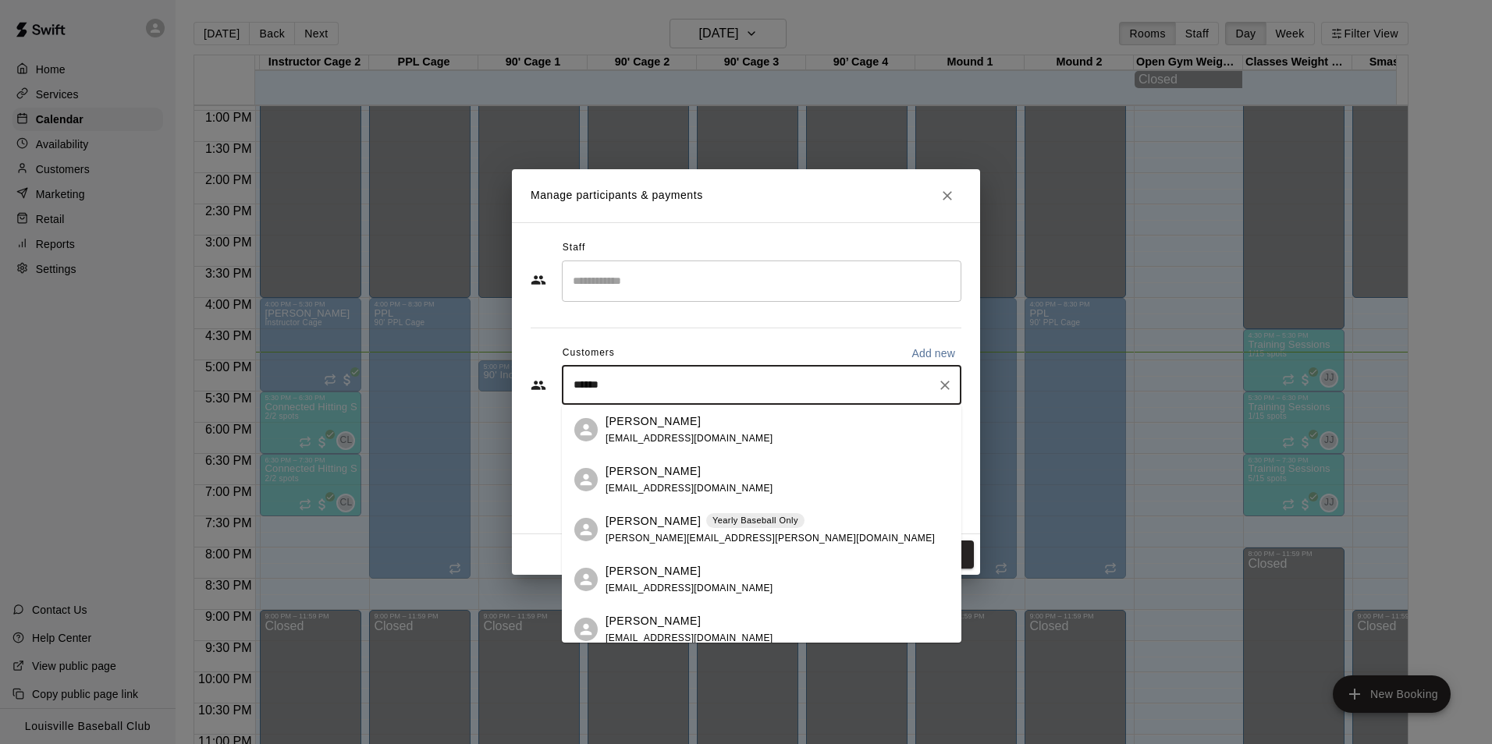
click at [665, 533] on span "[PERSON_NAME][EMAIL_ADDRESS][PERSON_NAME][DOMAIN_NAME]" at bounding box center [770, 538] width 329 height 11
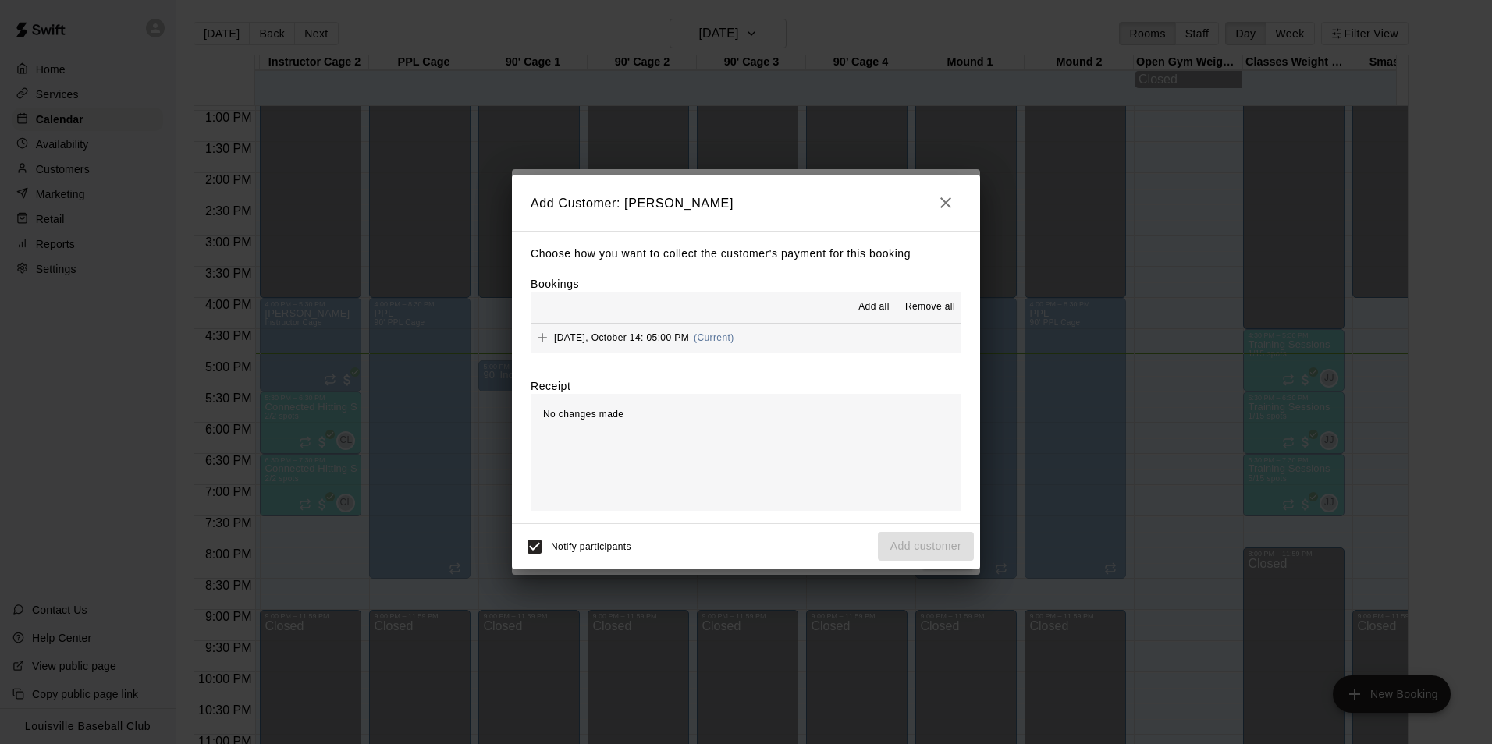
click at [745, 343] on button "[DATE], October 14: 05:00 PM (Current)" at bounding box center [746, 338] width 431 height 29
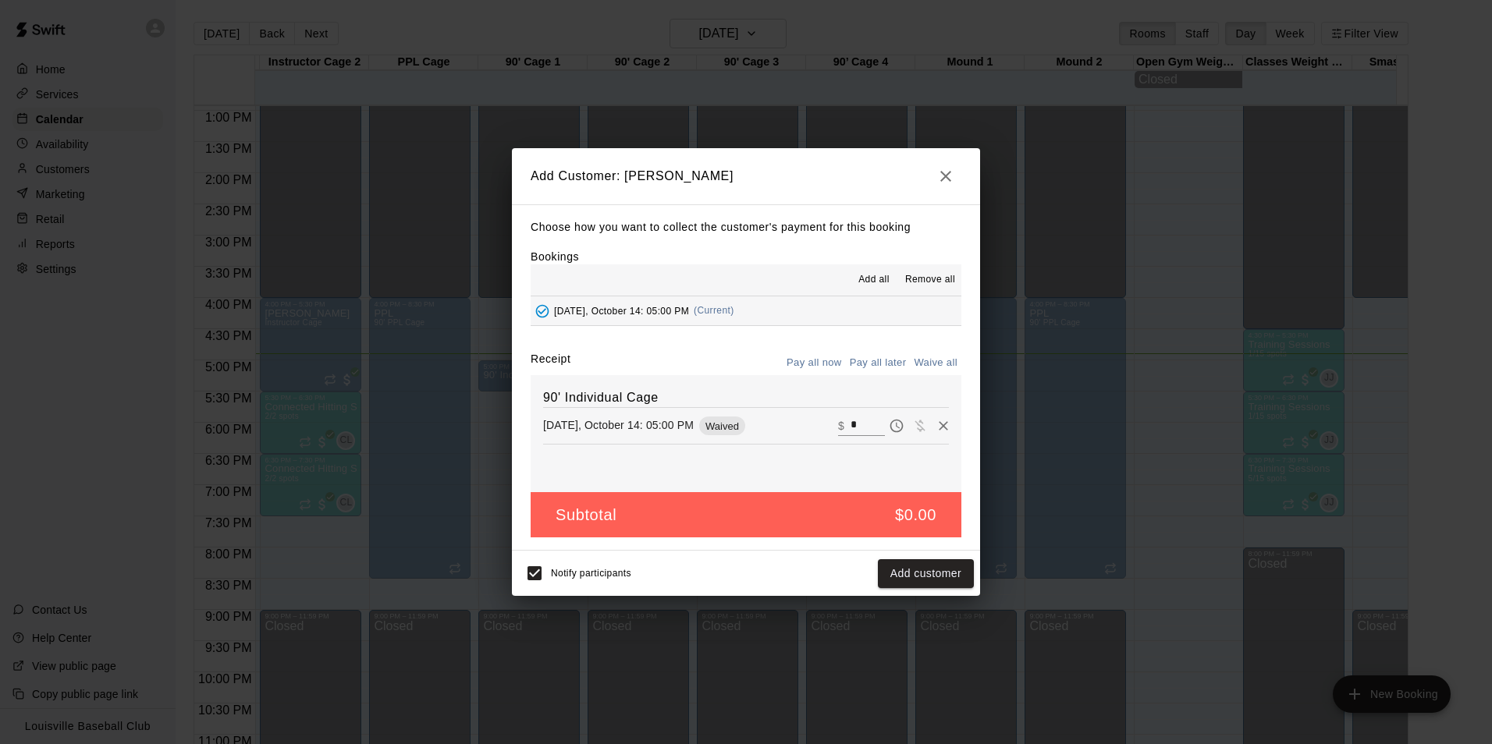
click at [895, 429] on button "Pay later" at bounding box center [896, 425] width 23 height 23
click at [924, 579] on button "Add customer" at bounding box center [926, 573] width 96 height 29
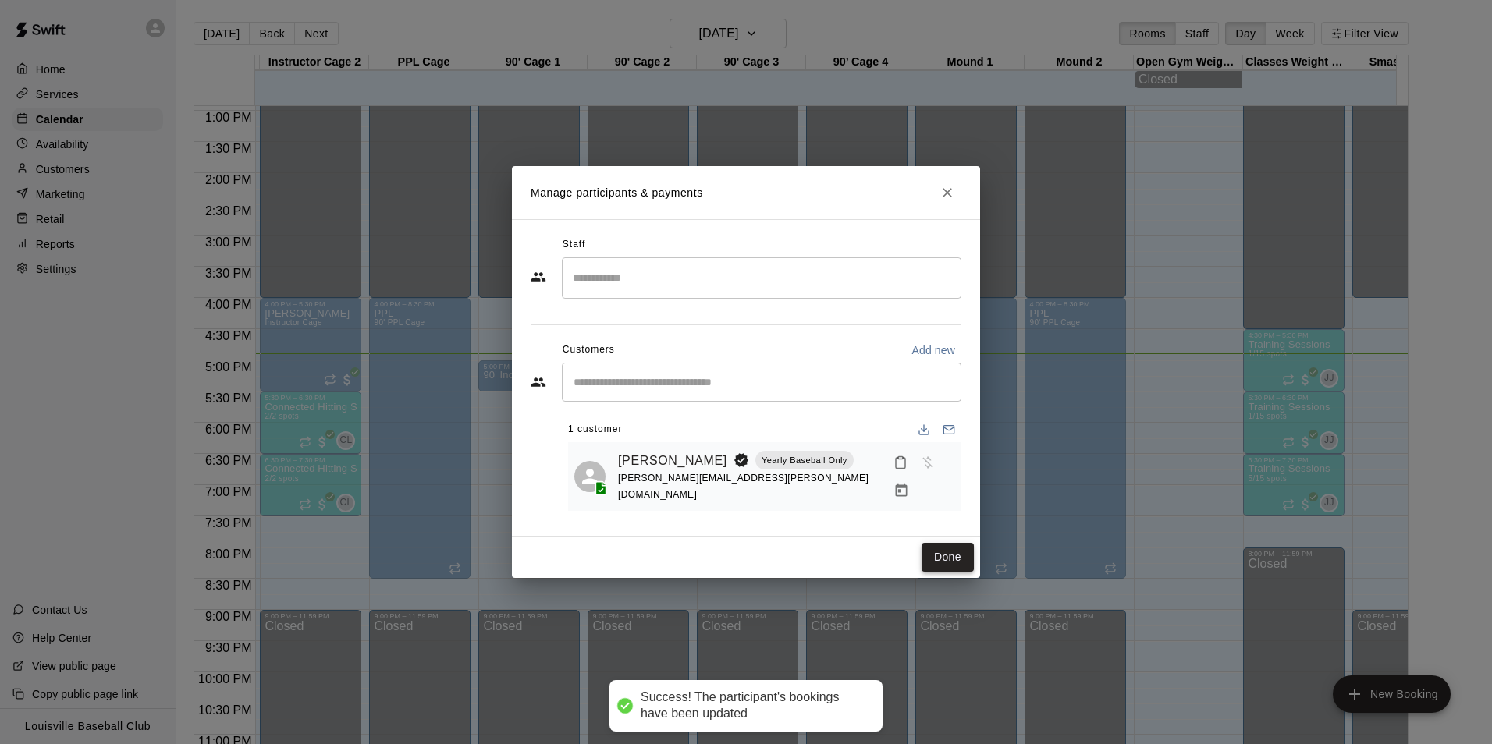
click at [936, 566] on button "Done" at bounding box center [948, 557] width 52 height 29
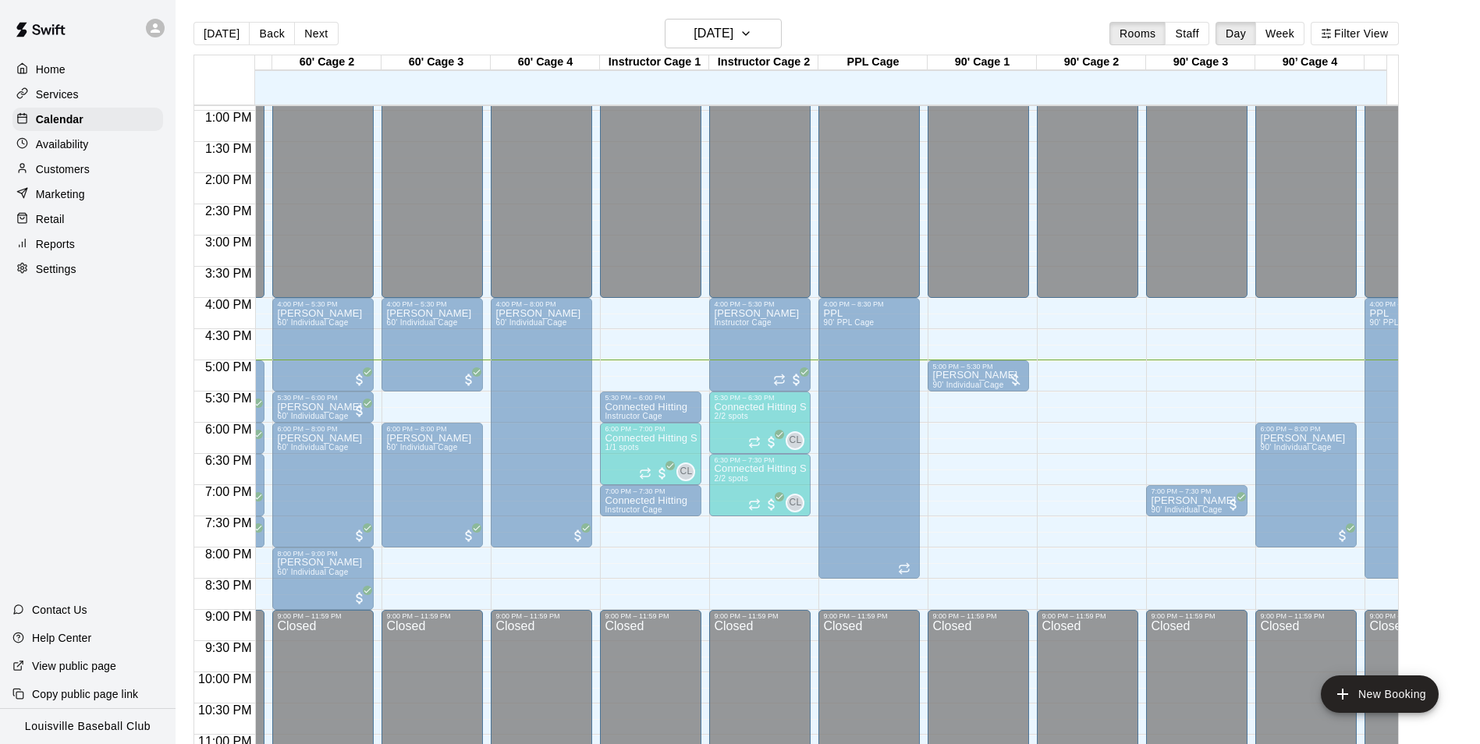
scroll to position [0, 96]
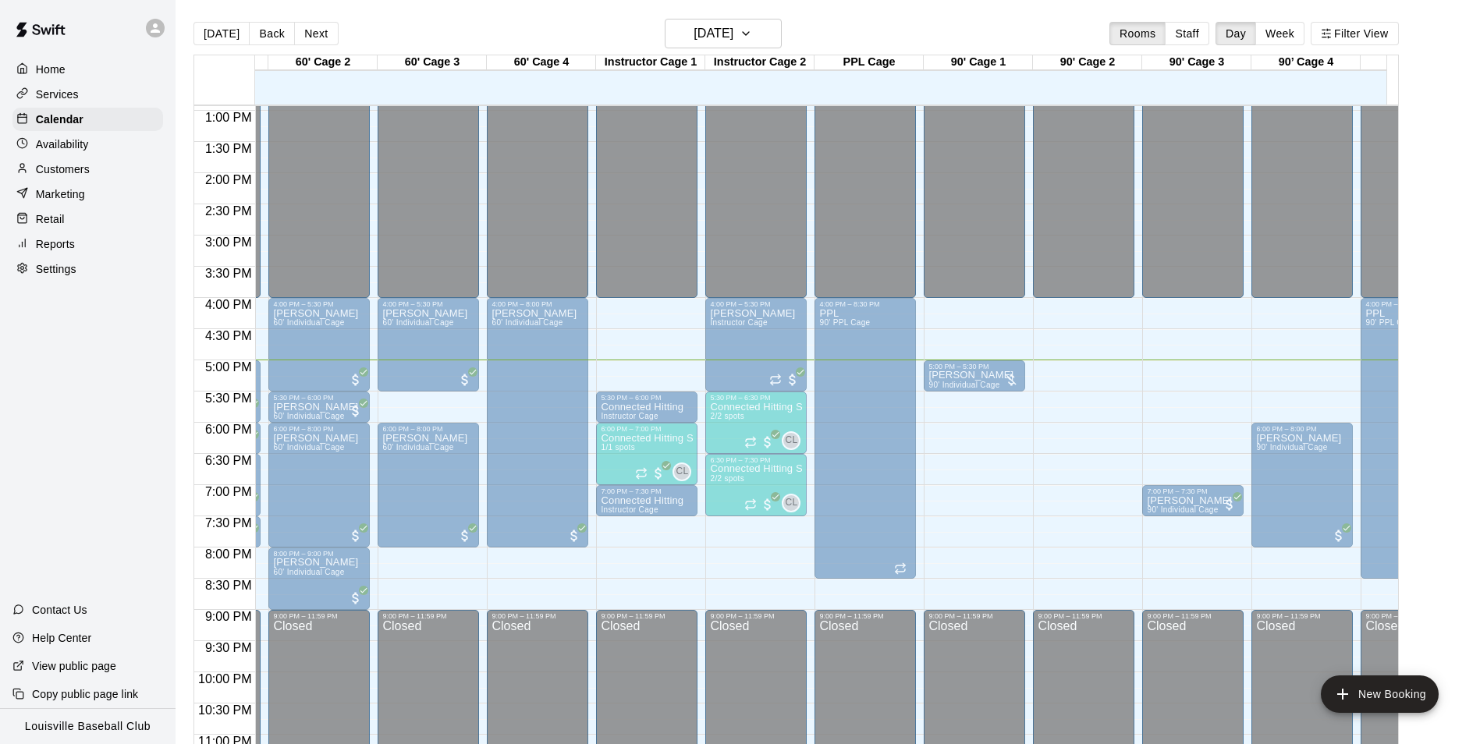
click at [660, 325] on div "12:00 AM – 4:00 PM Closed 5:30 PM – 6:00 PM Connected Hitting Instructor Cage 6…" at bounding box center [646, 48] width 101 height 1498
click at [638, 576] on div "12:00 AM – 4:00 PM Closed 5:30 PM – 6:00 PM Connected Hitting Instructor Cage 6…" at bounding box center [646, 48] width 101 height 1498
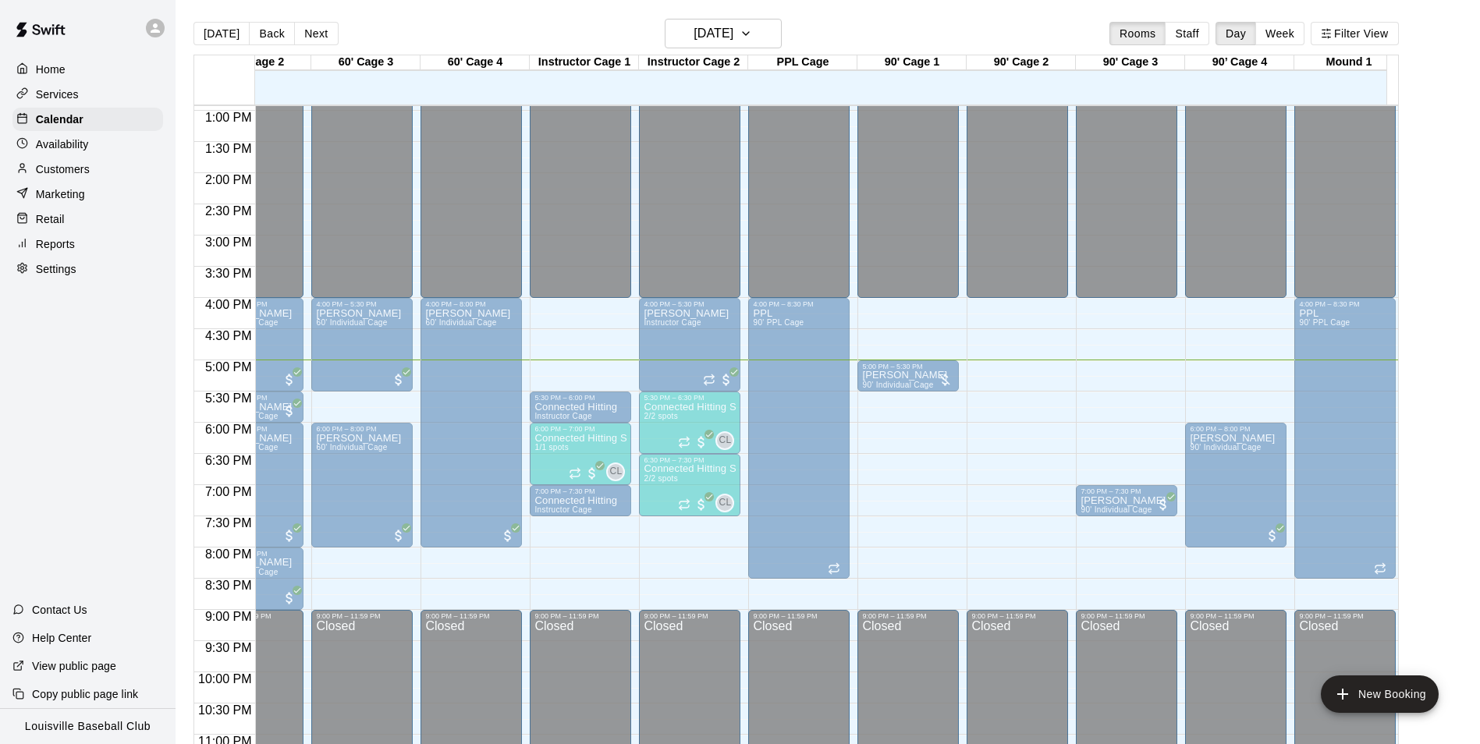
scroll to position [0, 165]
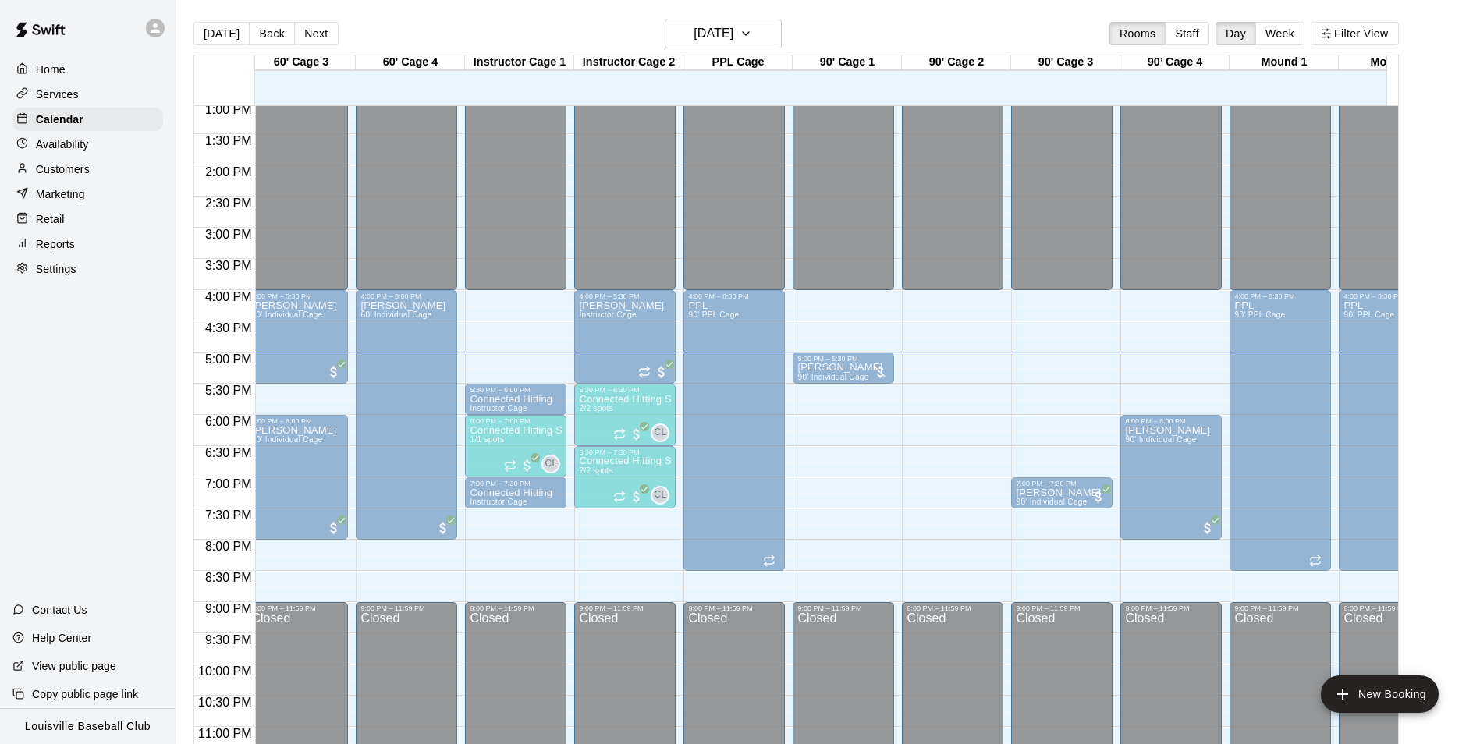
click at [513, 335] on div "12:00 AM – 4:00 PM Closed 5:30 PM – 6:00 PM Connected Hitting Instructor Cage 6…" at bounding box center [515, 40] width 101 height 1498
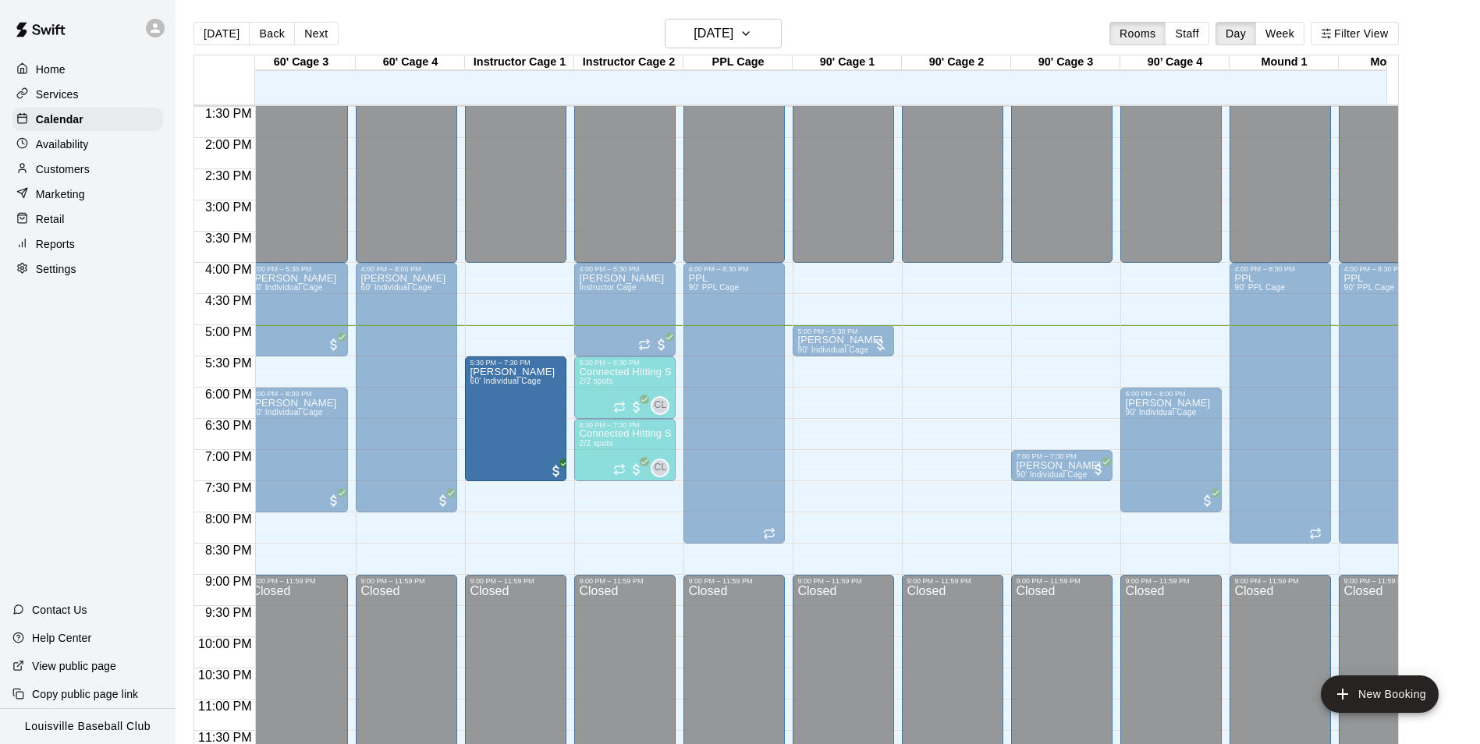
click at [476, 522] on div "12:00 AM – 4:00 PM Closed 5:30 PM – 6:00 PM Connected Hitting Instructor Cage 6…" at bounding box center [515, 13] width 101 height 1498
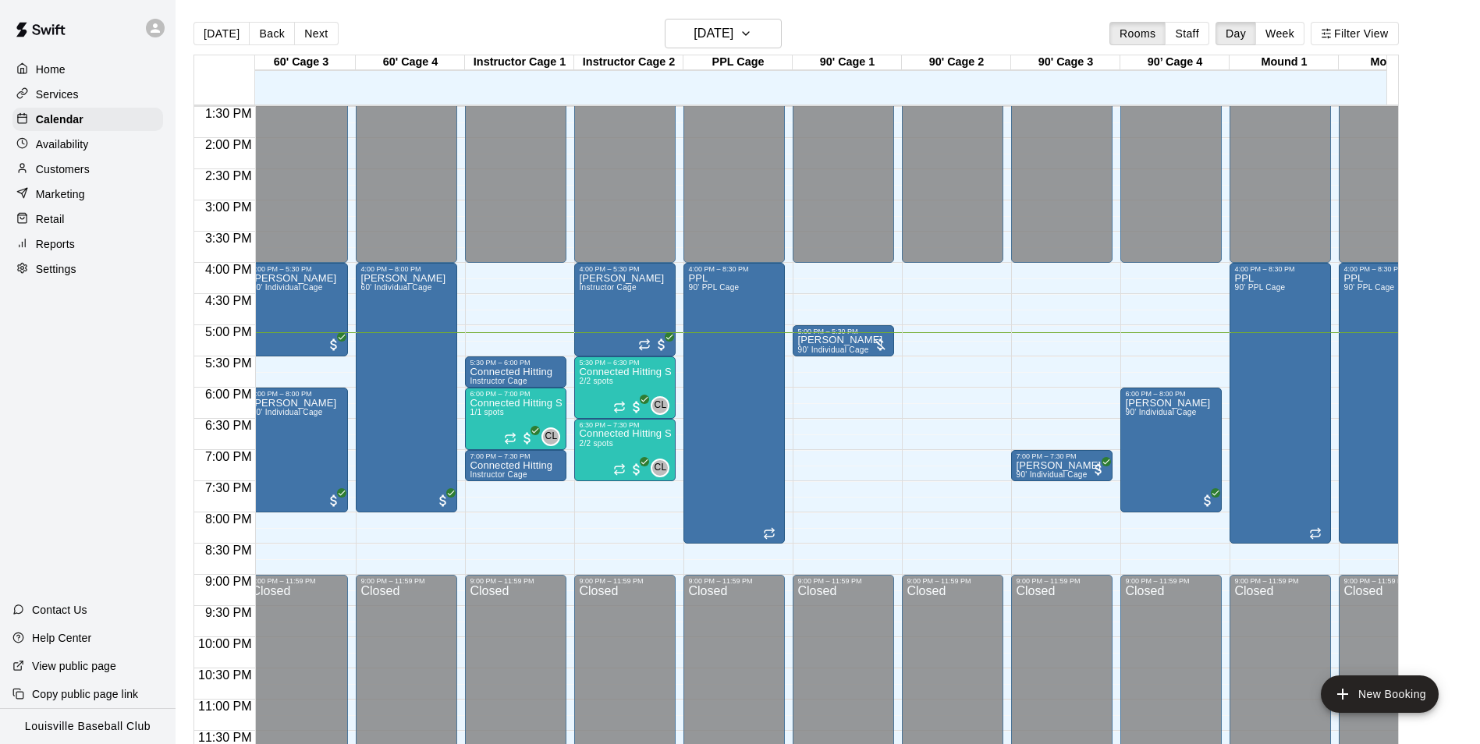
click at [96, 179] on div "Customers" at bounding box center [87, 169] width 151 height 23
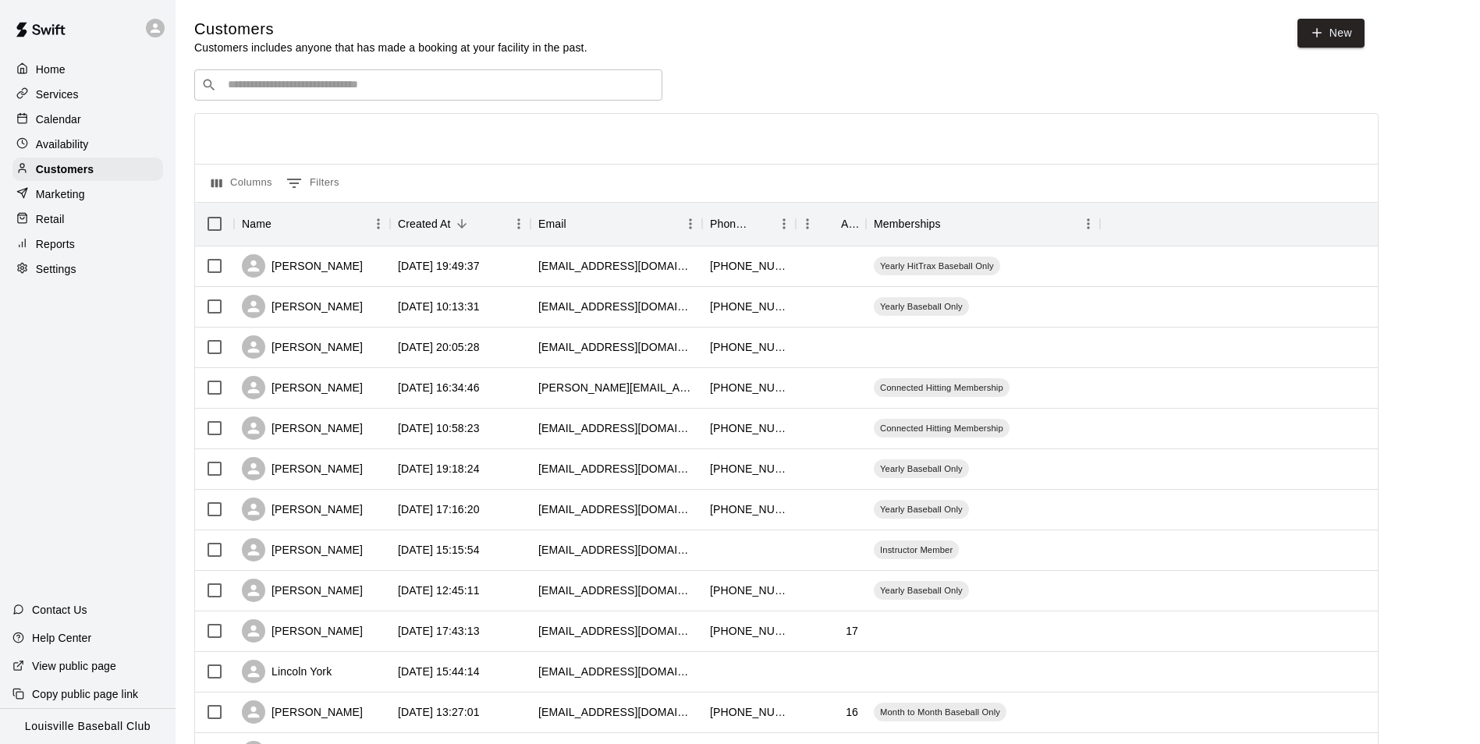
click at [351, 90] on input "Search customers by name or email" at bounding box center [439, 85] width 432 height 16
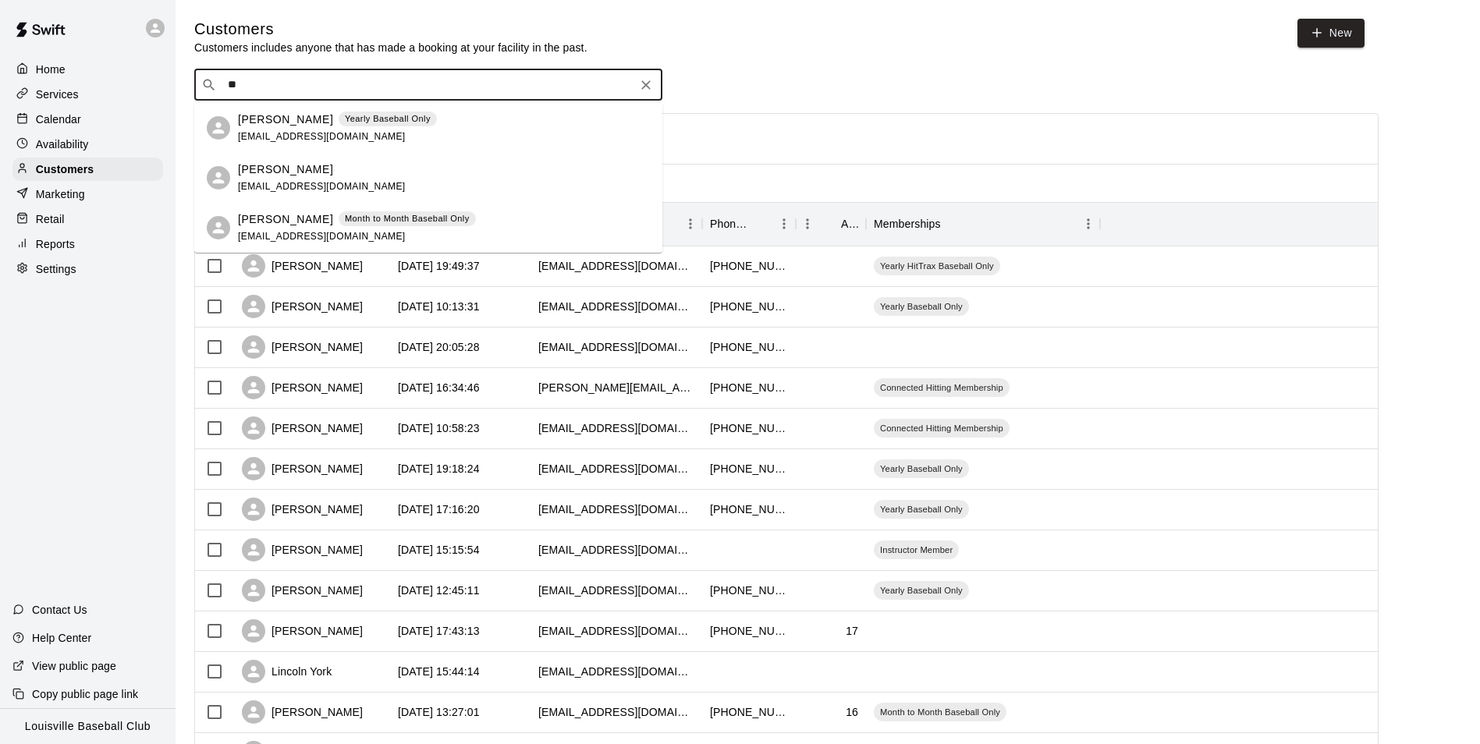
type input "*"
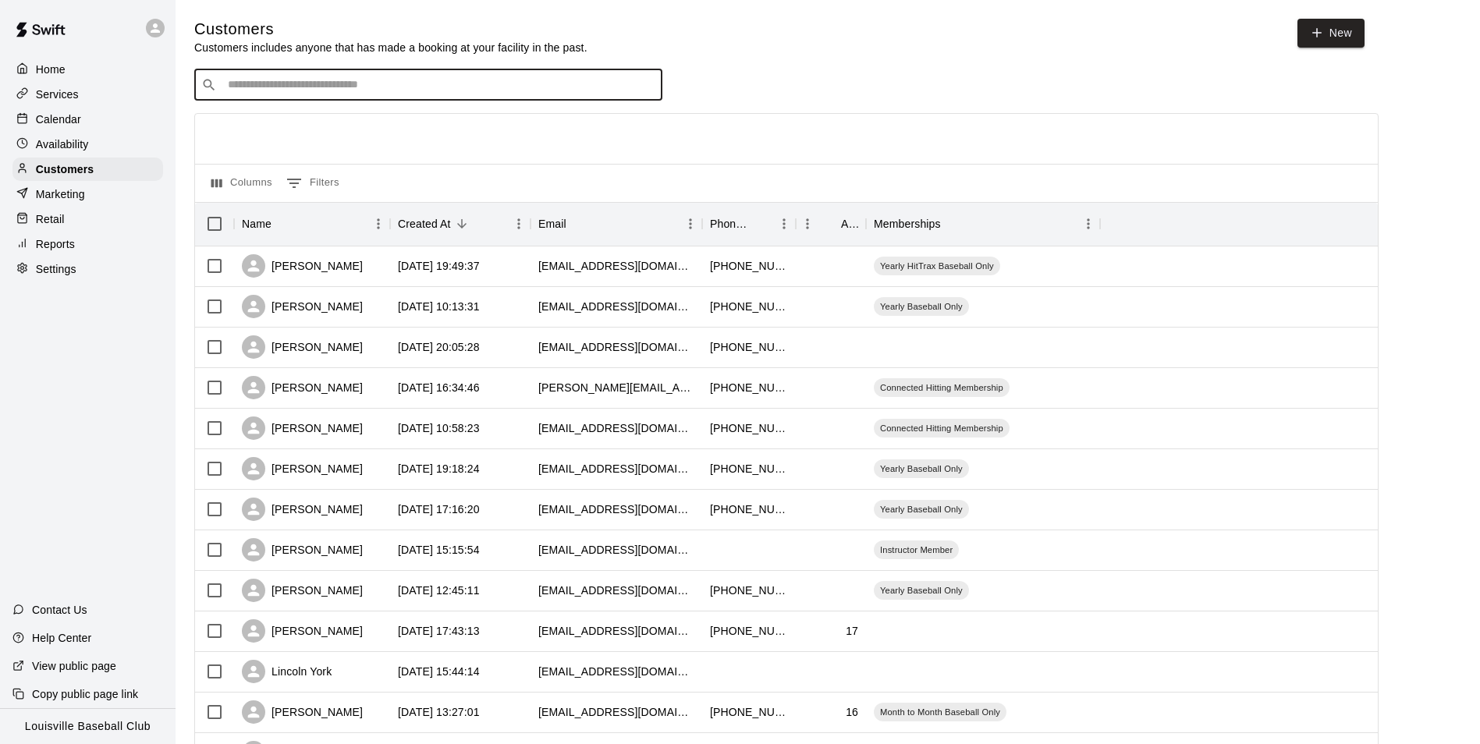
click at [68, 119] on p "Calendar" at bounding box center [58, 120] width 45 height 16
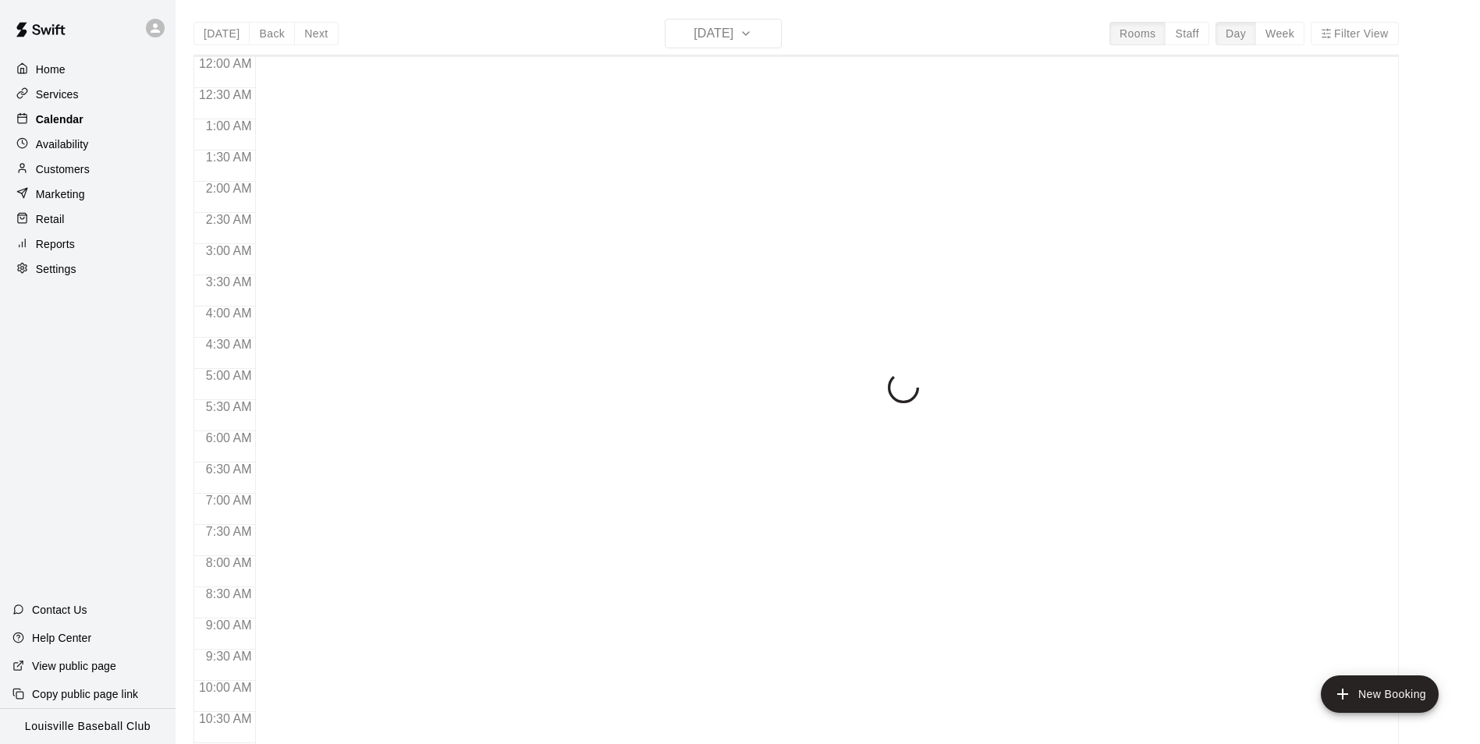
scroll to position [793, 0]
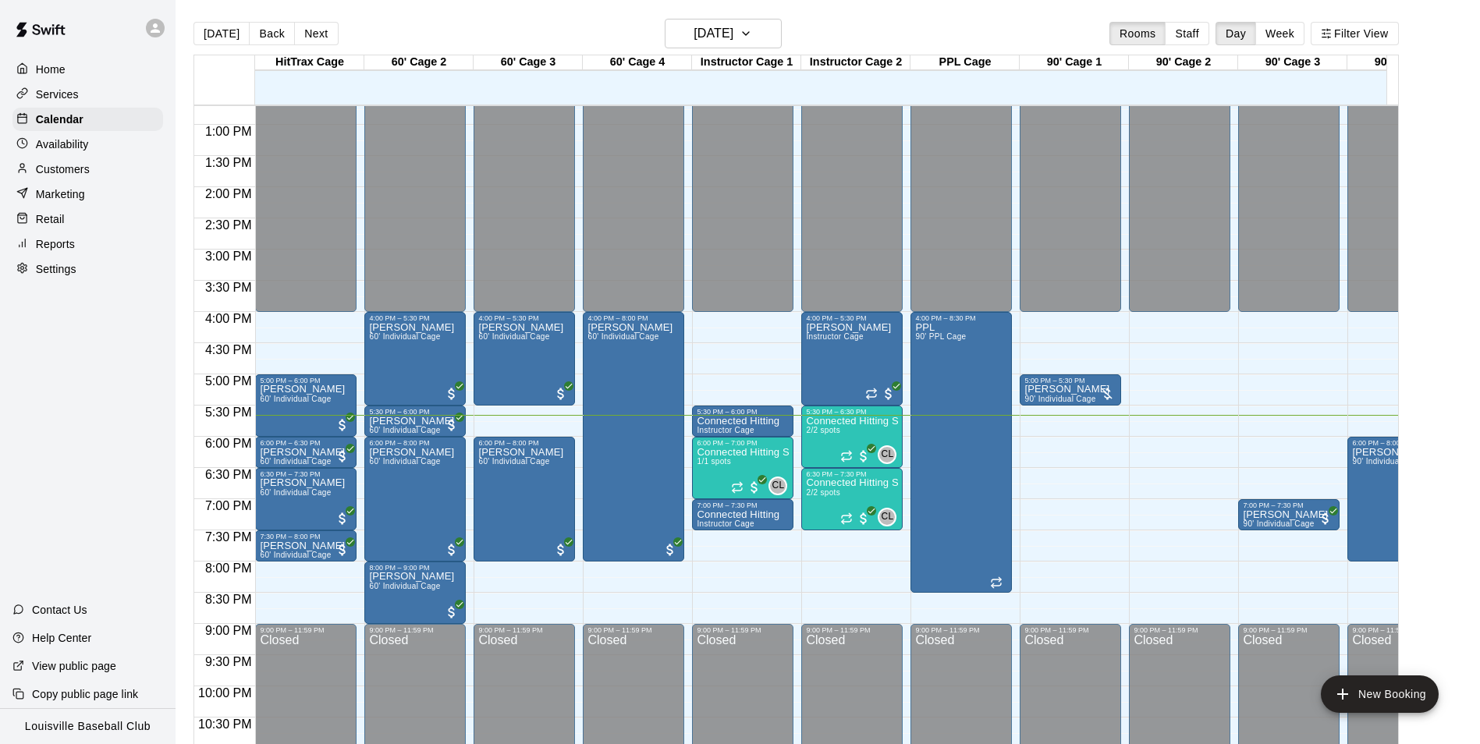
click at [73, 169] on p "Customers" at bounding box center [63, 170] width 54 height 16
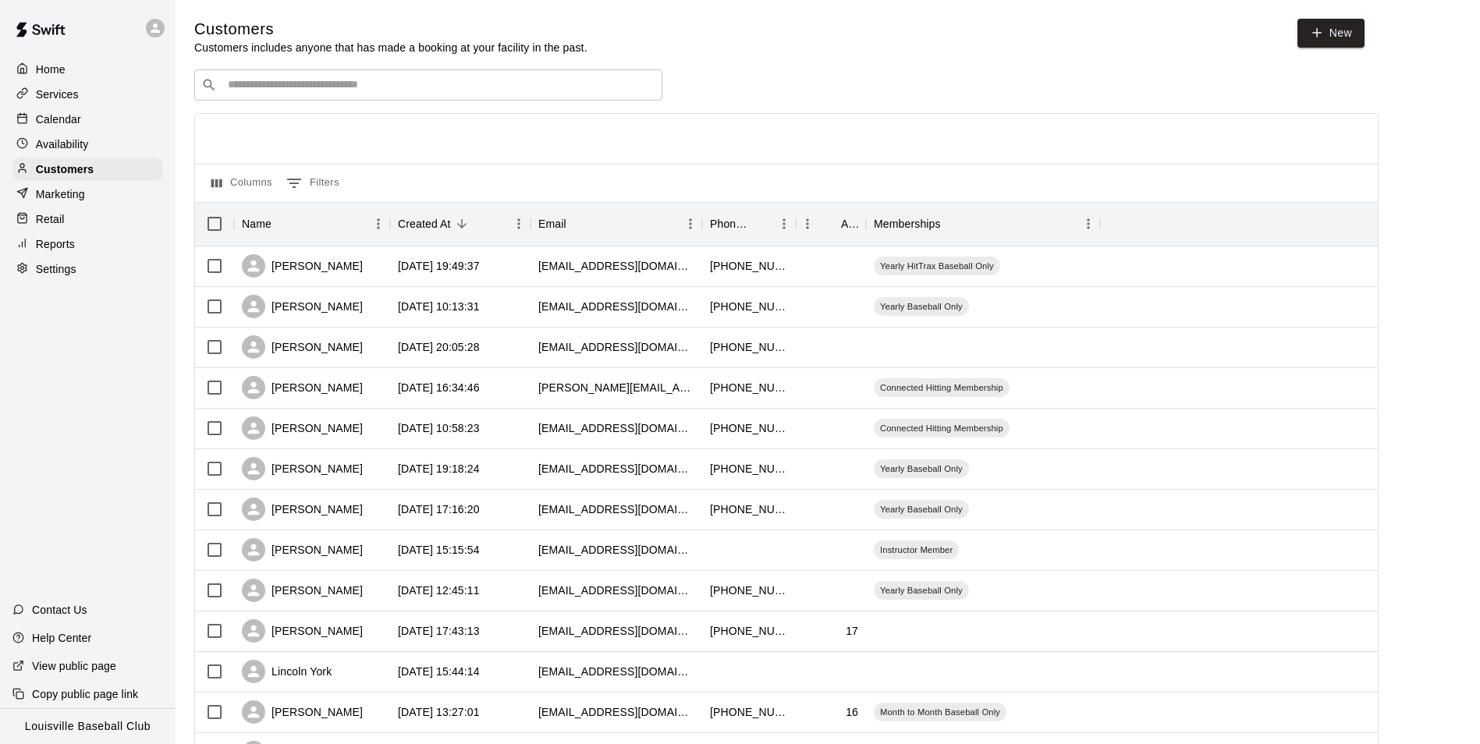
click at [277, 93] on input "Search customers by name or email" at bounding box center [439, 85] width 432 height 16
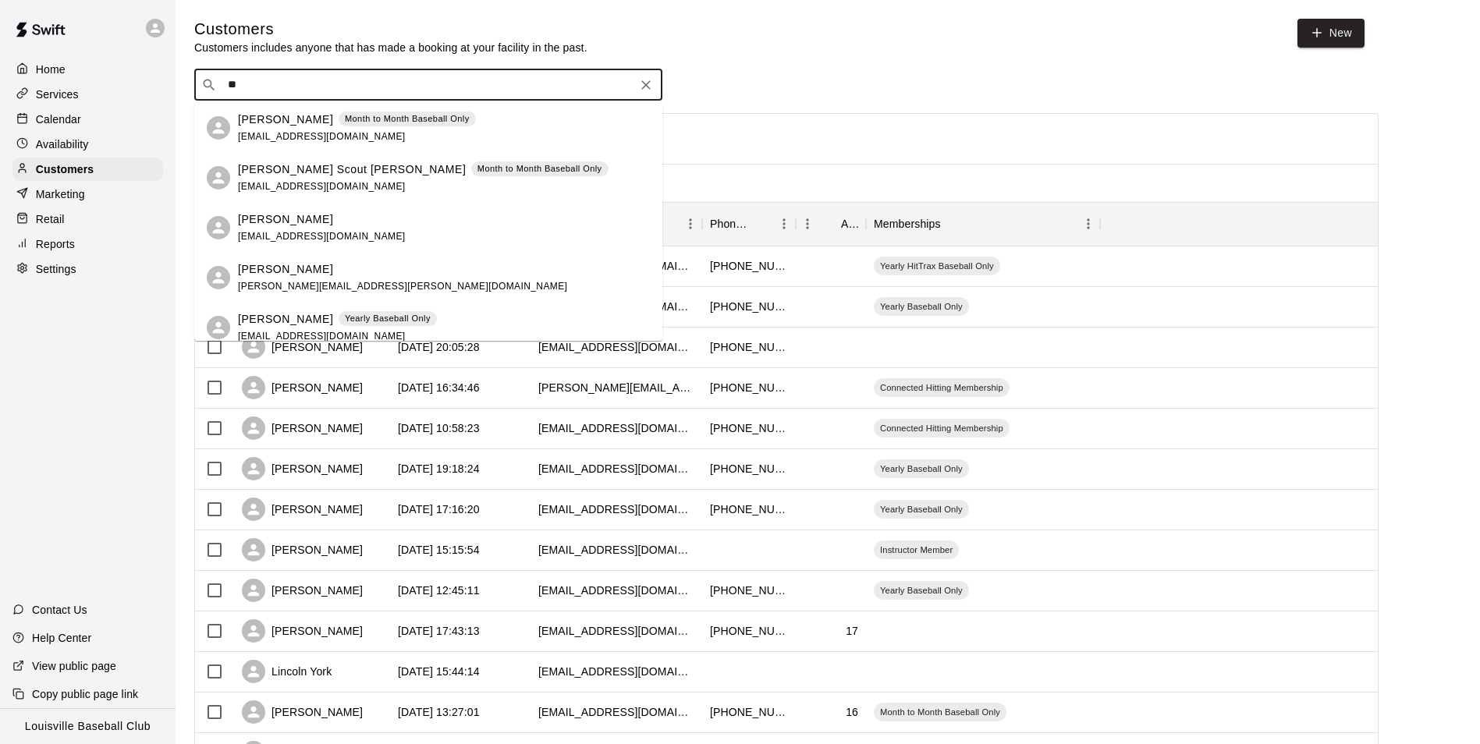
type input "*"
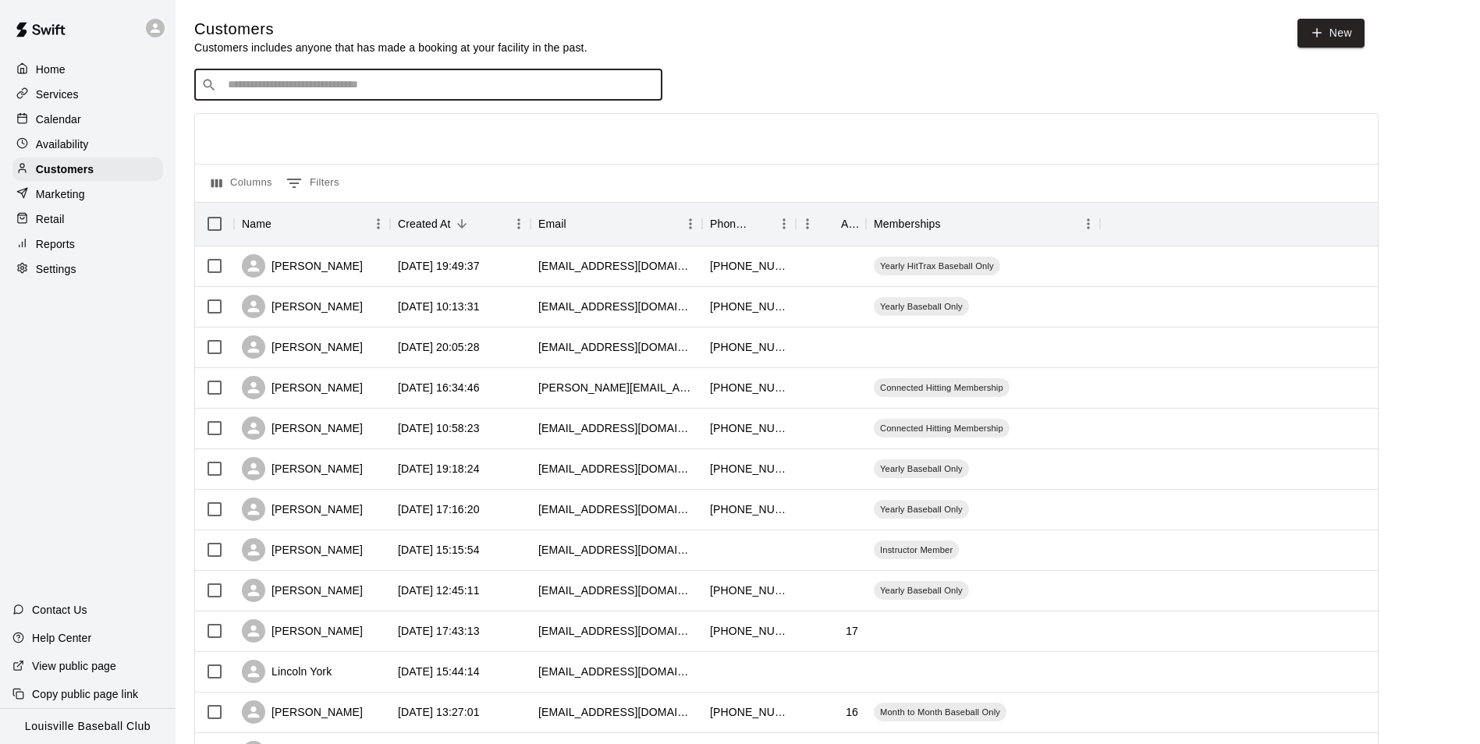
click at [54, 124] on p "Calendar" at bounding box center [58, 120] width 45 height 16
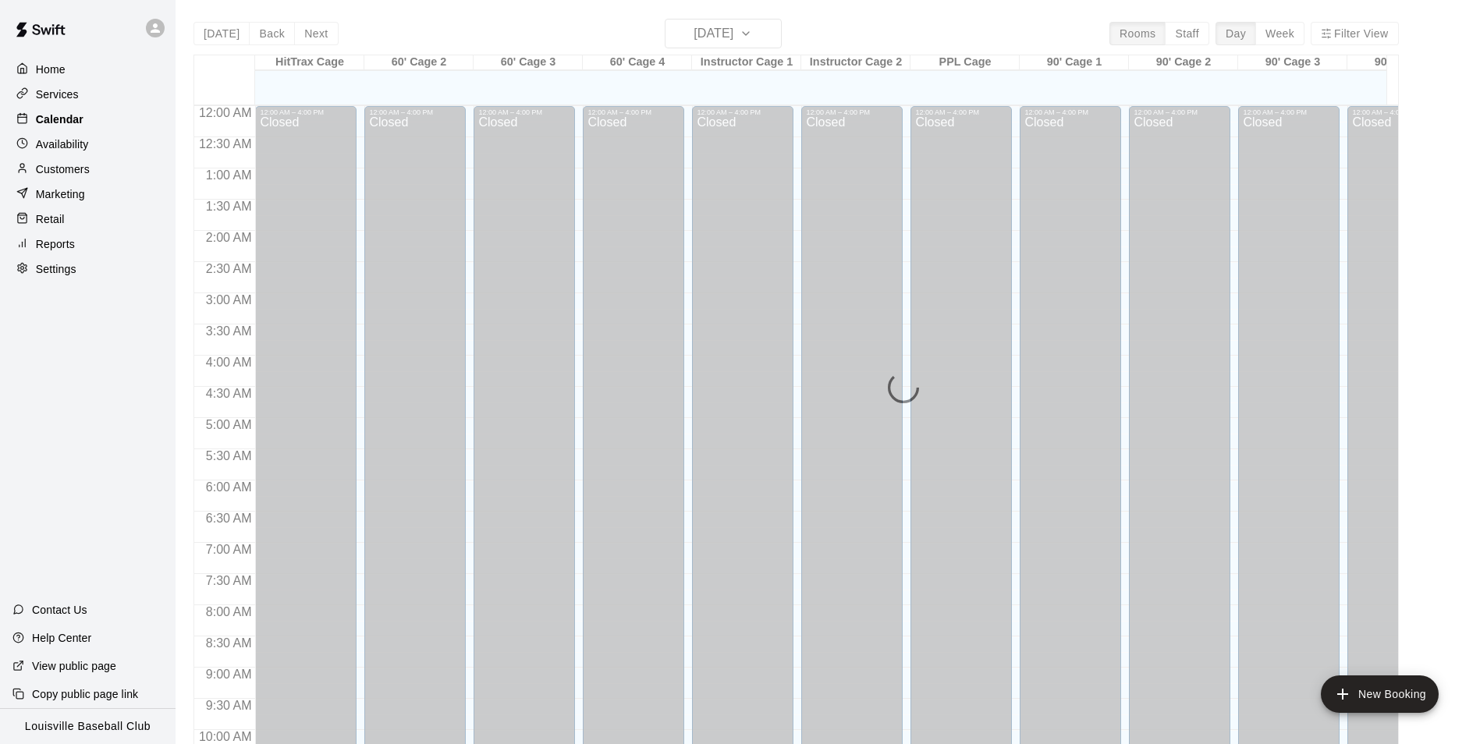
scroll to position [793, 0]
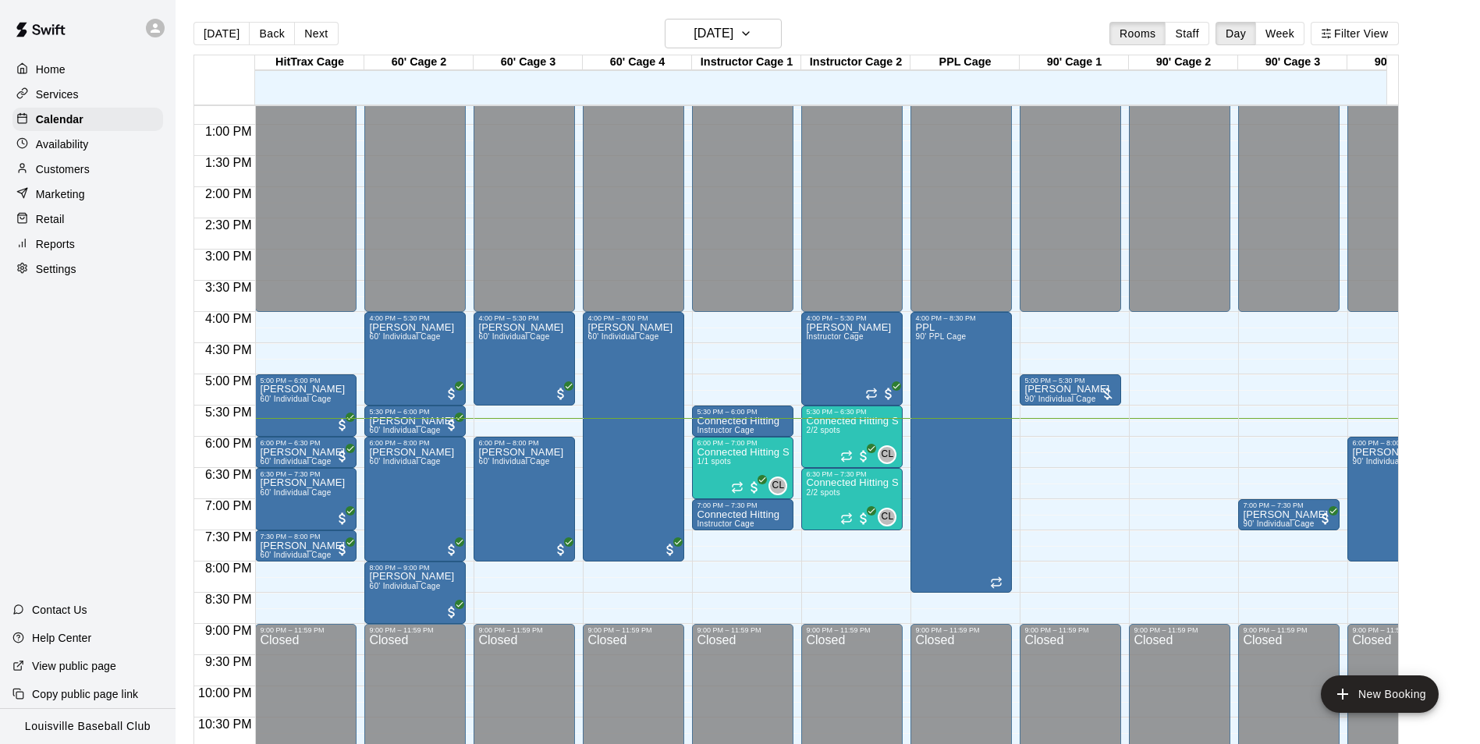
click at [1444, 45] on main "[DATE] Back [DATE][DATE] Rooms Staff Day Week Filter View HitTrax Cage 14 Tue 6…" at bounding box center [828, 391] width 1292 height 744
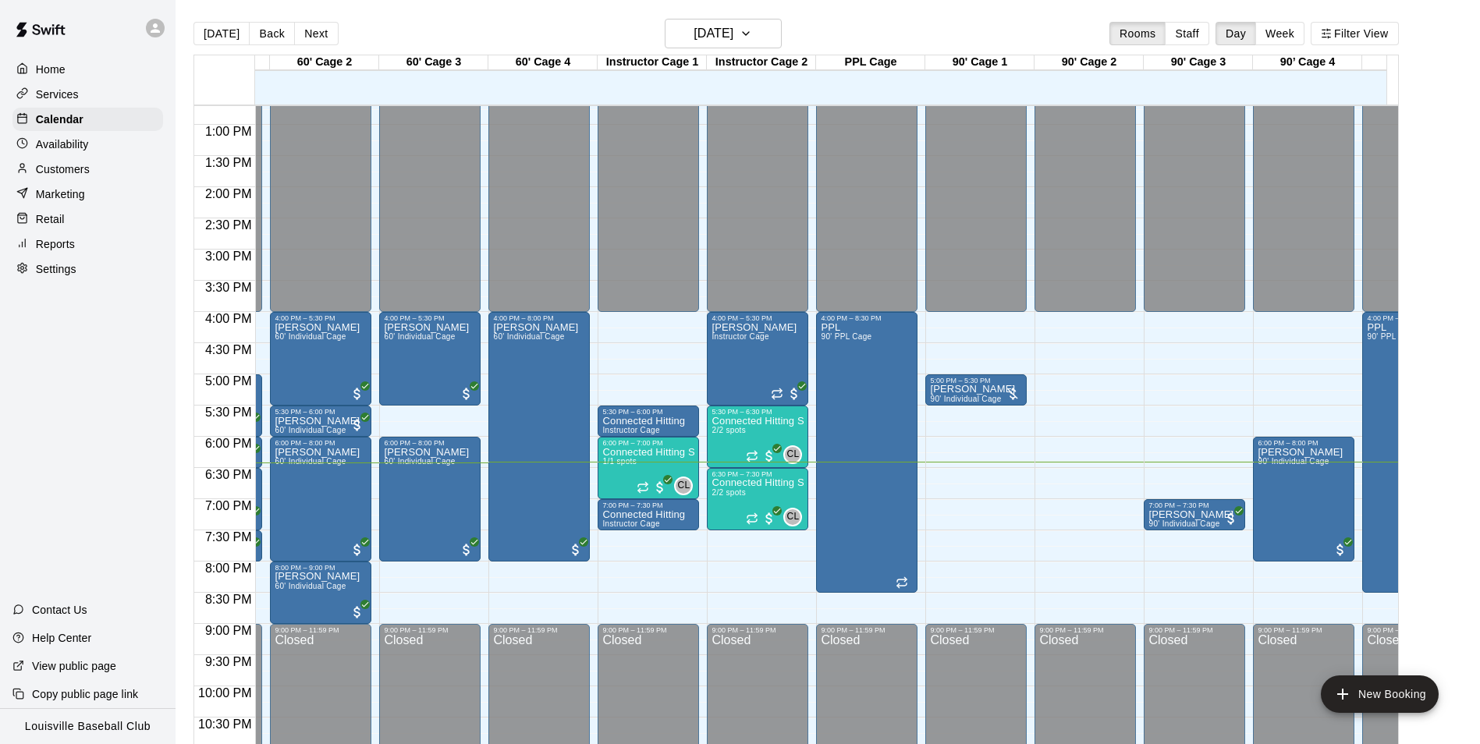
scroll to position [0, 102]
